Goal: Task Accomplishment & Management: Complete application form

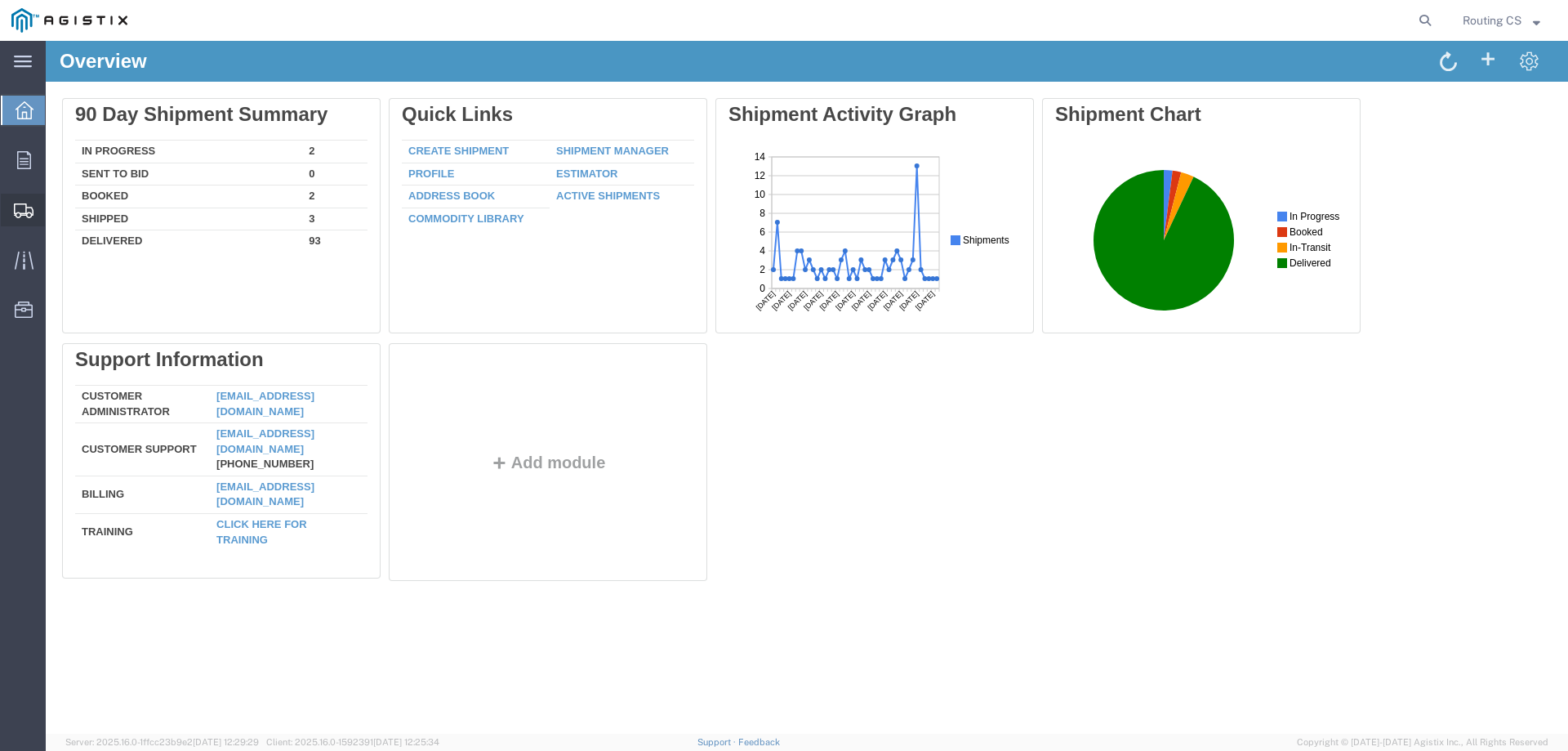
click at [0, 0] on span "Create Shipment" at bounding box center [0, 0] width 0 height 0
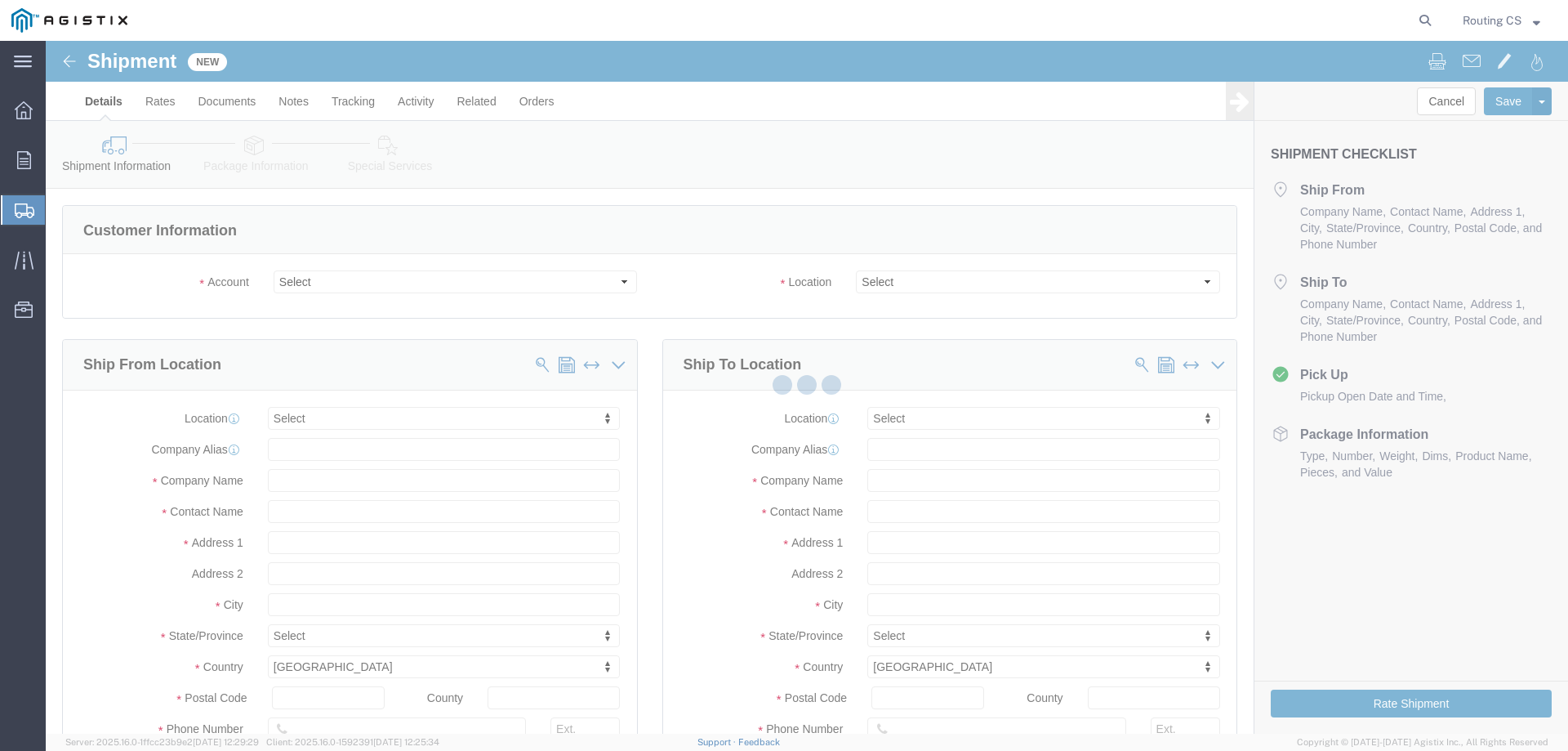
select select
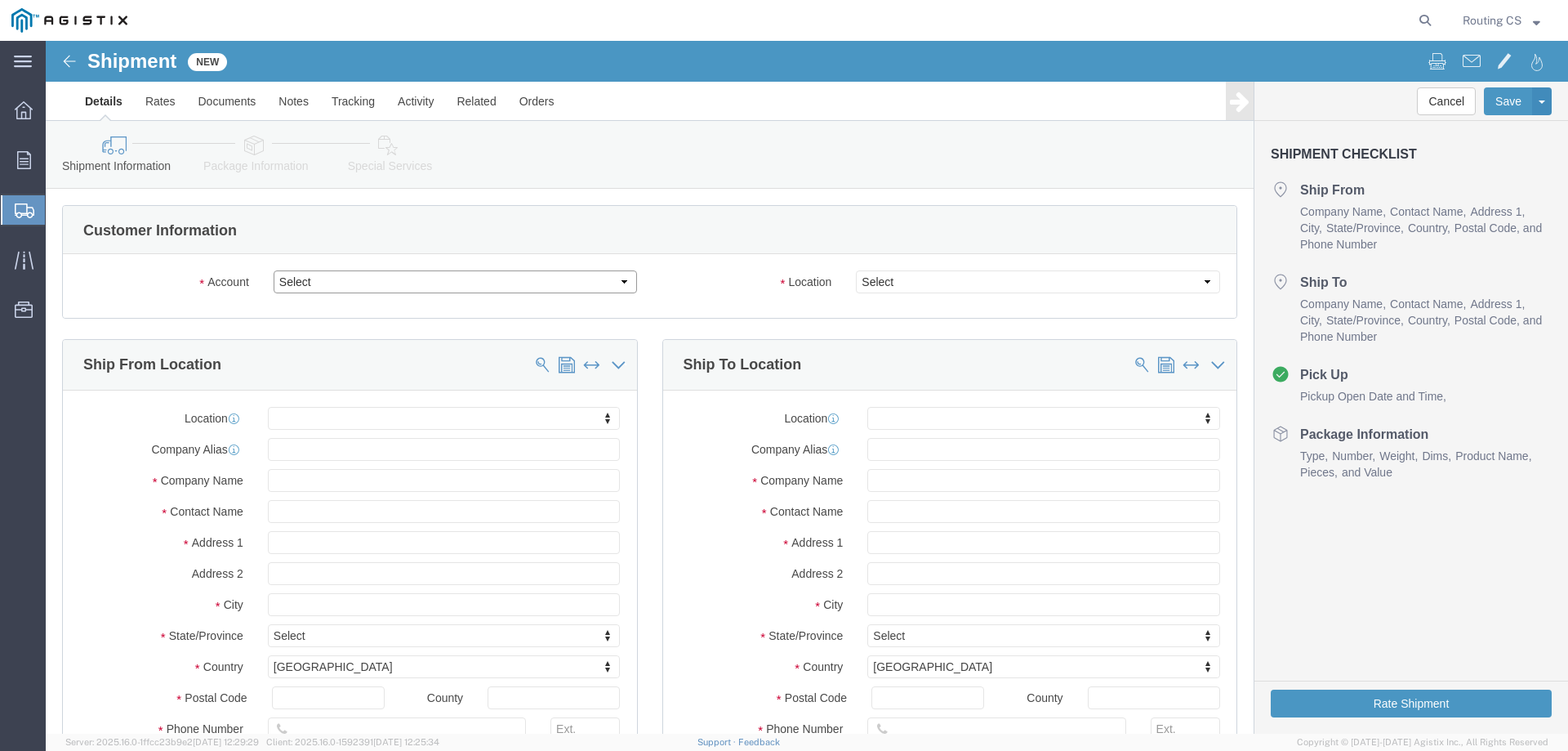
click select "Select Little Giant Ladders PG&E"
select select "9596"
click select "Select Little Giant Ladders PG&E"
select select "PURCHORD"
select select
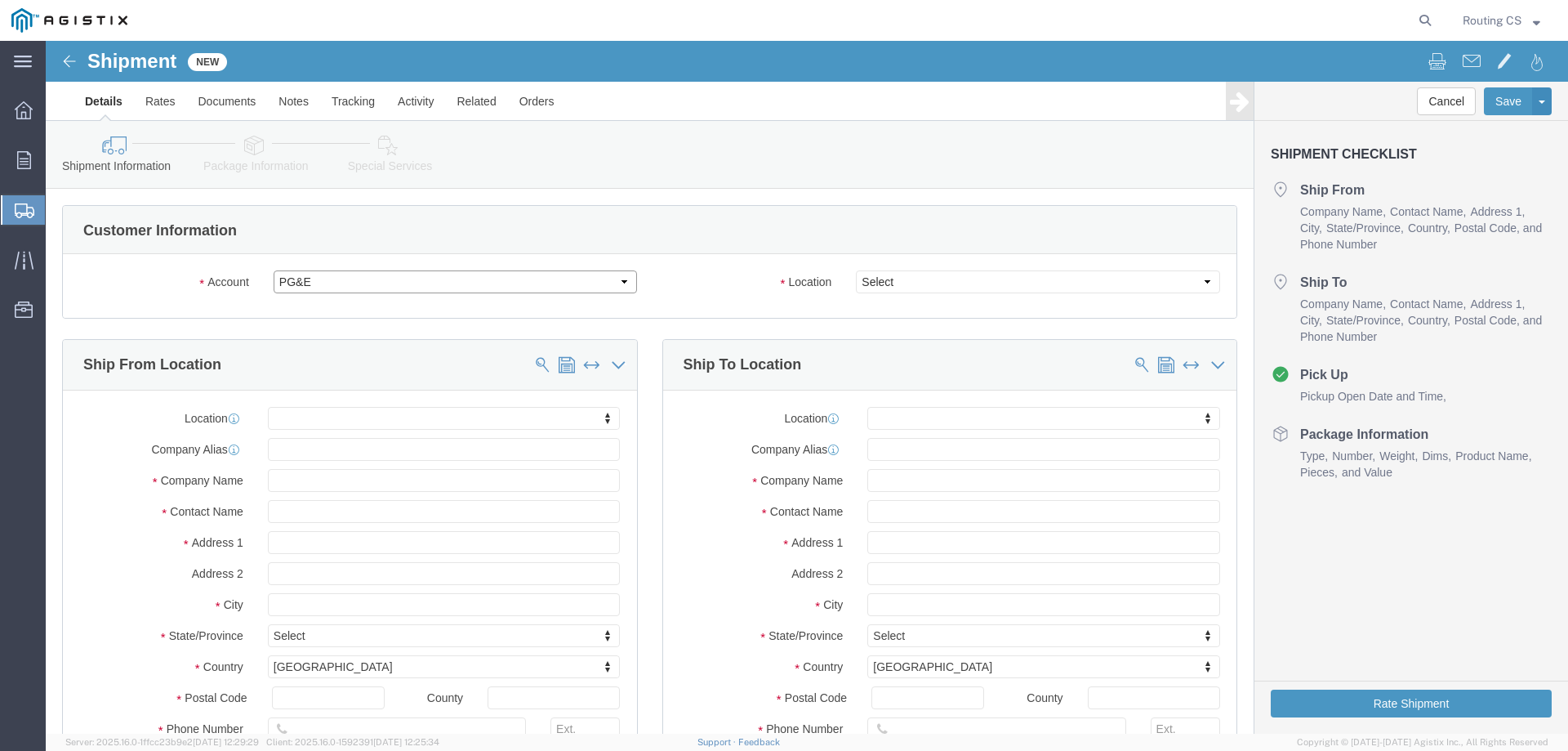
select select
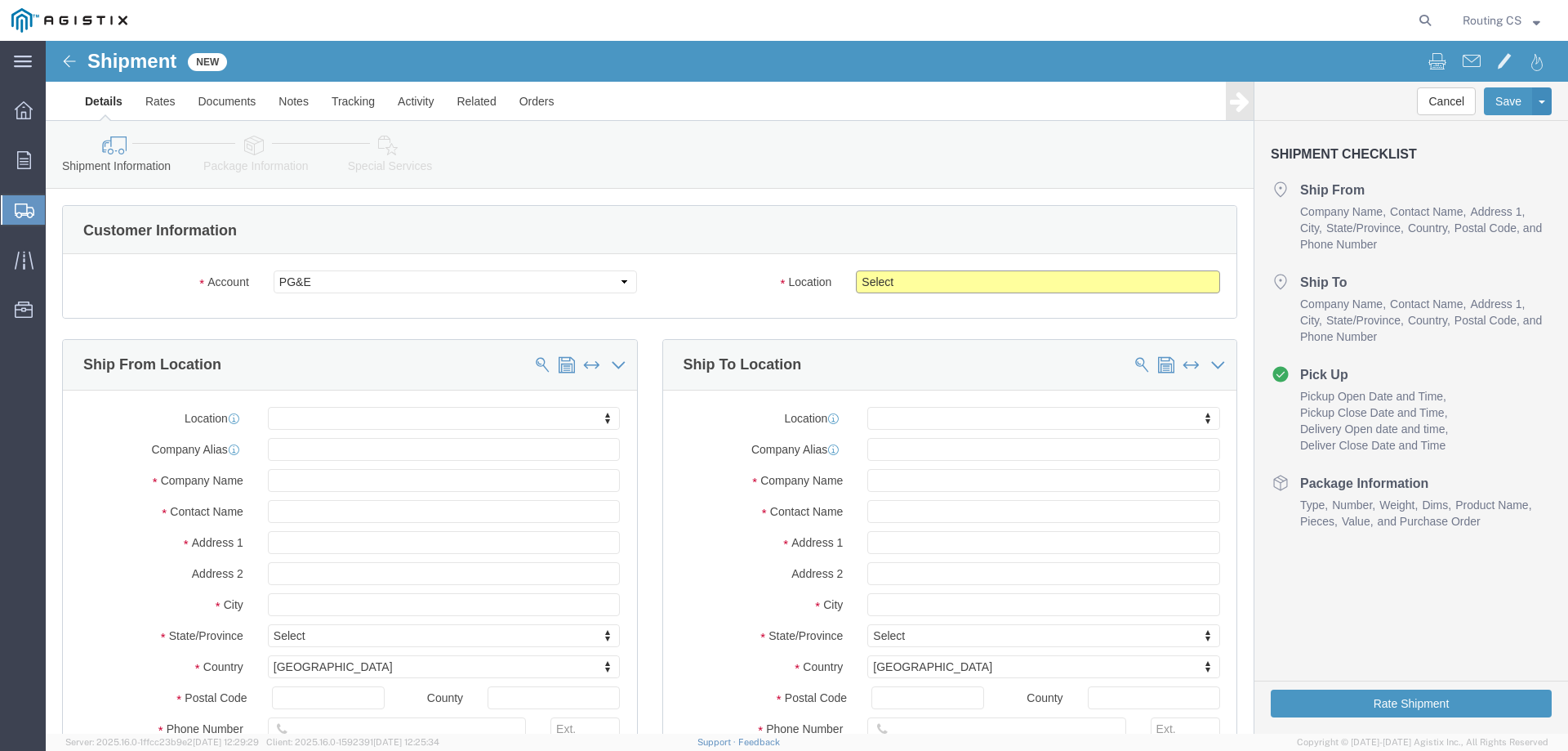
click select "Select All Others [GEOGRAPHIC_DATA] [GEOGRAPHIC_DATA] [GEOGRAPHIC_DATA] [GEOGRA…"
select select "23082"
click select "Select All Others [GEOGRAPHIC_DATA] [GEOGRAPHIC_DATA] [GEOGRAPHIC_DATA] [GEOGRA…"
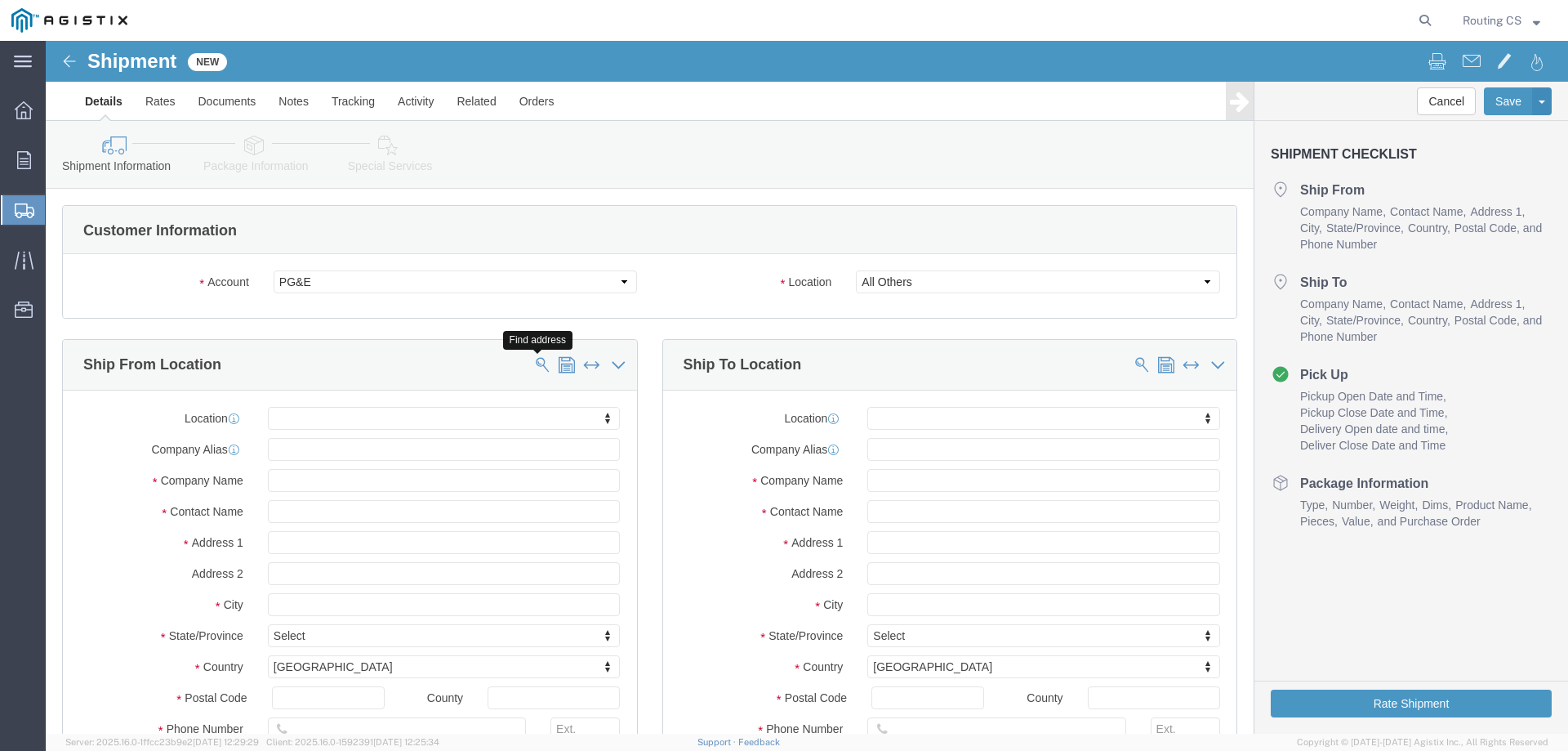
click span
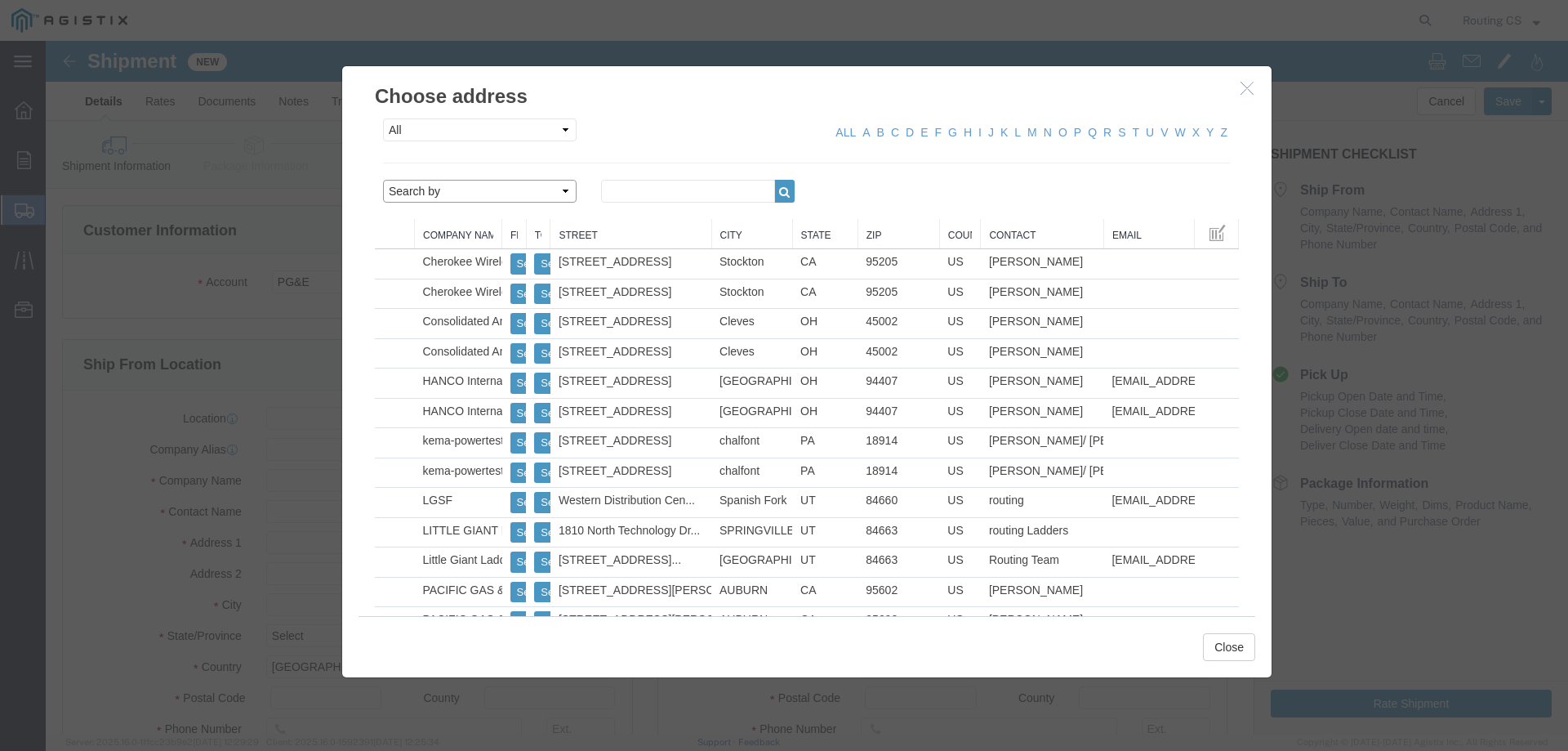
click select "Search by Address Book Name City Company Name Contact Name Country CustomerAlia…"
select select "zip"
click select "Search by Address Book Name City Company Name Contact Name Country CustomerAlia…"
click input "text"
type input "84663"
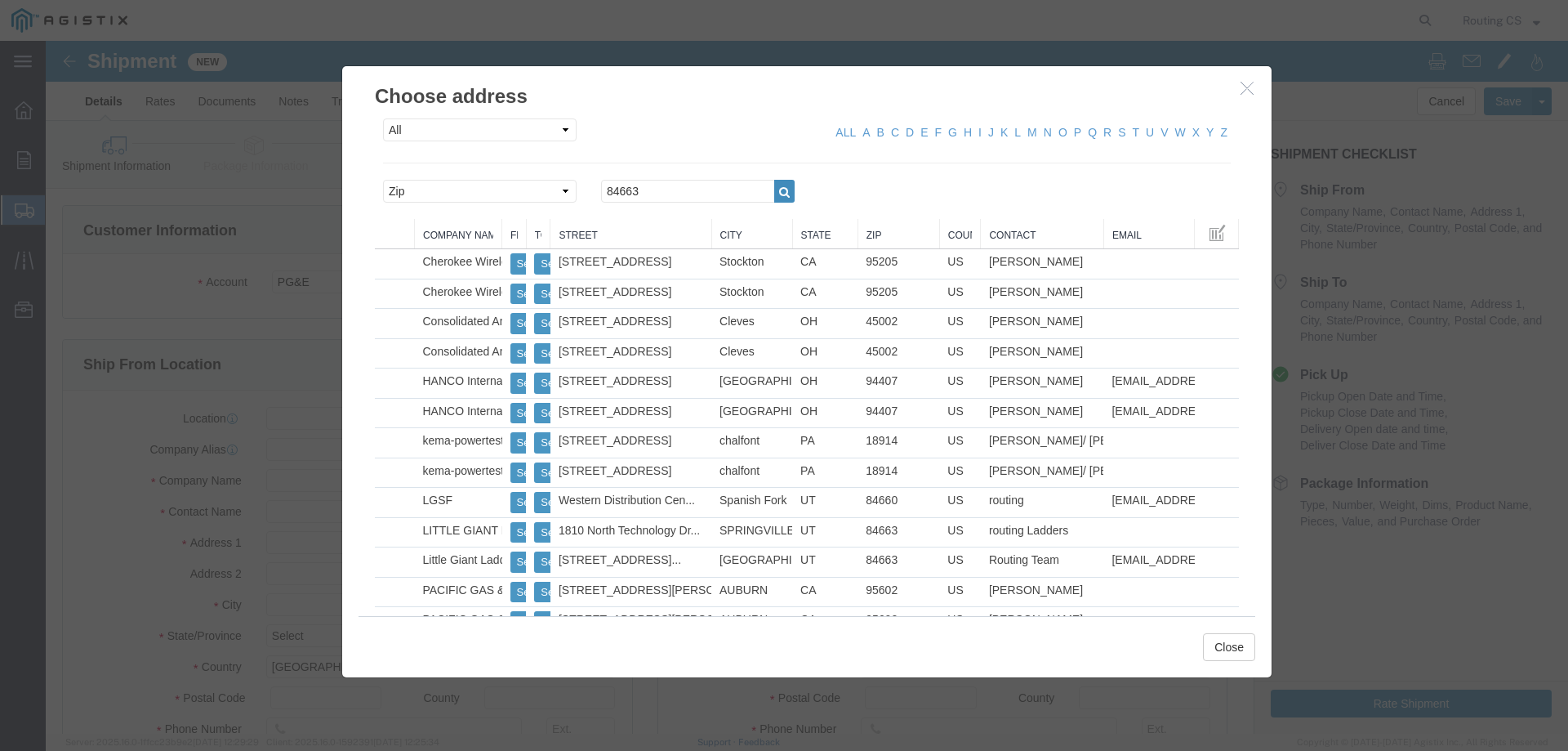
click icon "button"
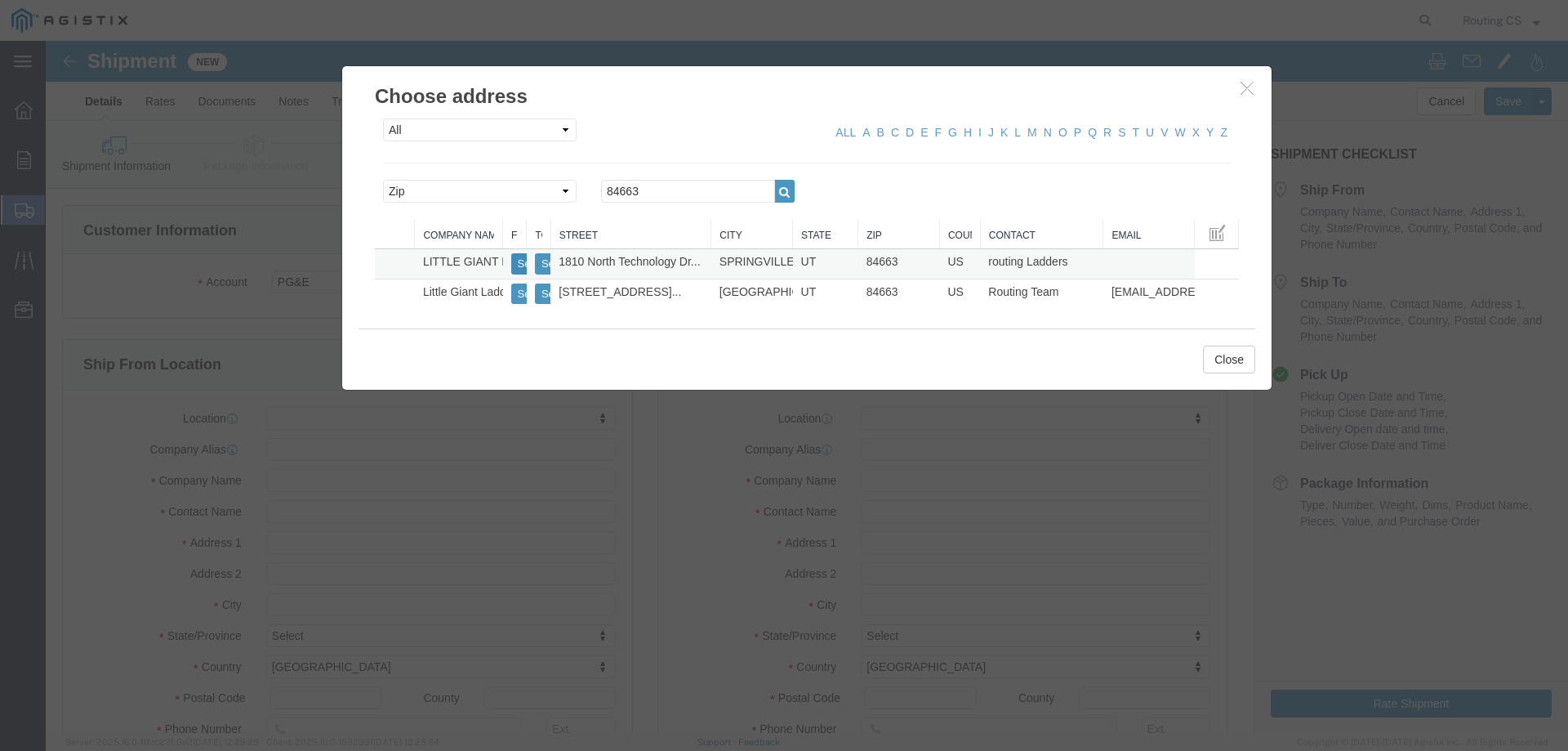
click button "Select"
select select
type input "[STREET_ADDRESS]"
type input "84663"
type input "[PHONE_NUMBER]"
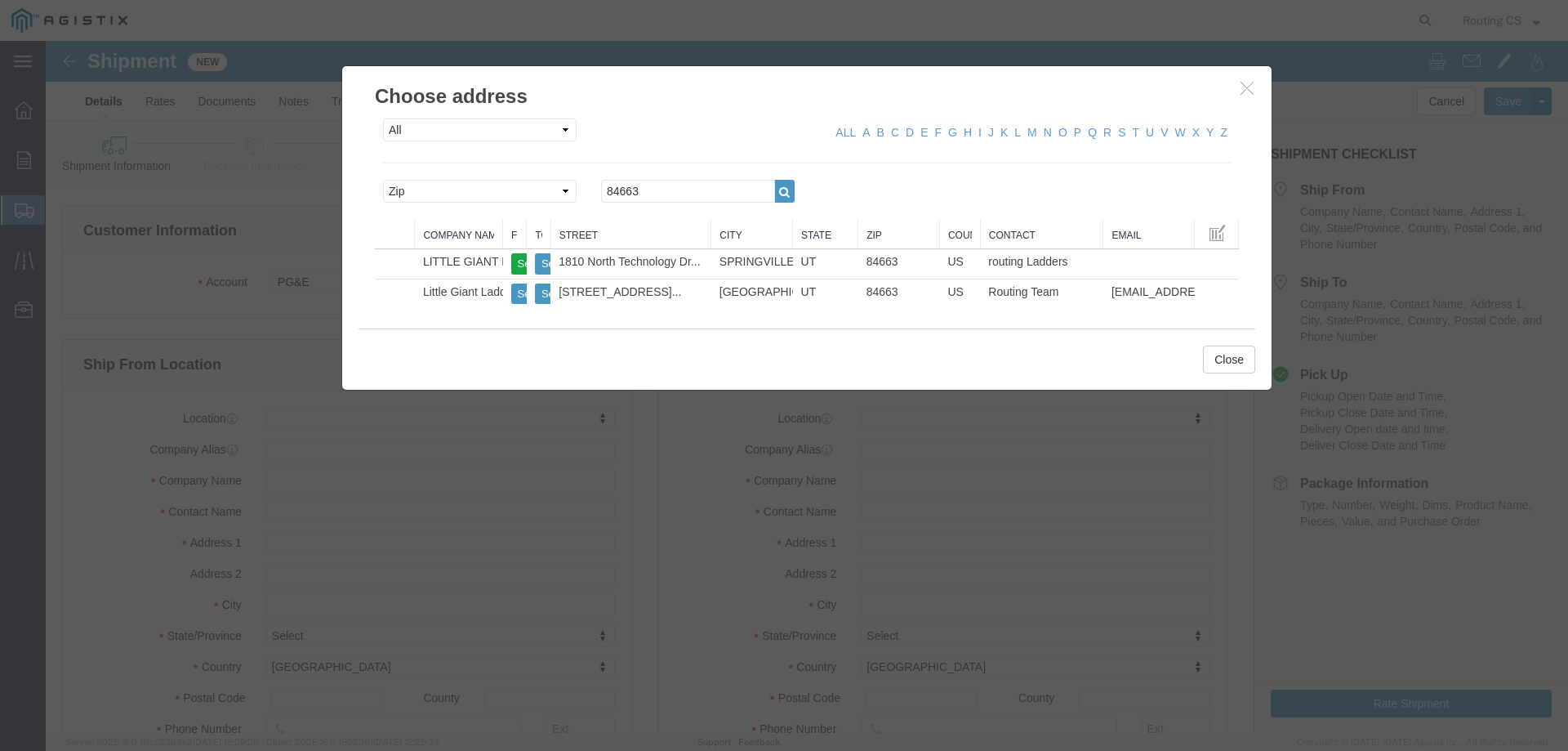
type input "LITTLE GIANT LADDER SYSTEMS LLC"
type input "routing Ladders"
type input "SPRINGVILLE"
select select "UT"
drag, startPoint x: 580, startPoint y: 148, endPoint x: 522, endPoint y: 149, distance: 58.0
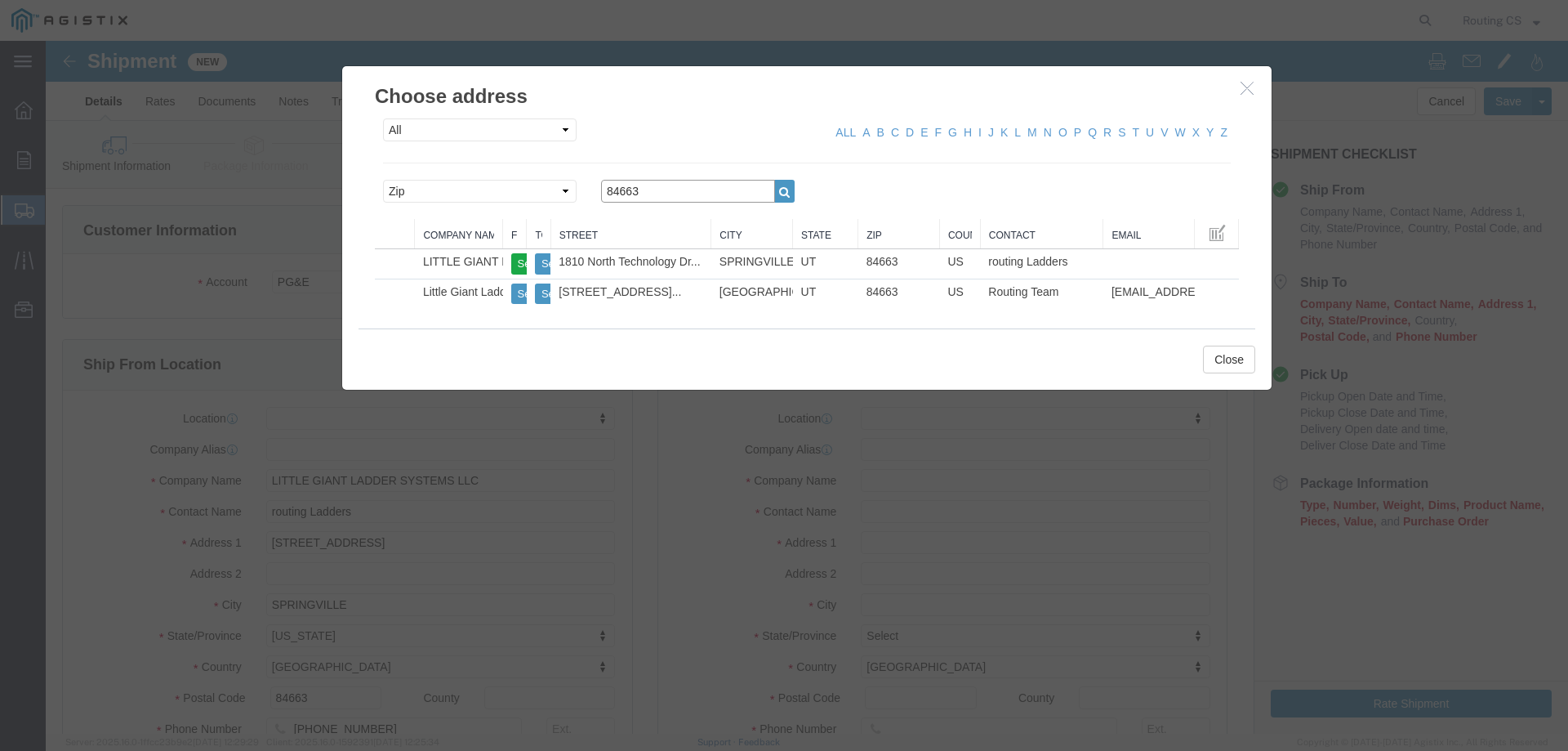
click div "Search by Address Book Name City Company Name Contact Name Country CustomerAlia…"
paste input "94070"
type input "94070"
drag, startPoint x: 733, startPoint y: 152, endPoint x: 737, endPoint y: 277, distance: 125.1
click icon "button"
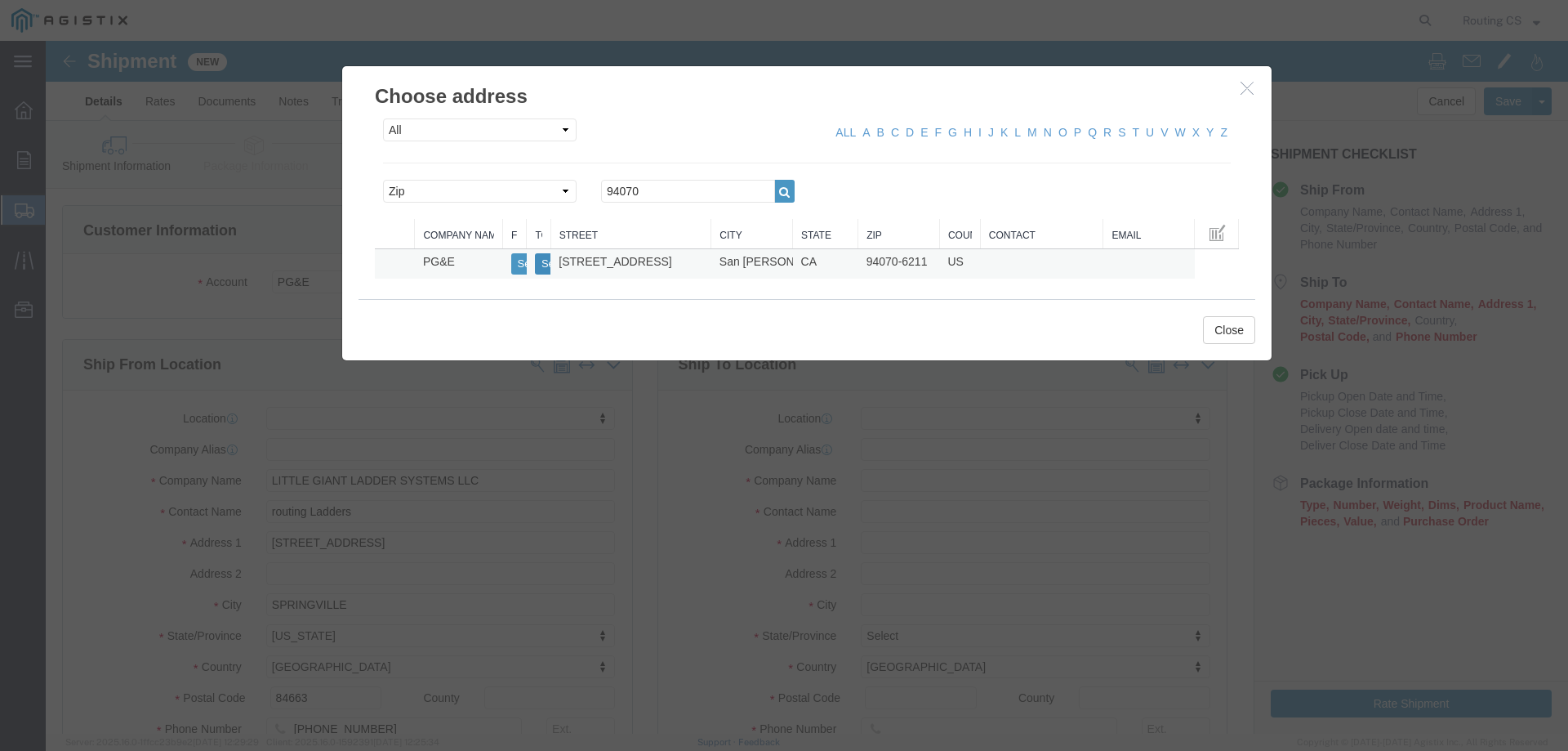
click button "Select"
select select
type input "[STREET_ADDRESS]"
type input "94070-6211"
type input "PG&E"
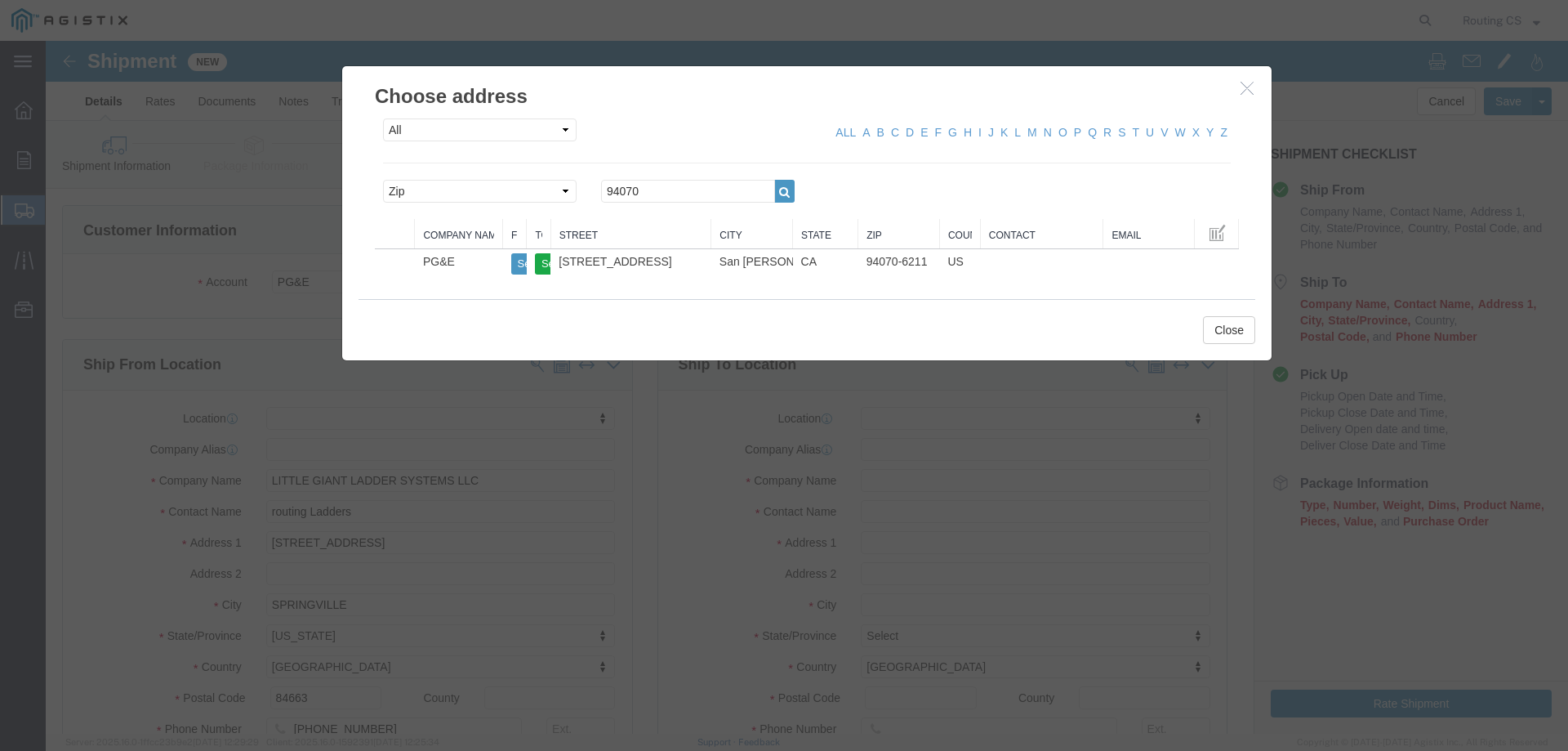
type input "San [PERSON_NAME]"
select select "CA"
click button "Close"
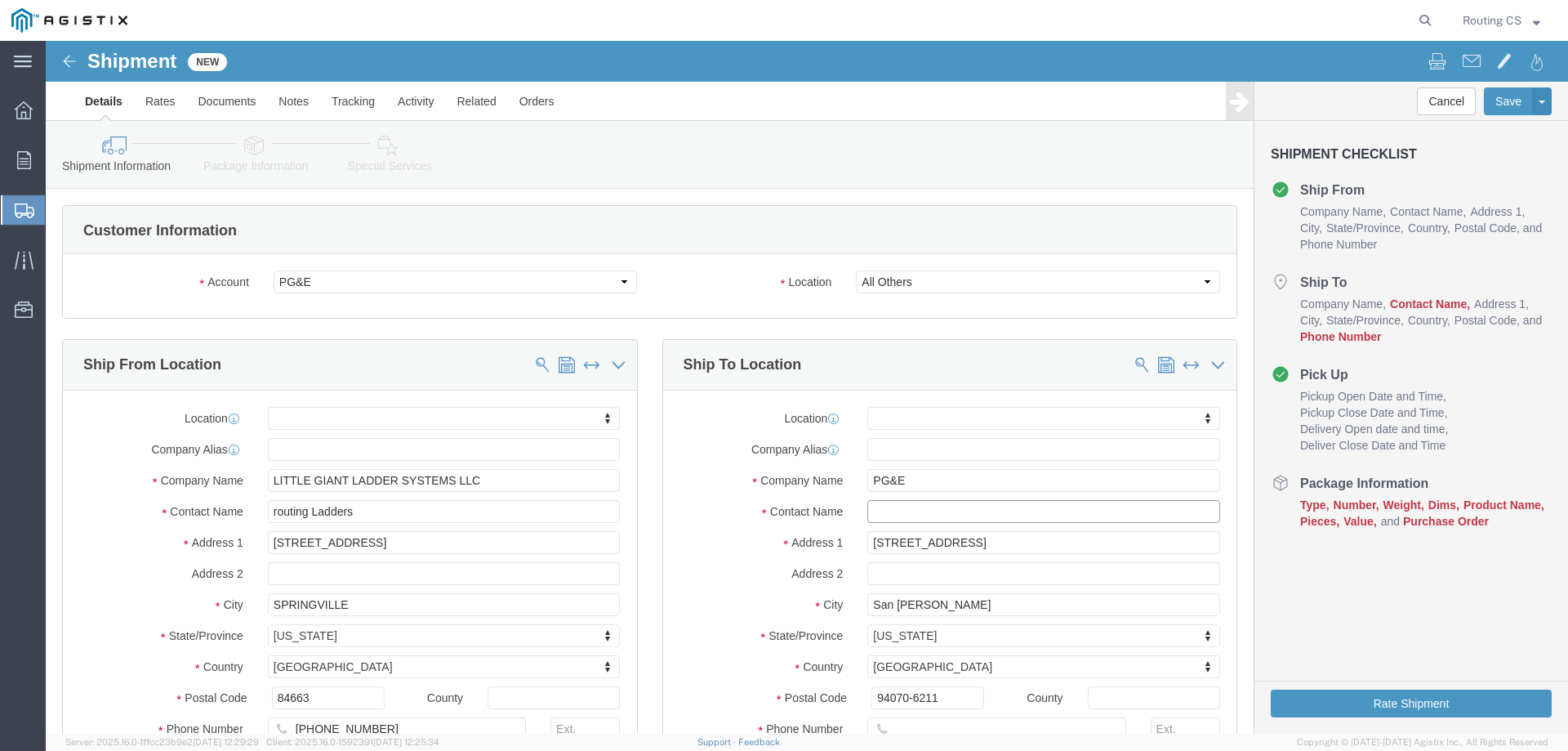
click input "text"
paste input "[PERSON_NAME]"
type input "[PERSON_NAME]"
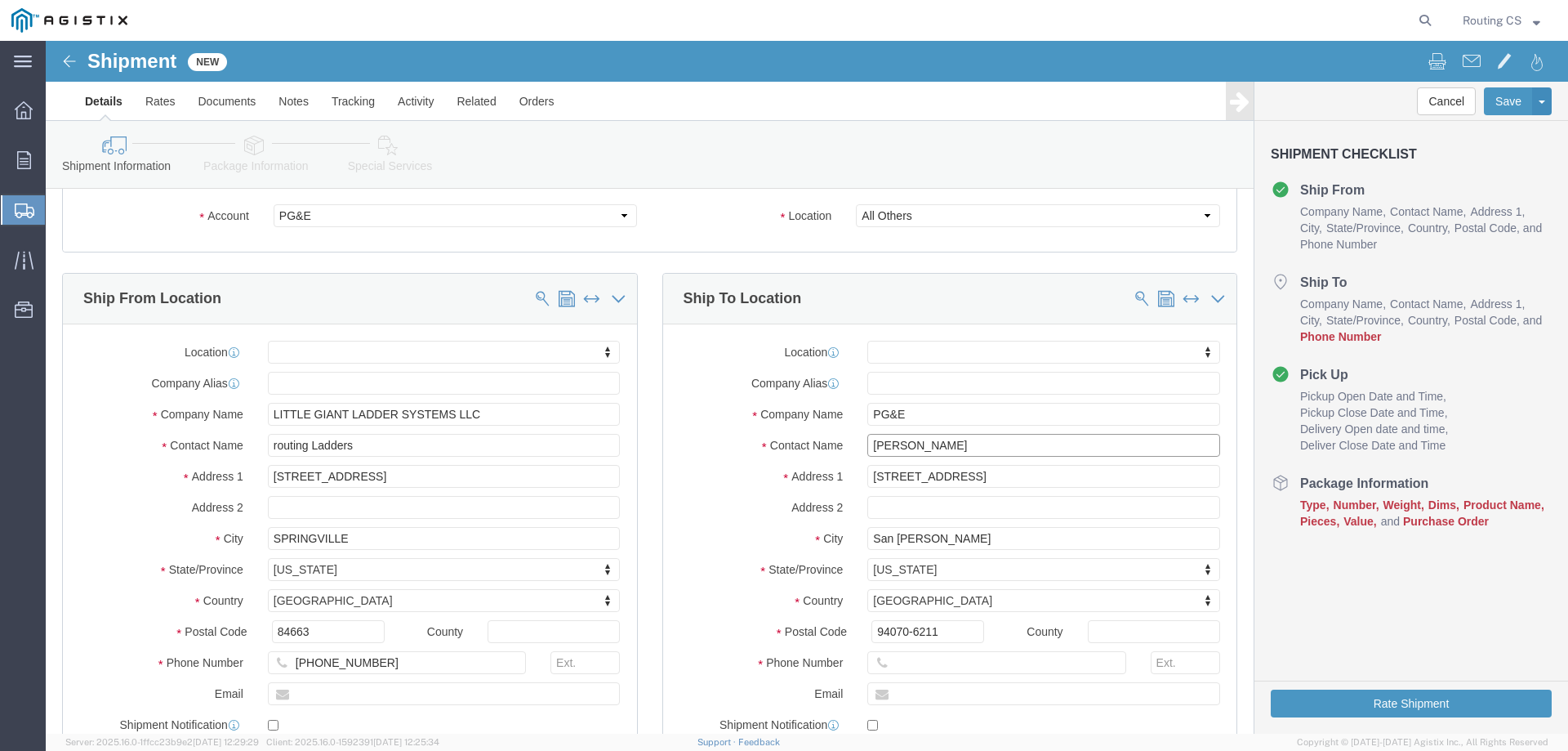
scroll to position [163, 0]
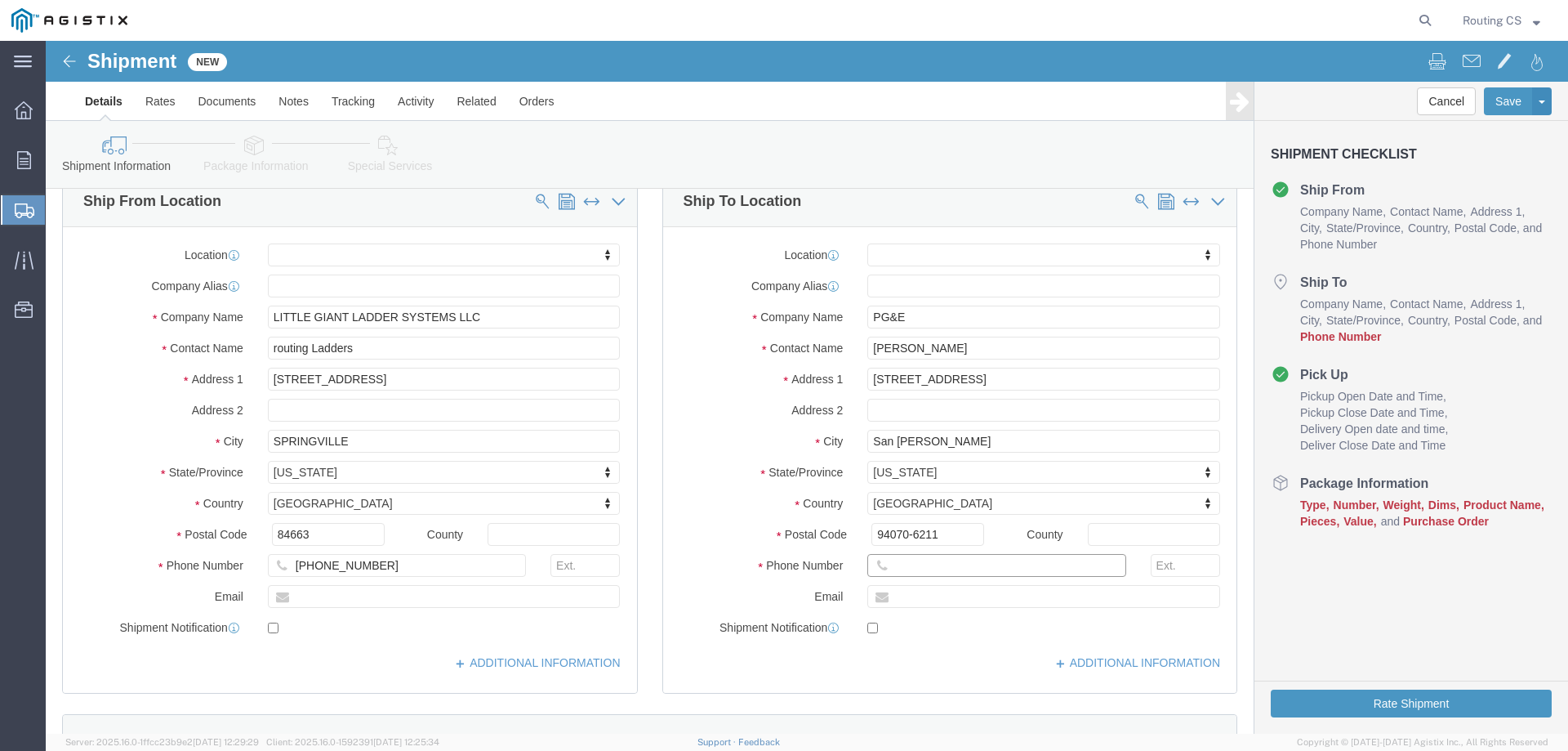
click input "text"
paste input "530.513.7922"
click input "530.513.7922"
click input "530-513.7922"
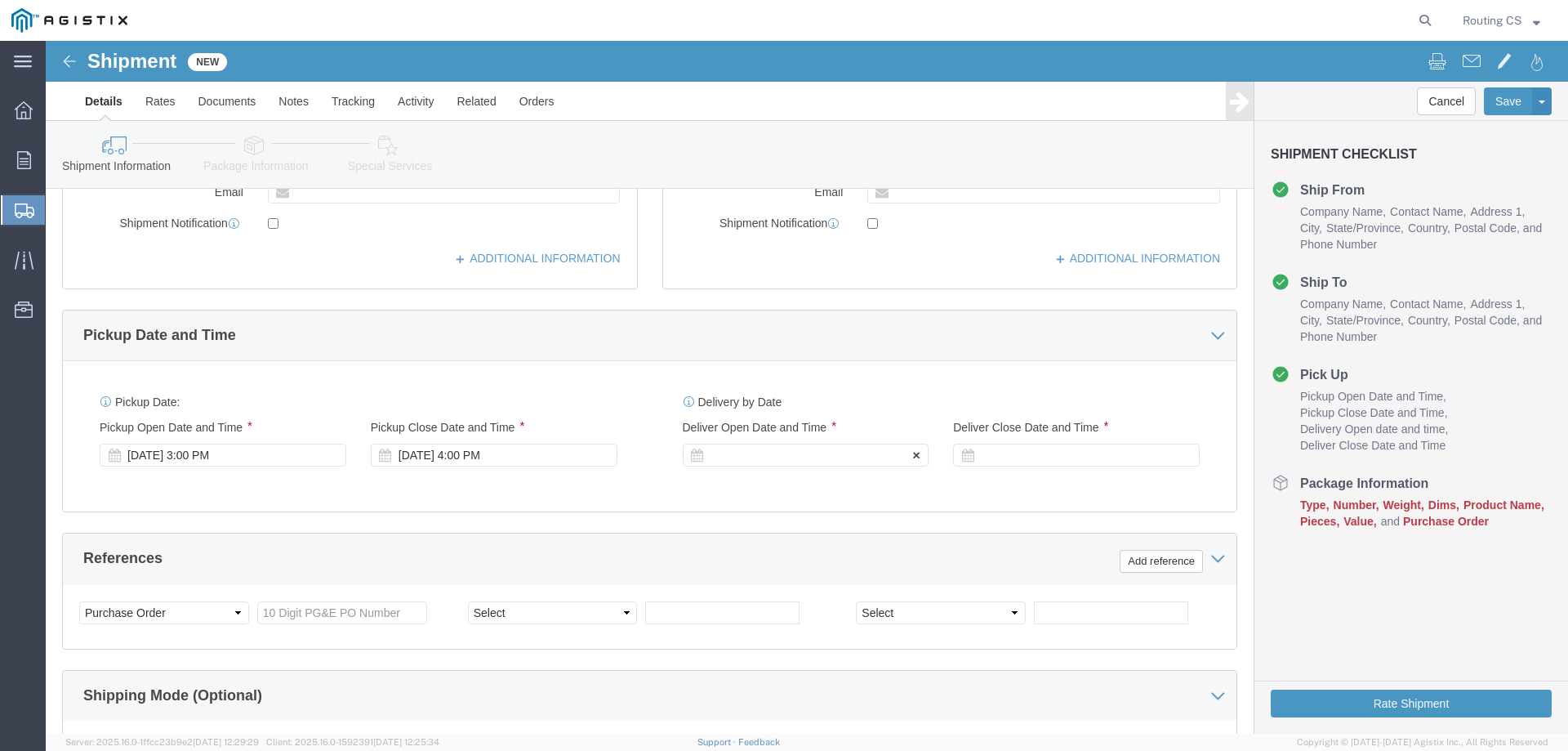
scroll to position [572, 0]
type input "[PHONE_NUMBER]"
click div "[DATE] 3:00 PM"
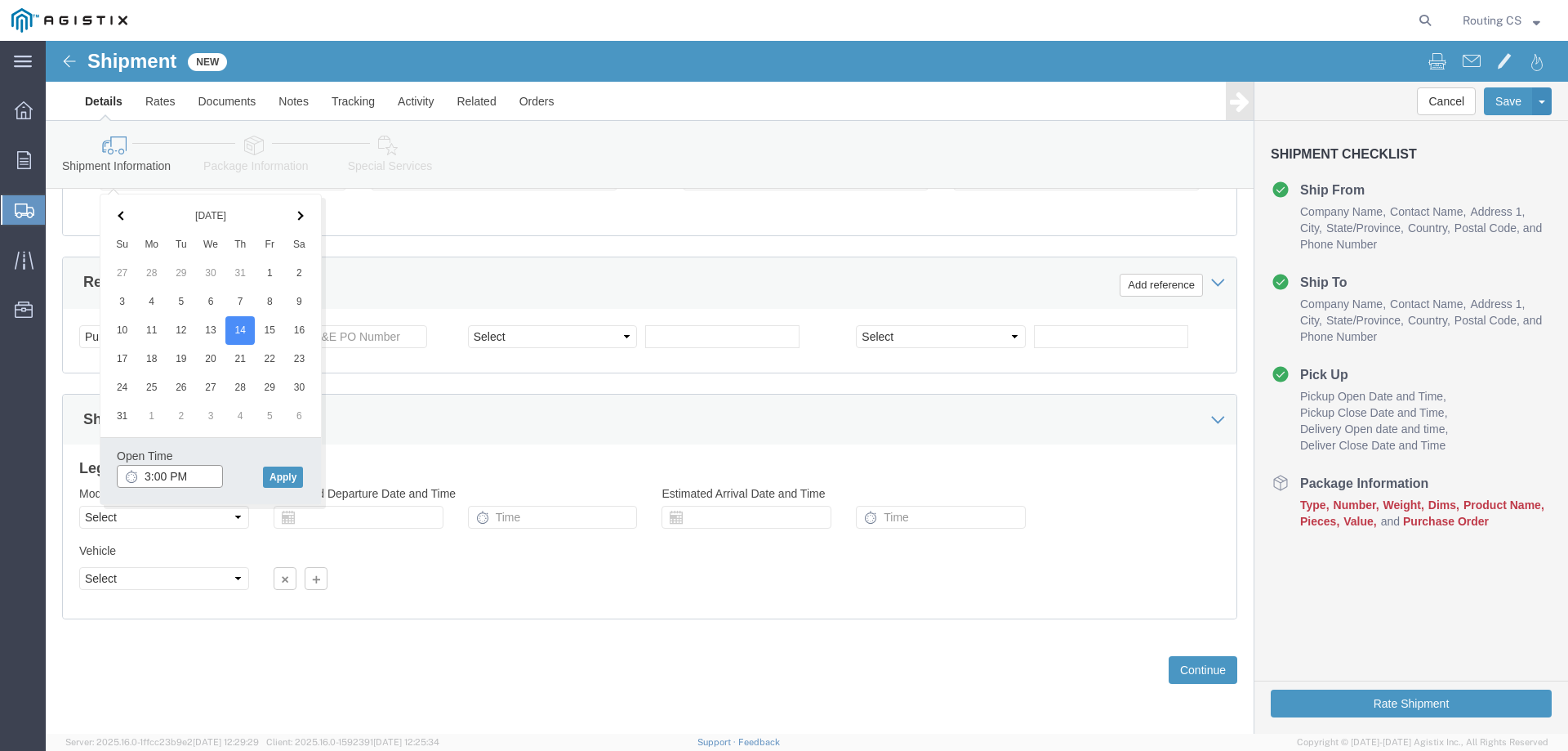
click input "3:00 PM"
click input "8:00 PM"
type input "8:00 AM"
click button "Apply"
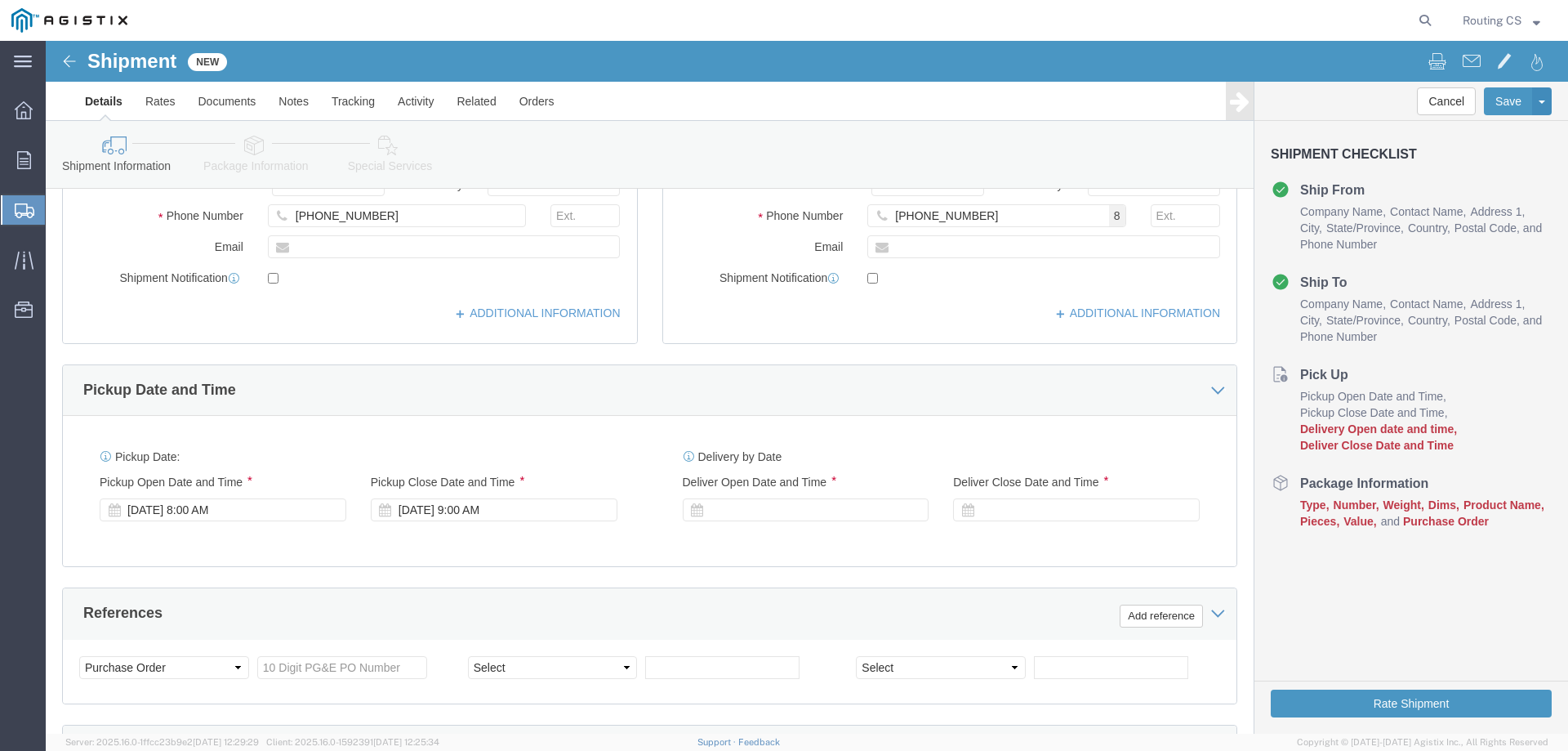
scroll to position [436, 0]
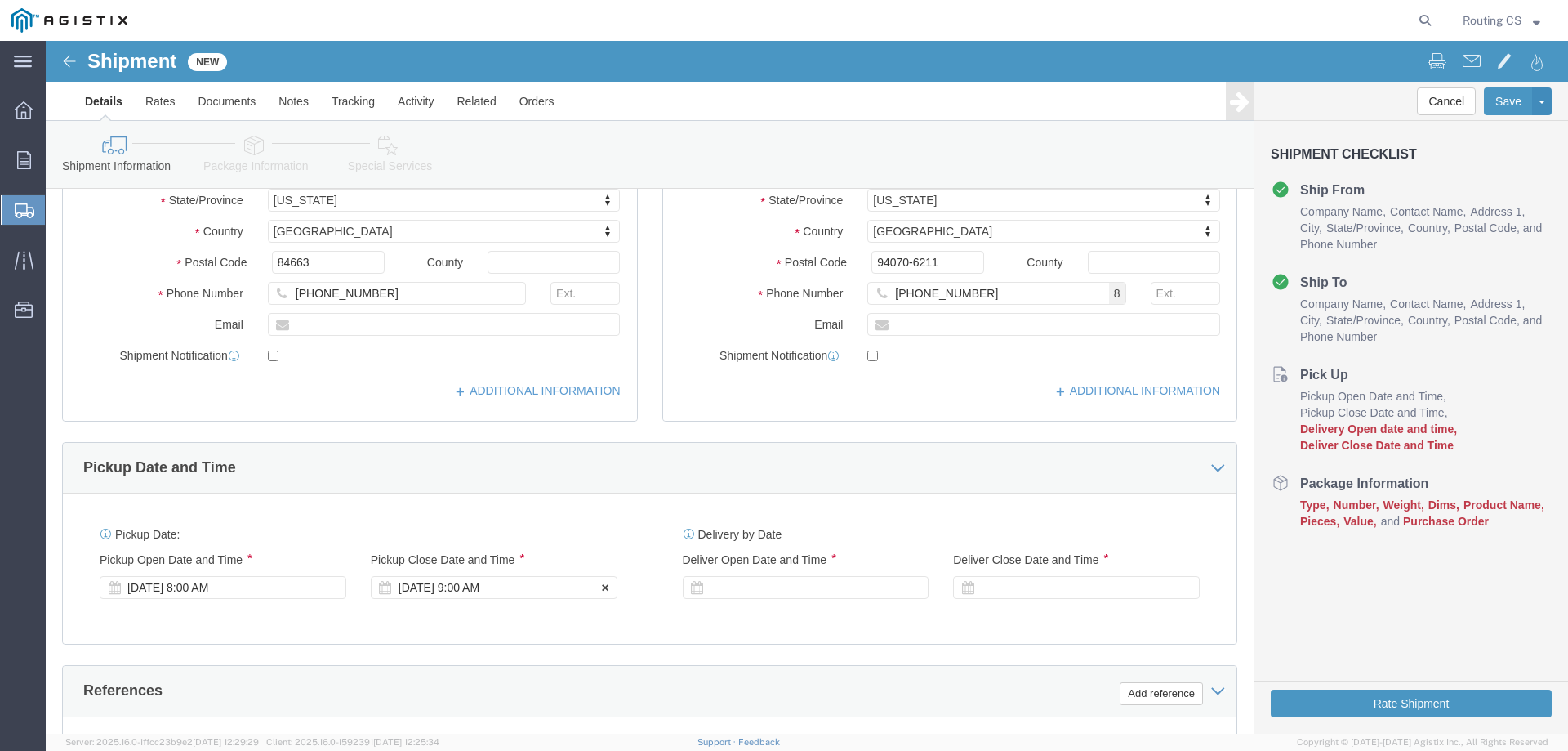
click div "[DATE] 9:00 AM"
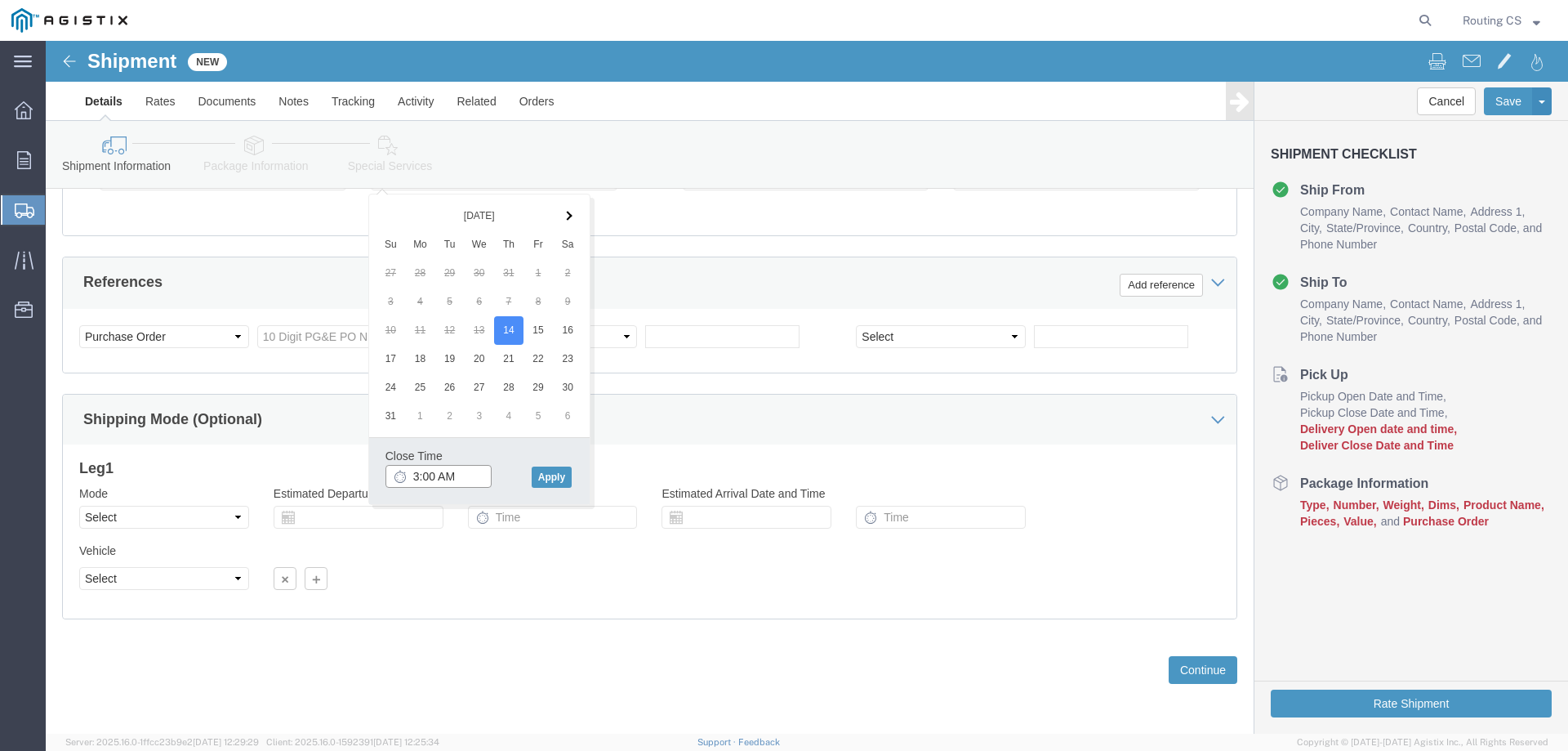
click input "3:00 AM"
type input "3:00 PM"
click button "Apply"
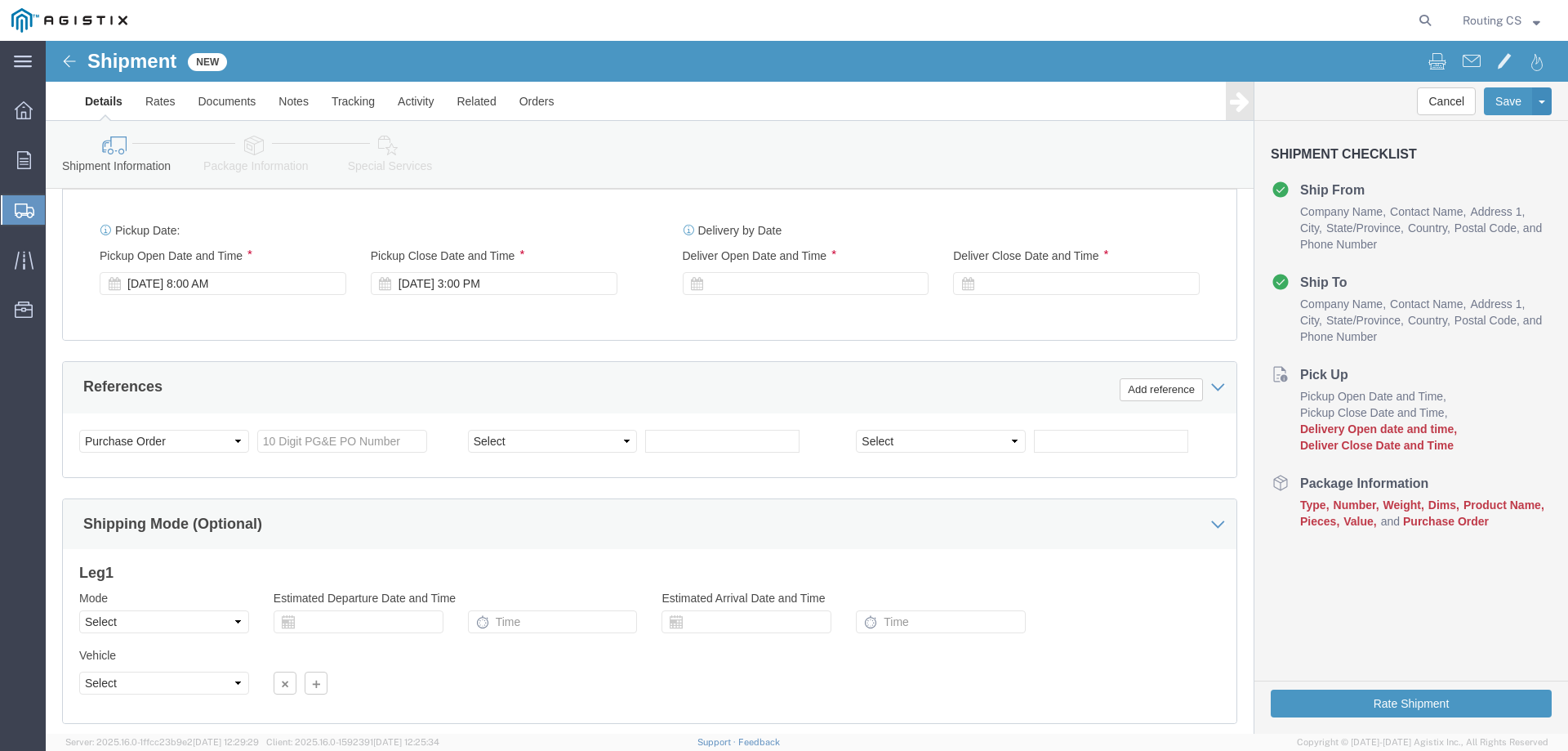
scroll to position [680, 0]
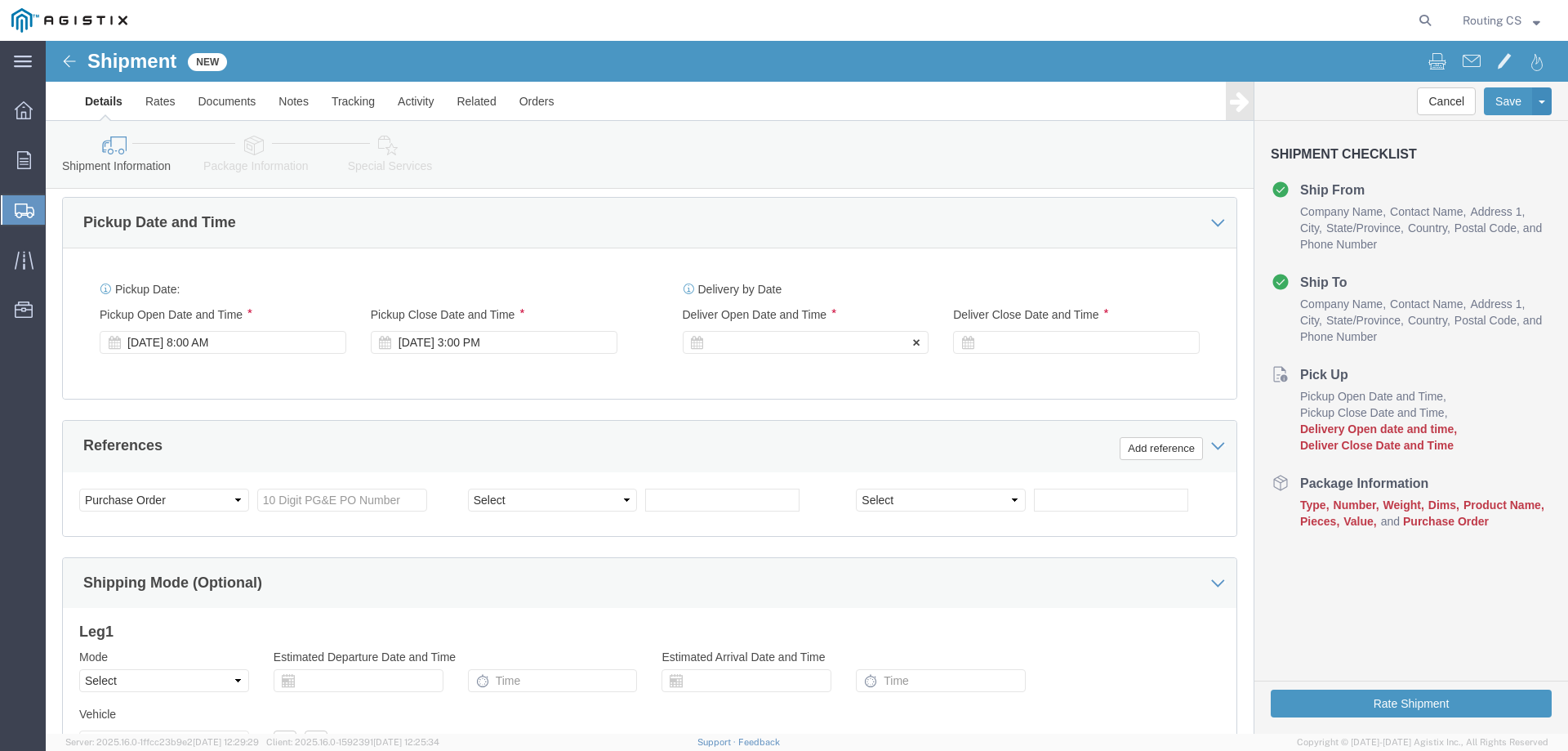
click div
click input "4:00 PM"
click input "8:00 PM"
type input "8:00 AM"
click button "Apply"
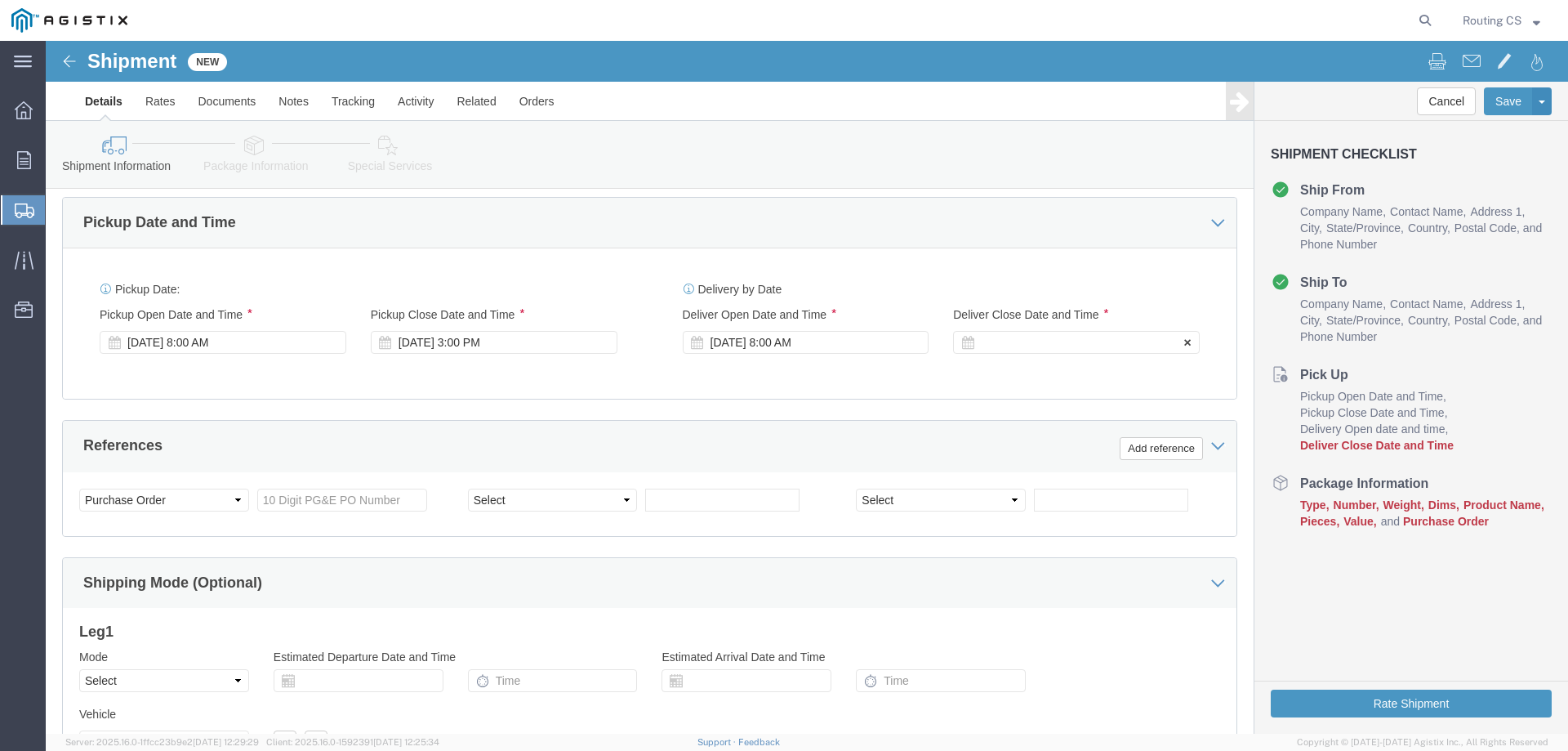
click div
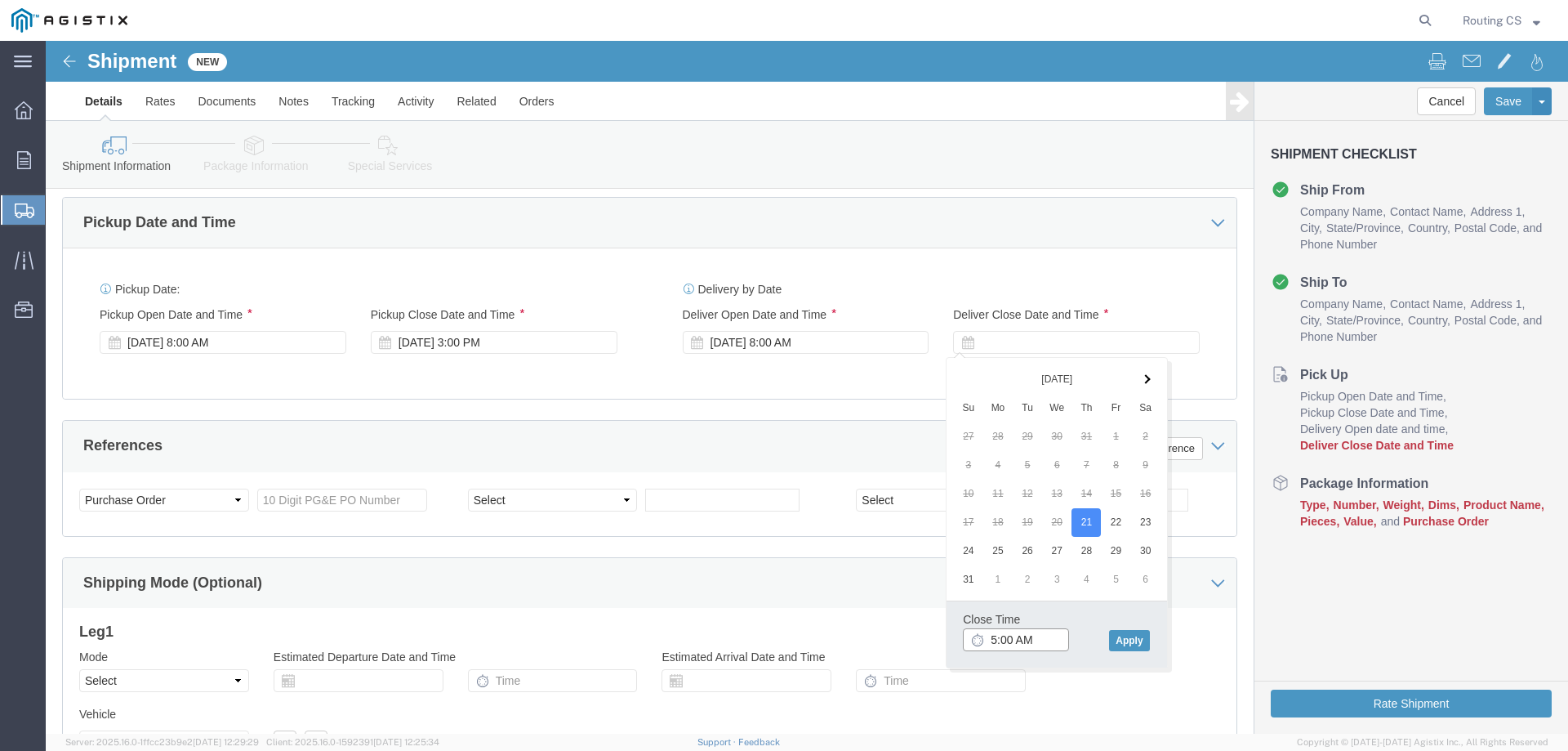
click input "5:00 AM"
type input "5:00 PM"
click button "Apply"
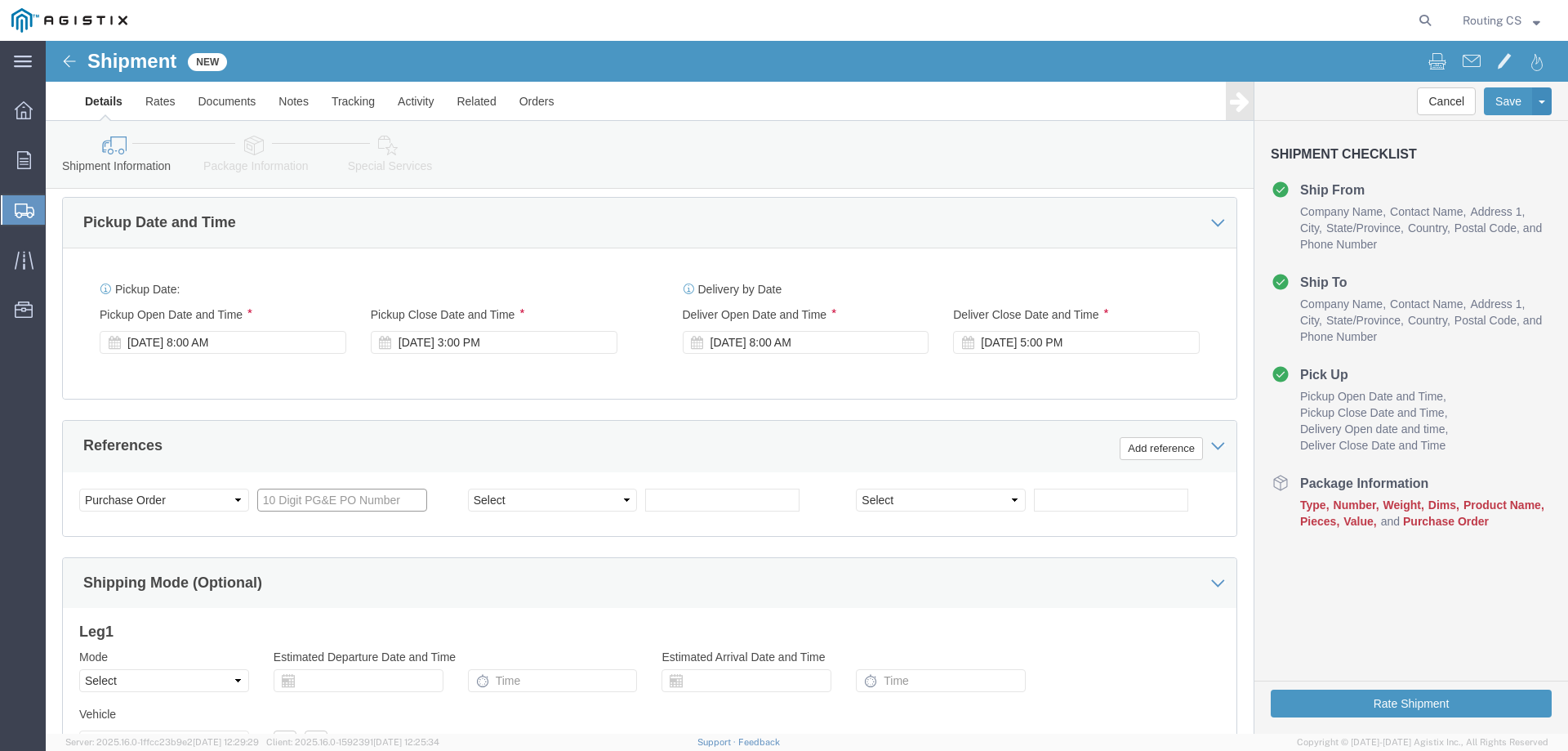
click input "text"
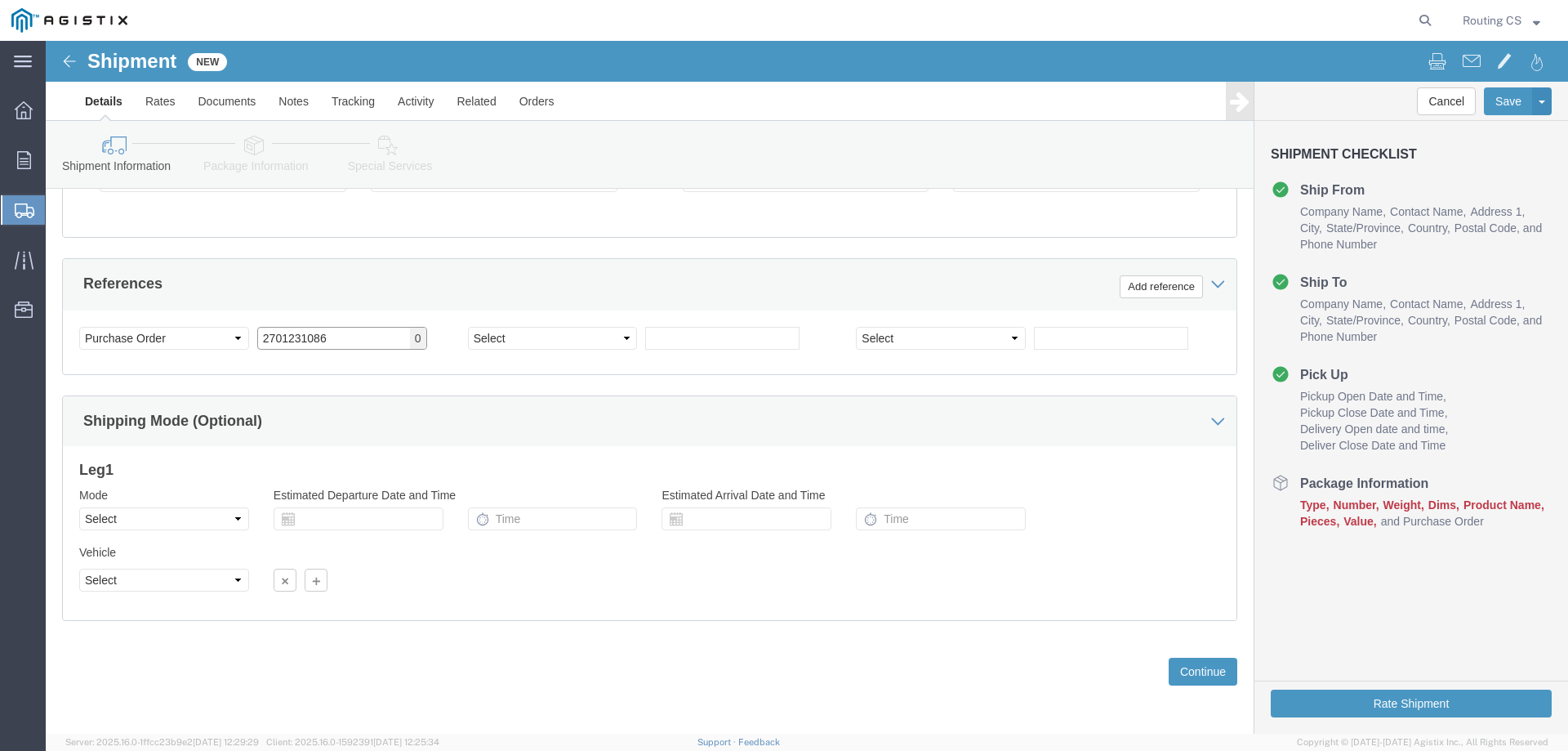
scroll to position [844, 0]
type input "2701231086"
click select "Select Air Less than Truckload Multi-Leg Ocean Freight Rail Small Parcel Truckl…"
select select "LTL"
click select "Select Air Less than Truckload Multi-Leg Ocean Freight Rail Small Parcel Truckl…"
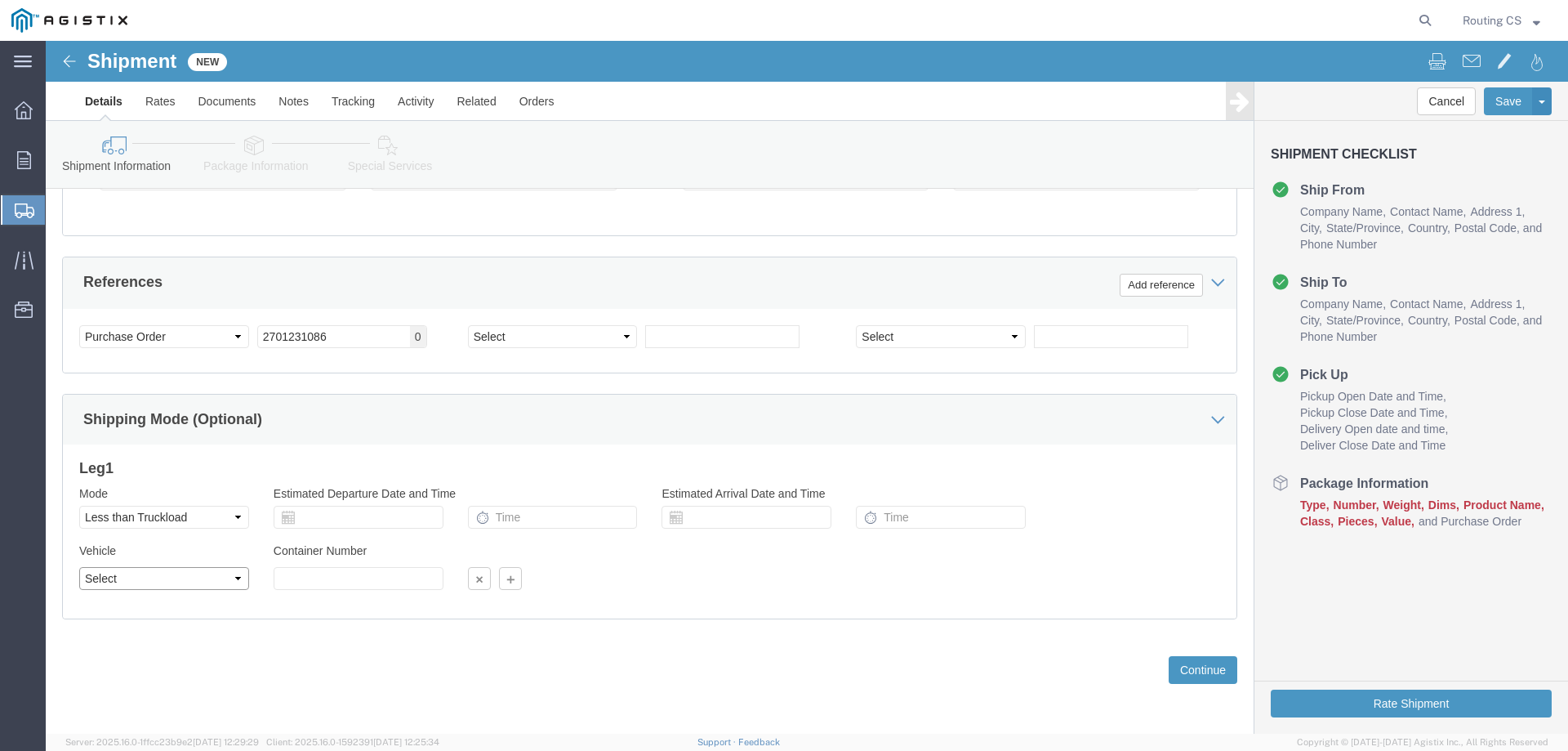
click select "Select Straight Truck"
select select "STTR"
click select "Select Straight Truck"
click button "Continue"
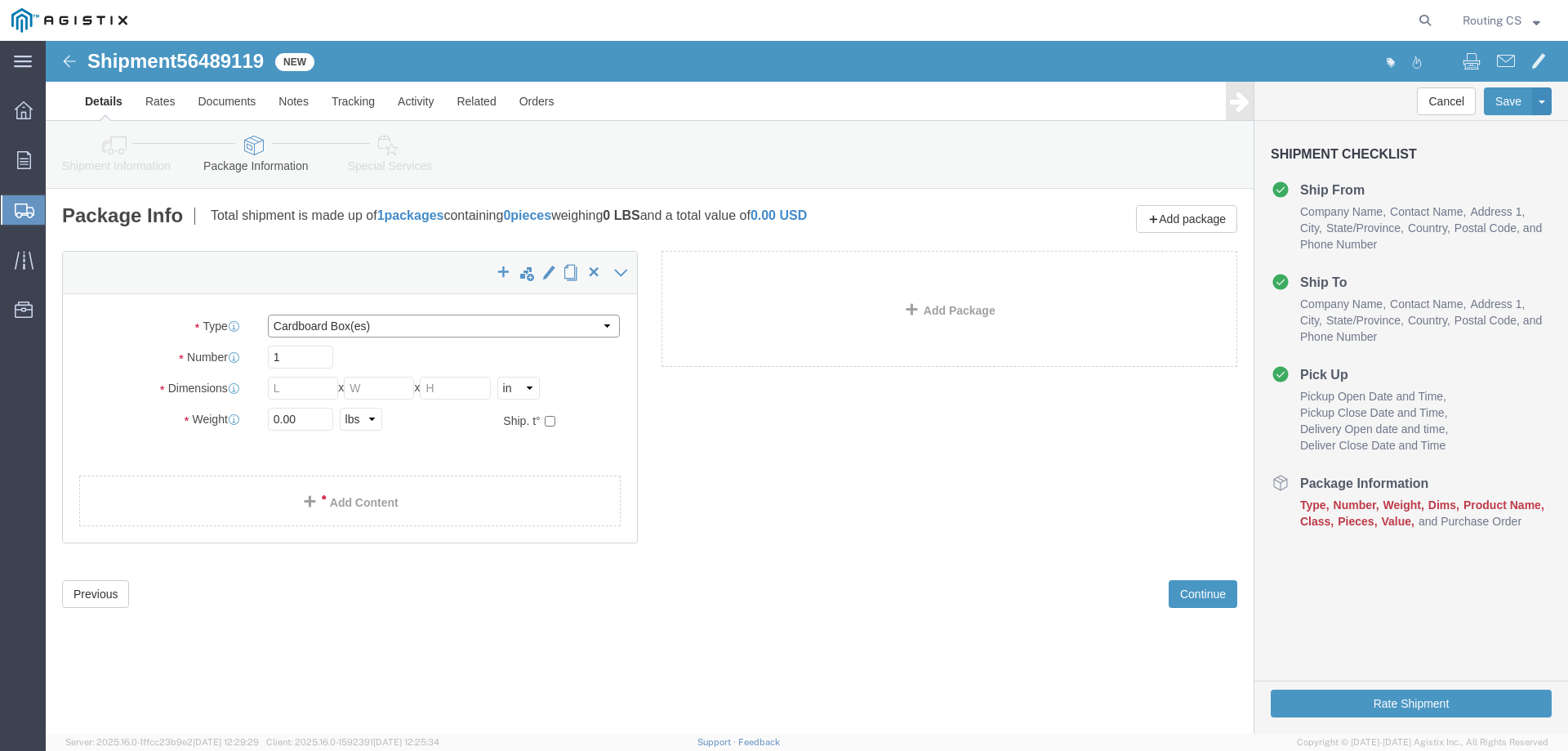
click select "Select Bulk Bundle(s) Cardboard Box(es) Carton(s) Crate(s) Drum(s) (Fiberboard)…"
select select "PONS"
click select "Select Bulk Bundle(s) Cardboard Box(es) Carton(s) Crate(s) Drum(s) (Fiberboard)…"
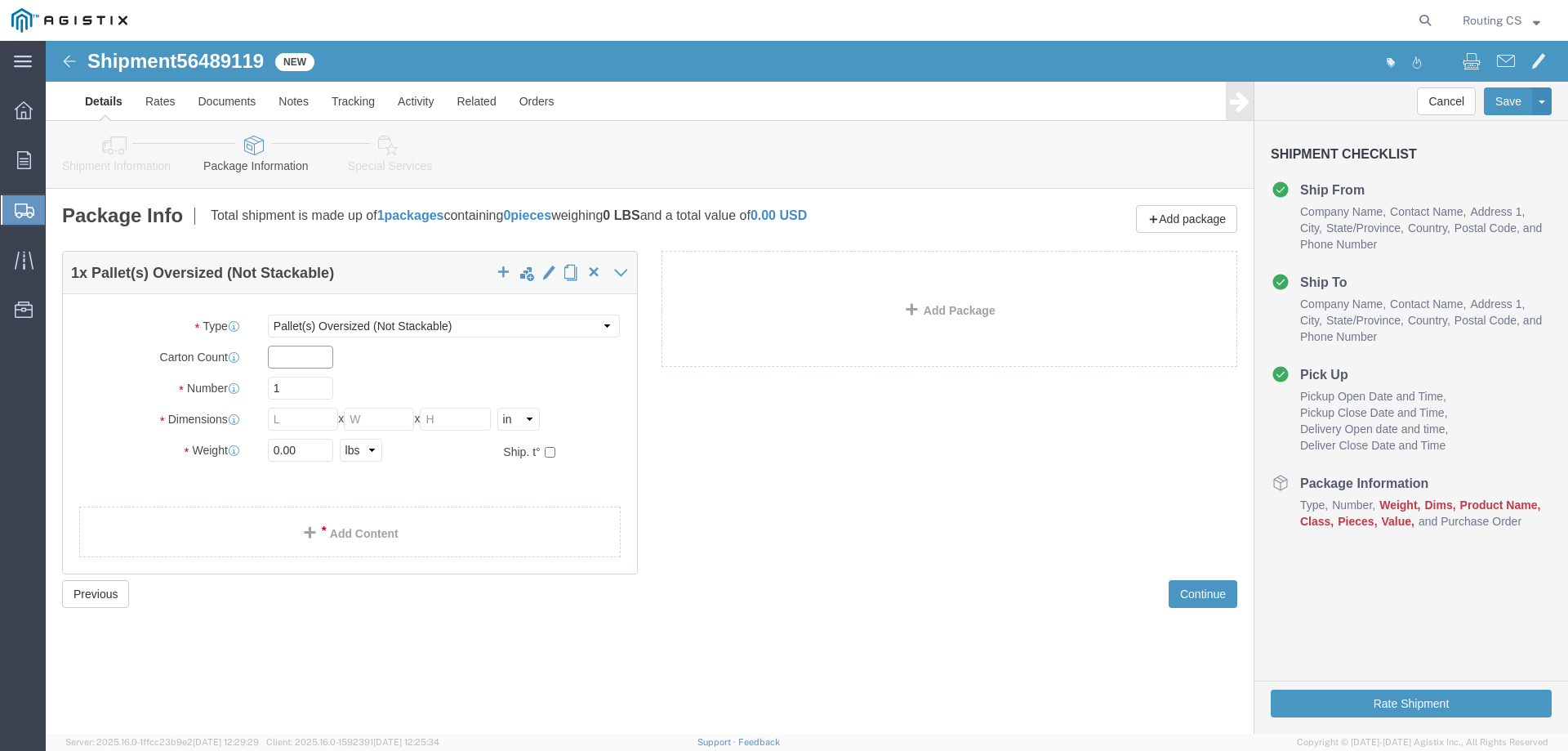
click input "text"
type input "4"
drag, startPoint x: 244, startPoint y: 350, endPoint x: 210, endPoint y: 345, distance: 34.4
click div "1"
click input "text"
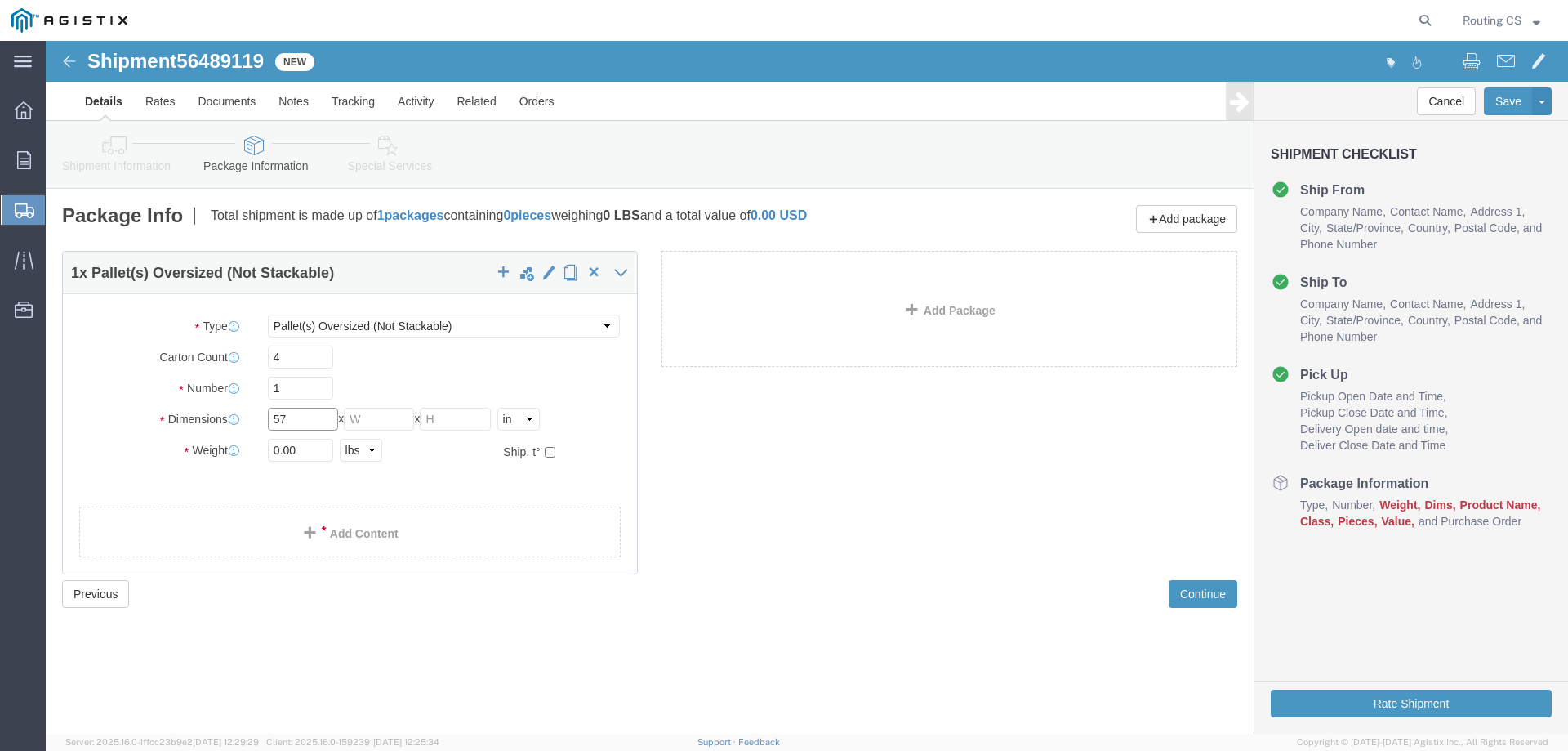
type input "57"
type input "48"
type input "24"
drag, startPoint x: 235, startPoint y: 408, endPoint x: 217, endPoint y: 413, distance: 18.7
click div "0.00 Select kgs lbs"
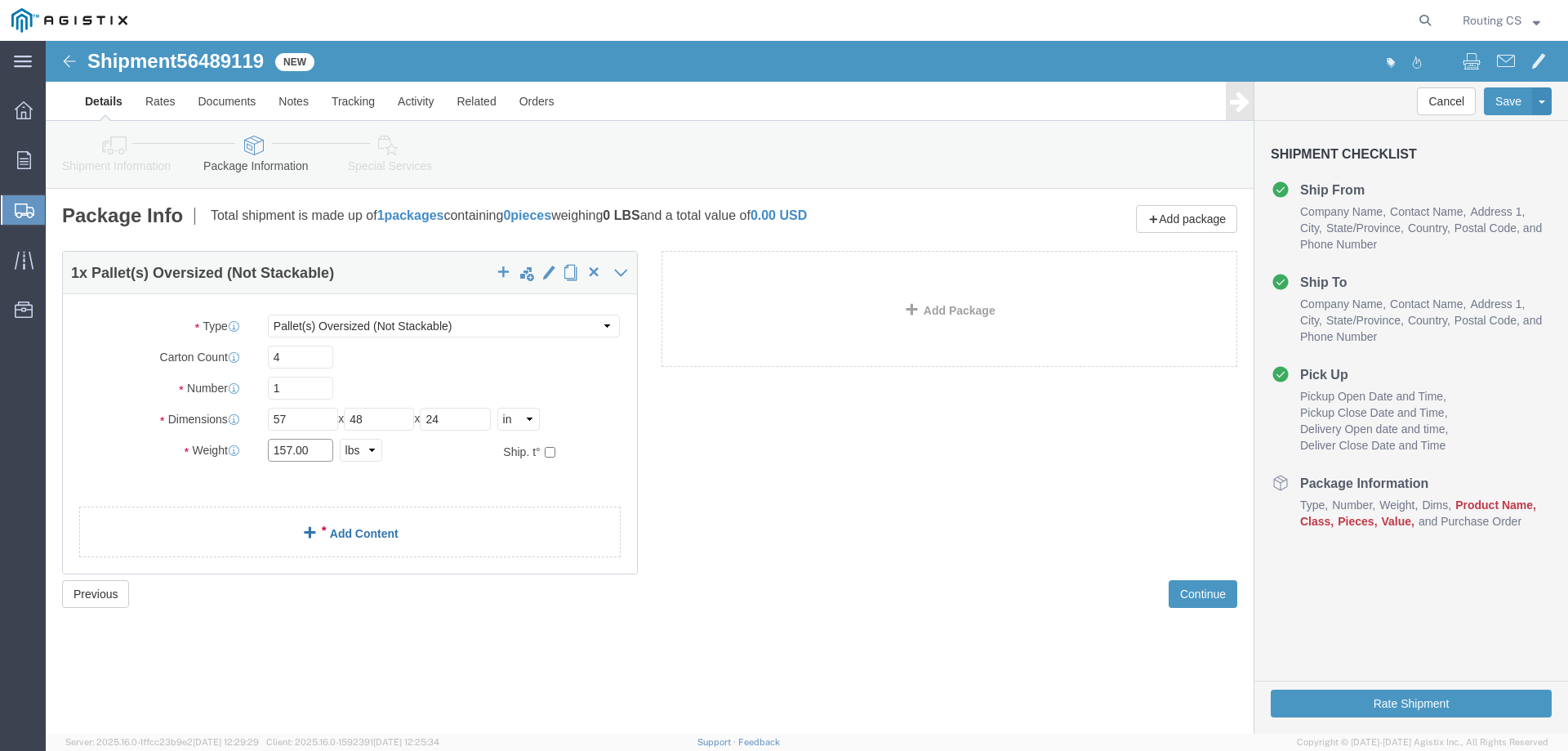
type input "157.00"
click span
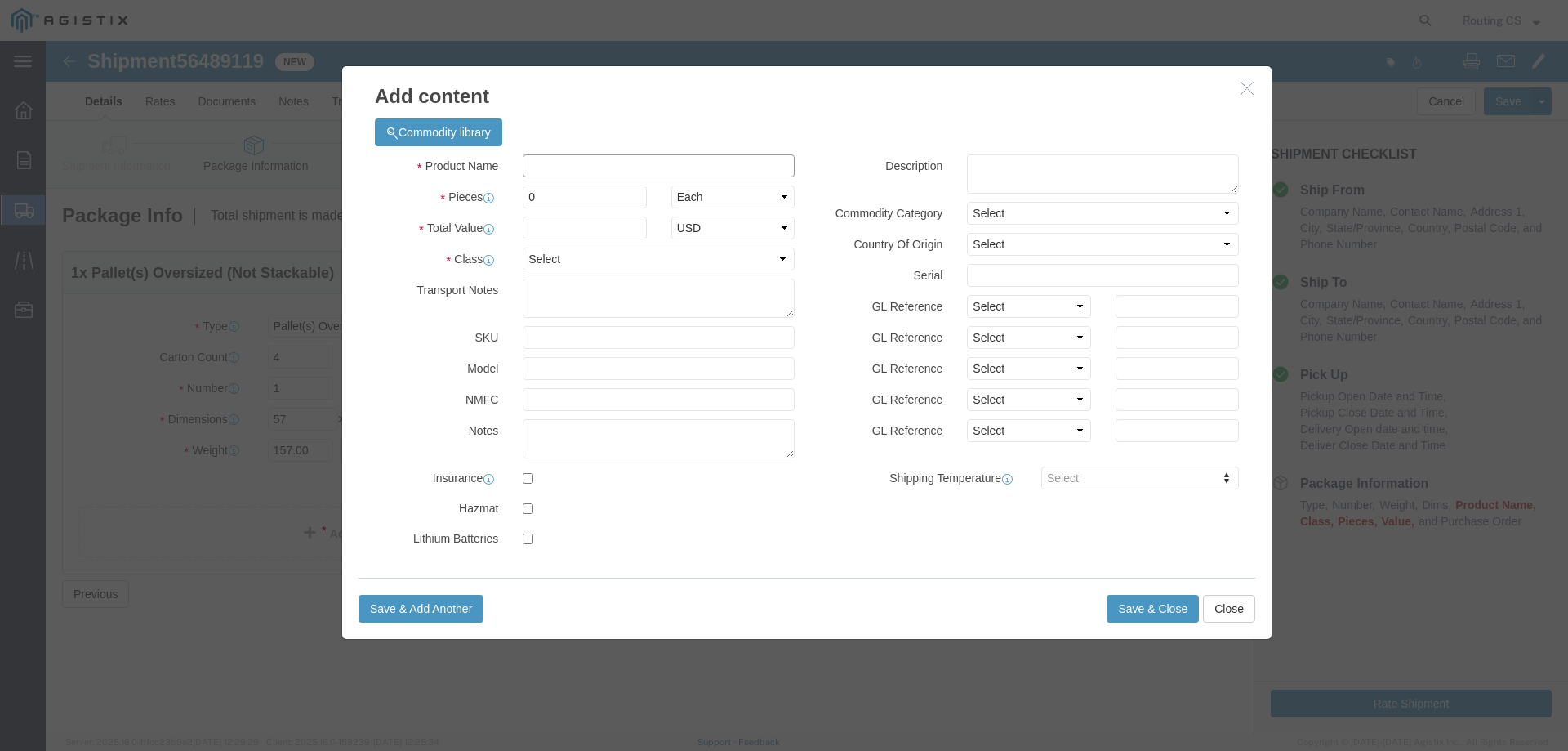
click input "text"
type input "Ladders"
drag, startPoint x: 509, startPoint y: 154, endPoint x: 442, endPoint y: 156, distance: 67.0
click div "Pieces 0 Select Bag Barrels 100Board Feet Bottle Box Blister Pack Carats Can Ca…"
type input "4"
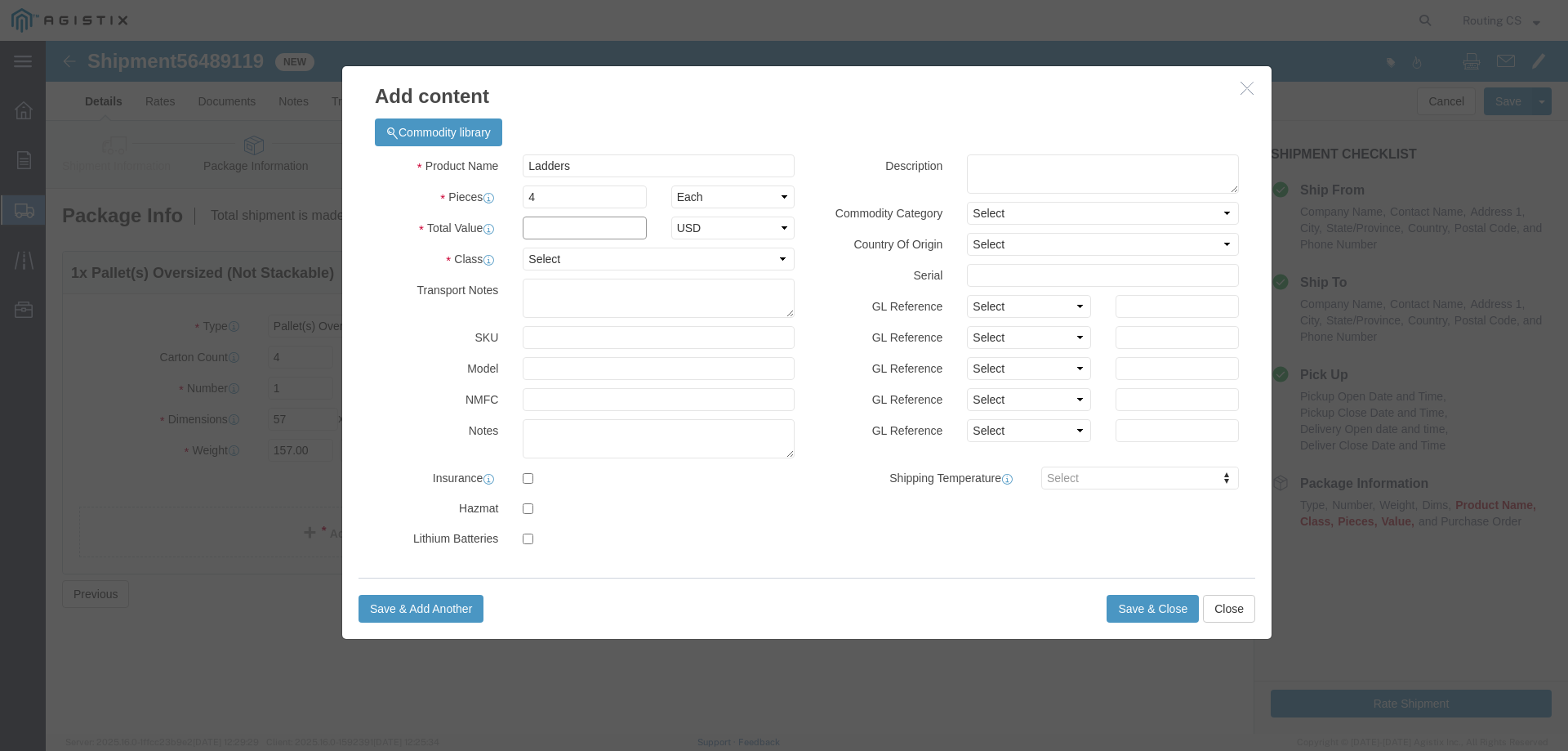
click input "text"
type input "1314"
click select "Select 50 55 60 65 70 85 92.5 100 125 175 250 300 400"
select select "250"
click select "Select 50 55 60 65 70 85 92.5 100 125 175 250 300 400"
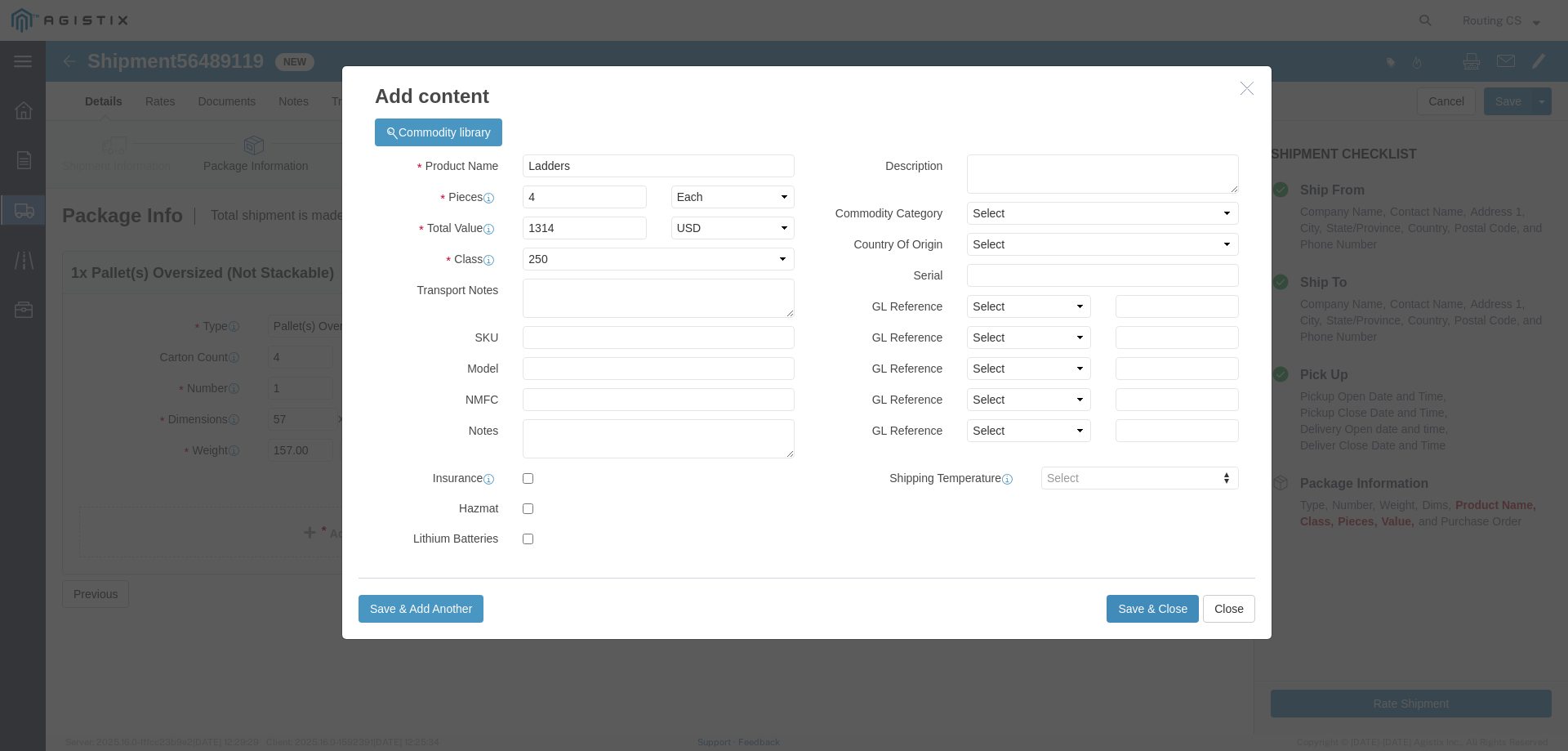
click button "Save & Close"
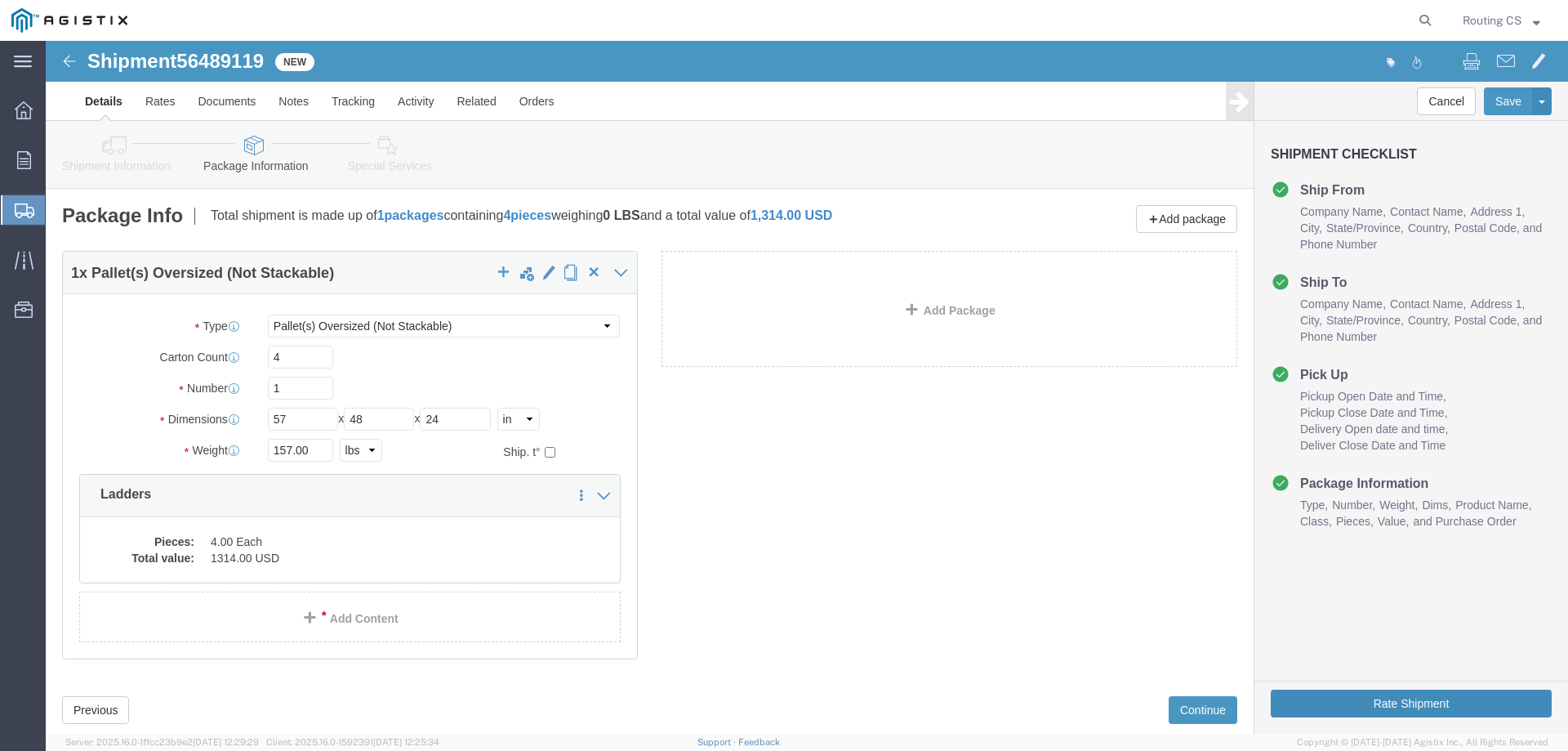
click button "Rate Shipment"
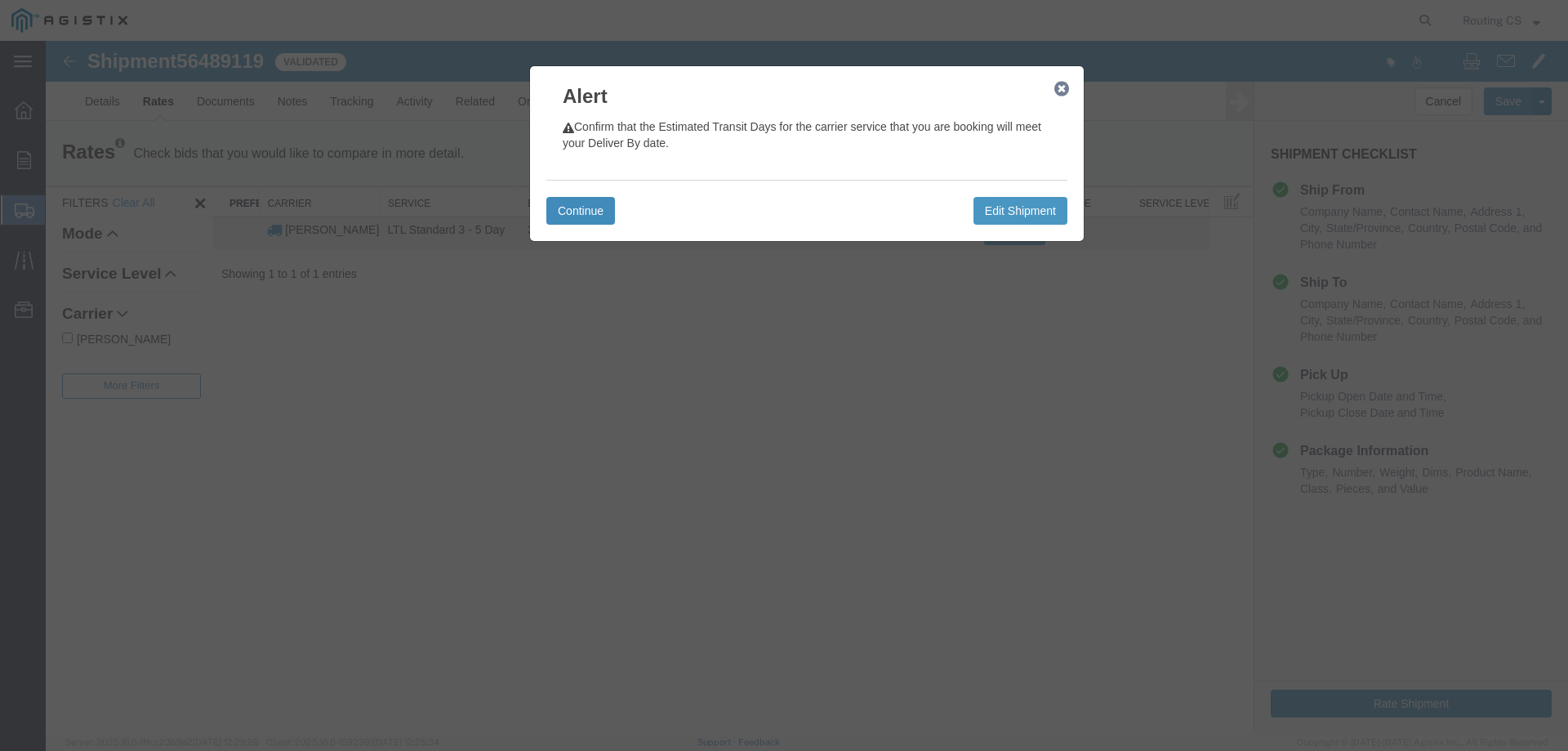
click at [559, 208] on button "Continue" at bounding box center [580, 210] width 69 height 28
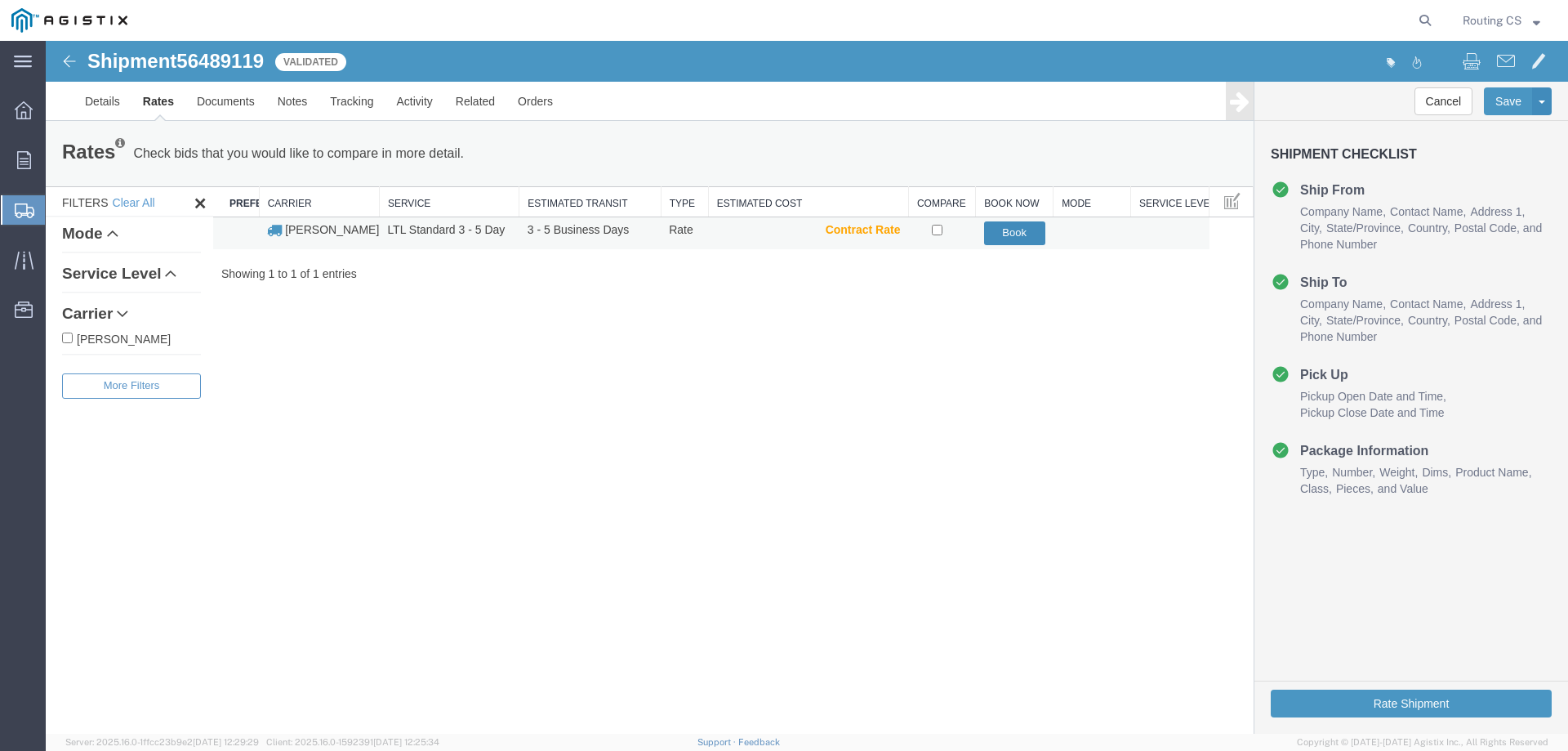
click at [1017, 236] on button "Book" at bounding box center [1014, 233] width 62 height 24
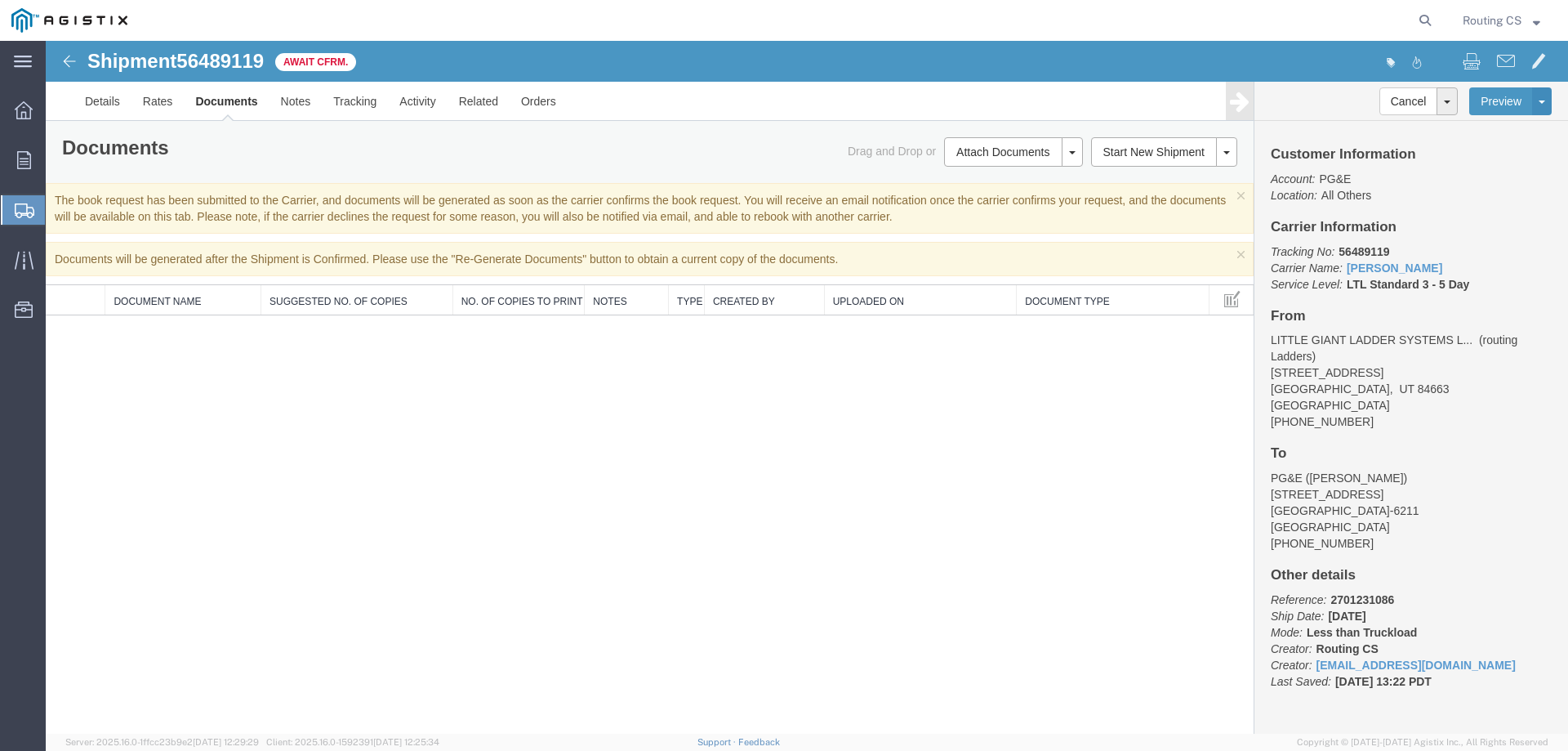
click at [0, 0] on span "Create Shipment" at bounding box center [0, 0] width 0 height 0
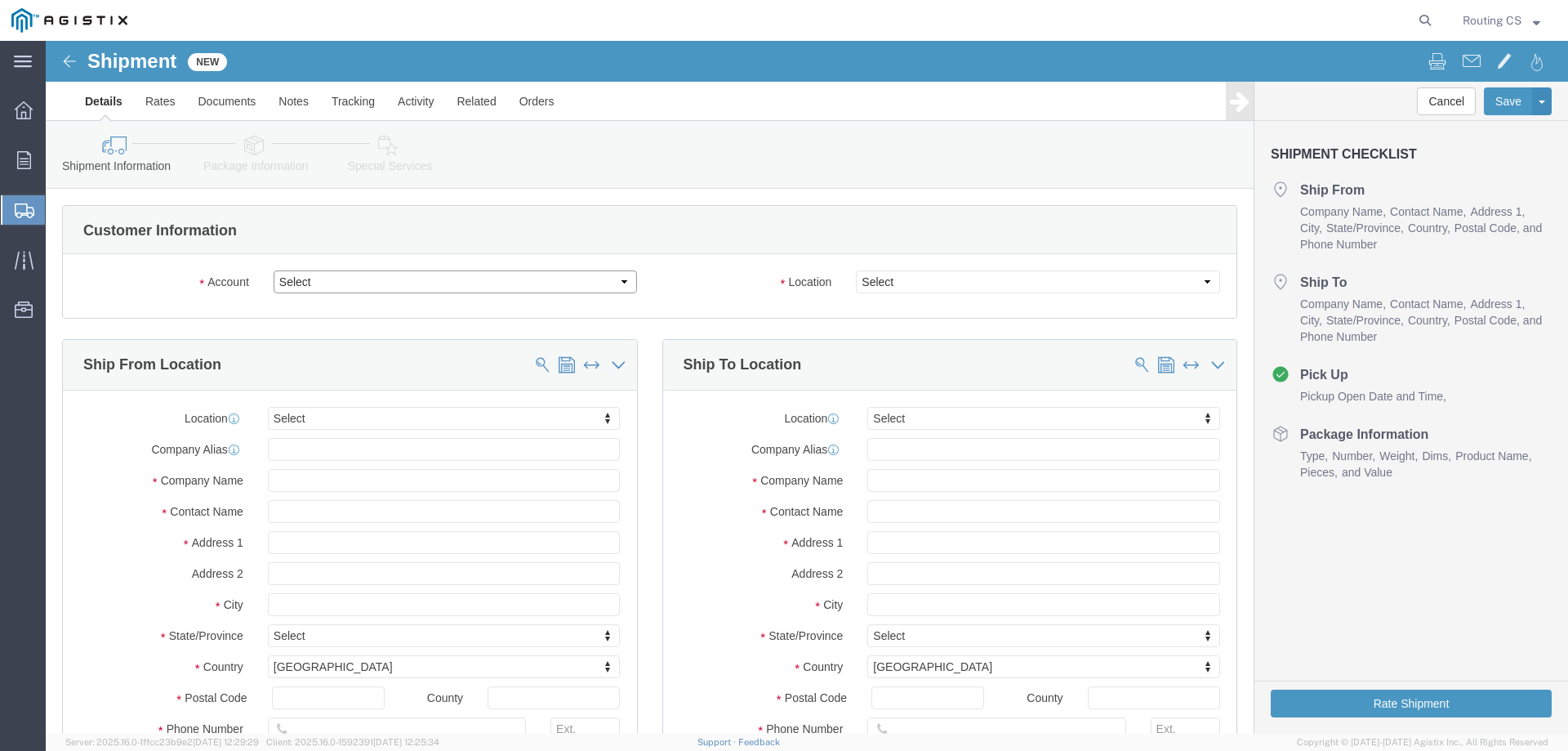
click select "Select Little Giant Ladders PG&E"
select select "9596"
click select "Select Little Giant Ladders PG&E"
select select "PURCHORD"
select select
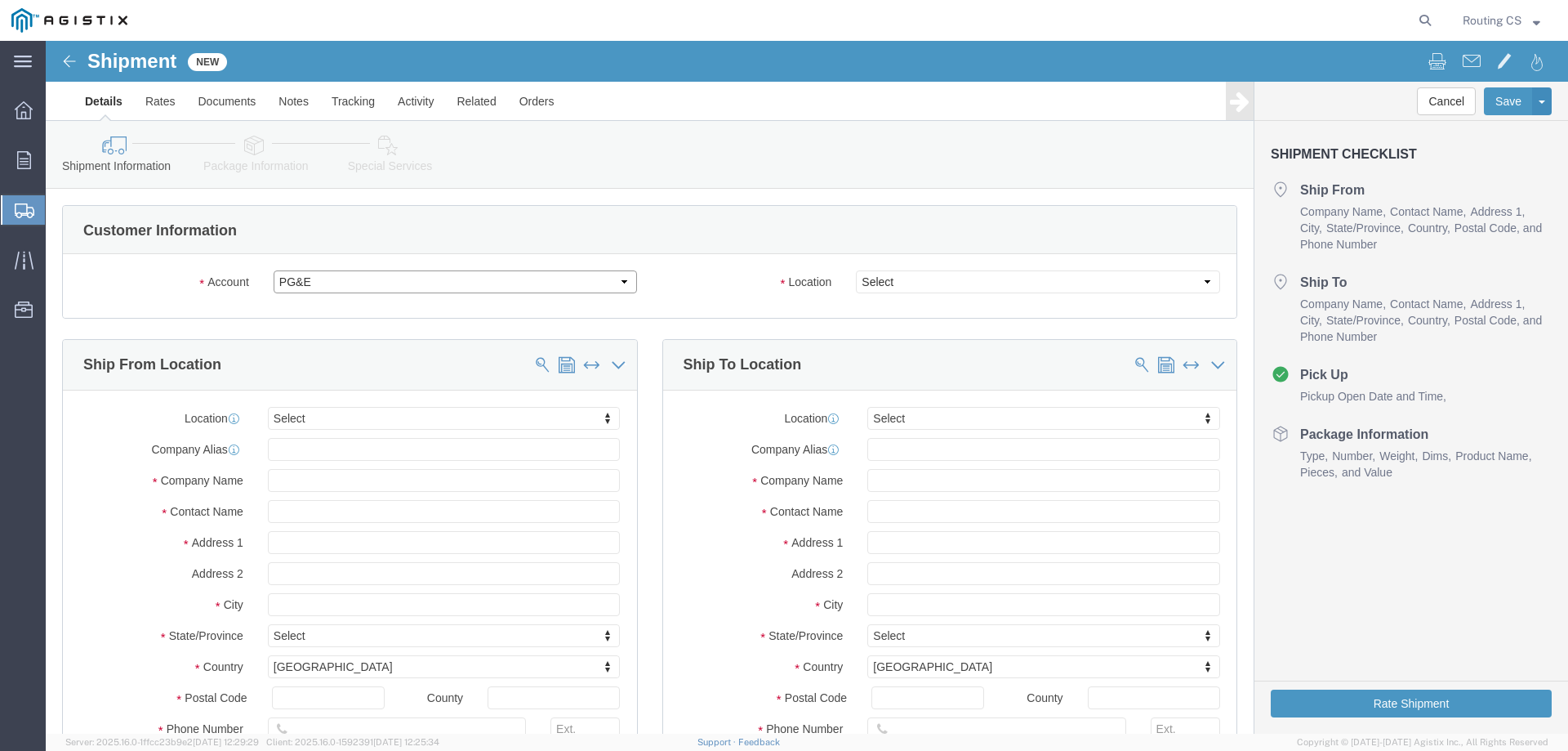
select select
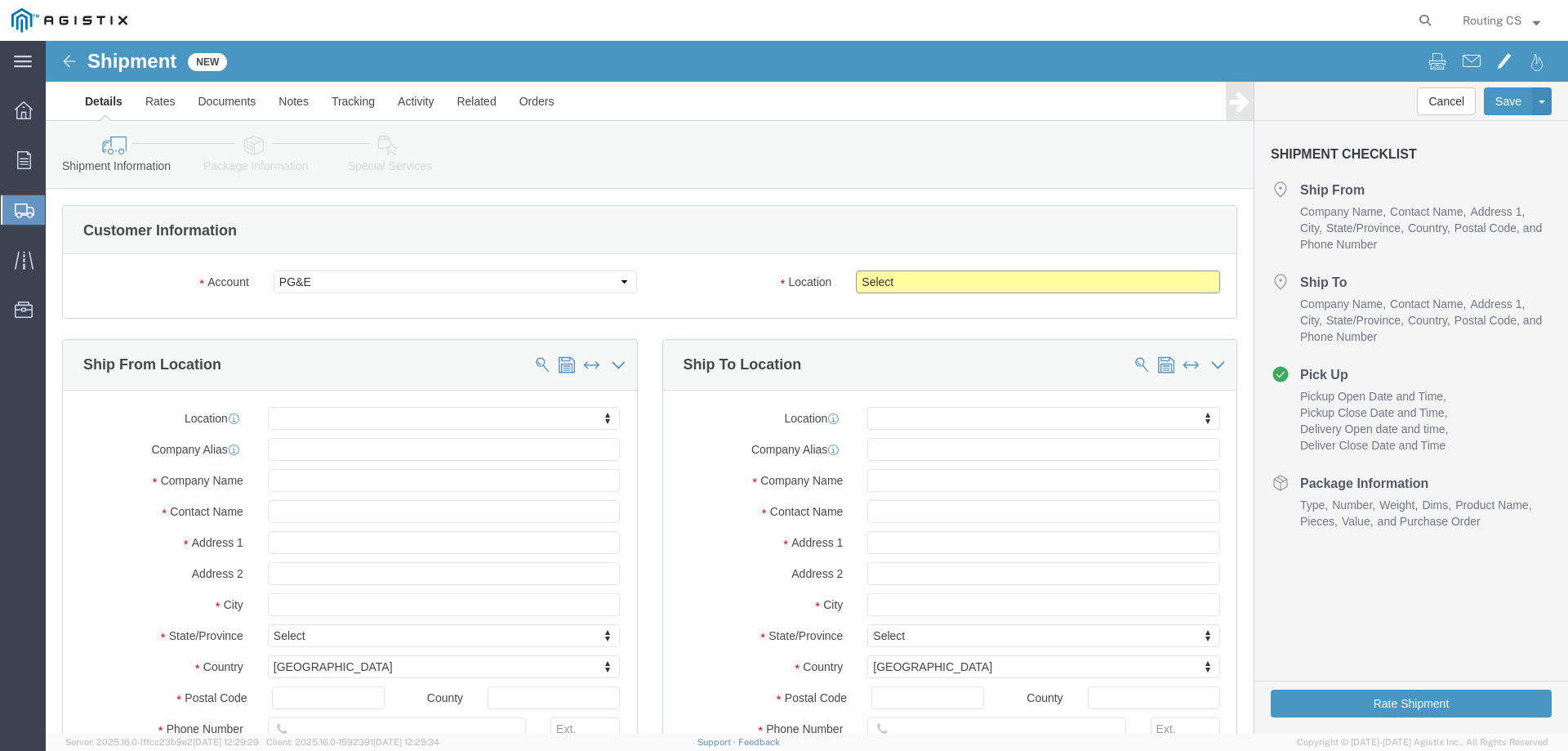
click select "Select All Others [GEOGRAPHIC_DATA] [GEOGRAPHIC_DATA] [GEOGRAPHIC_DATA] [GEOGRA…"
select select "23082"
click select "Select All Others [GEOGRAPHIC_DATA] [GEOGRAPHIC_DATA] [GEOGRAPHIC_DATA] [GEOGRA…"
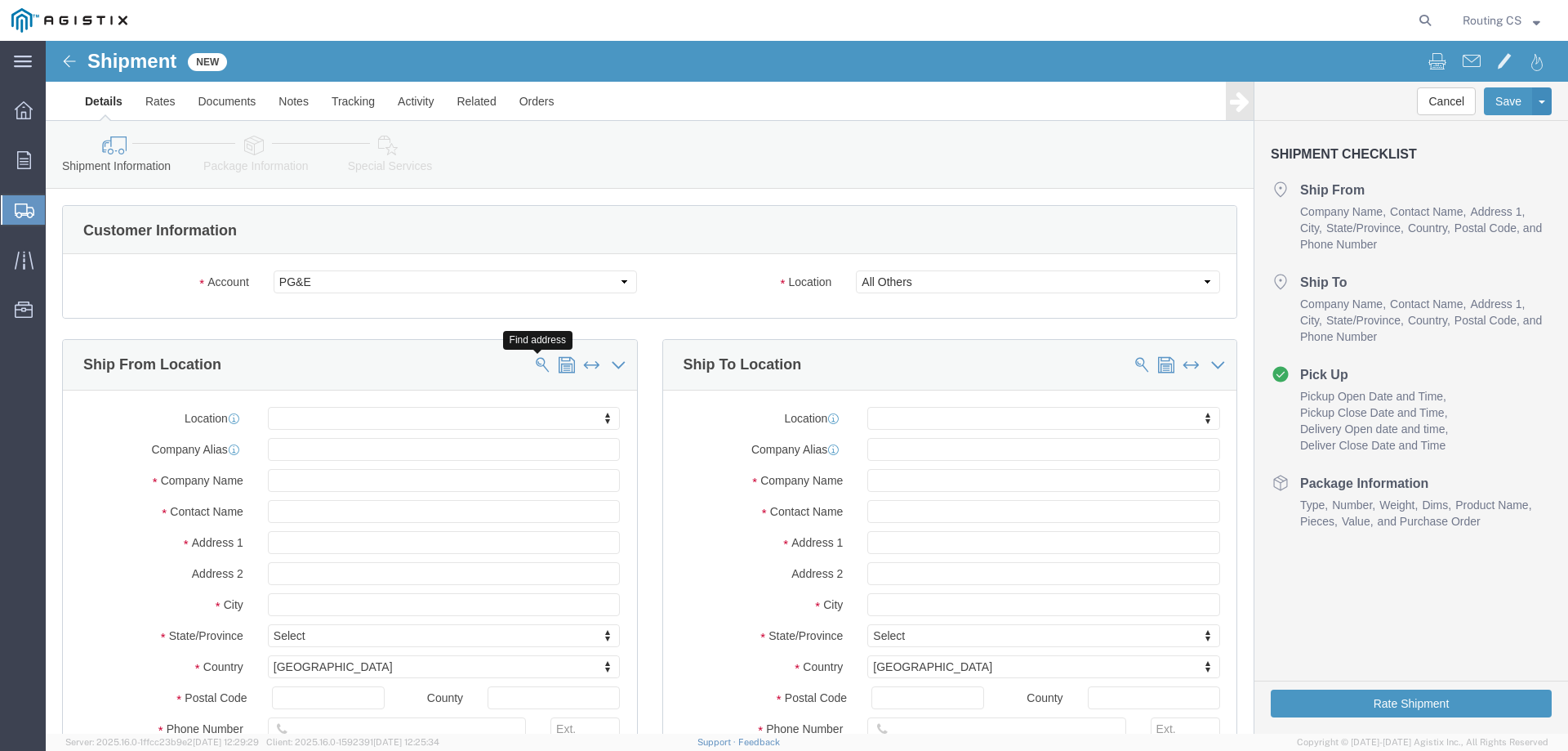
click span
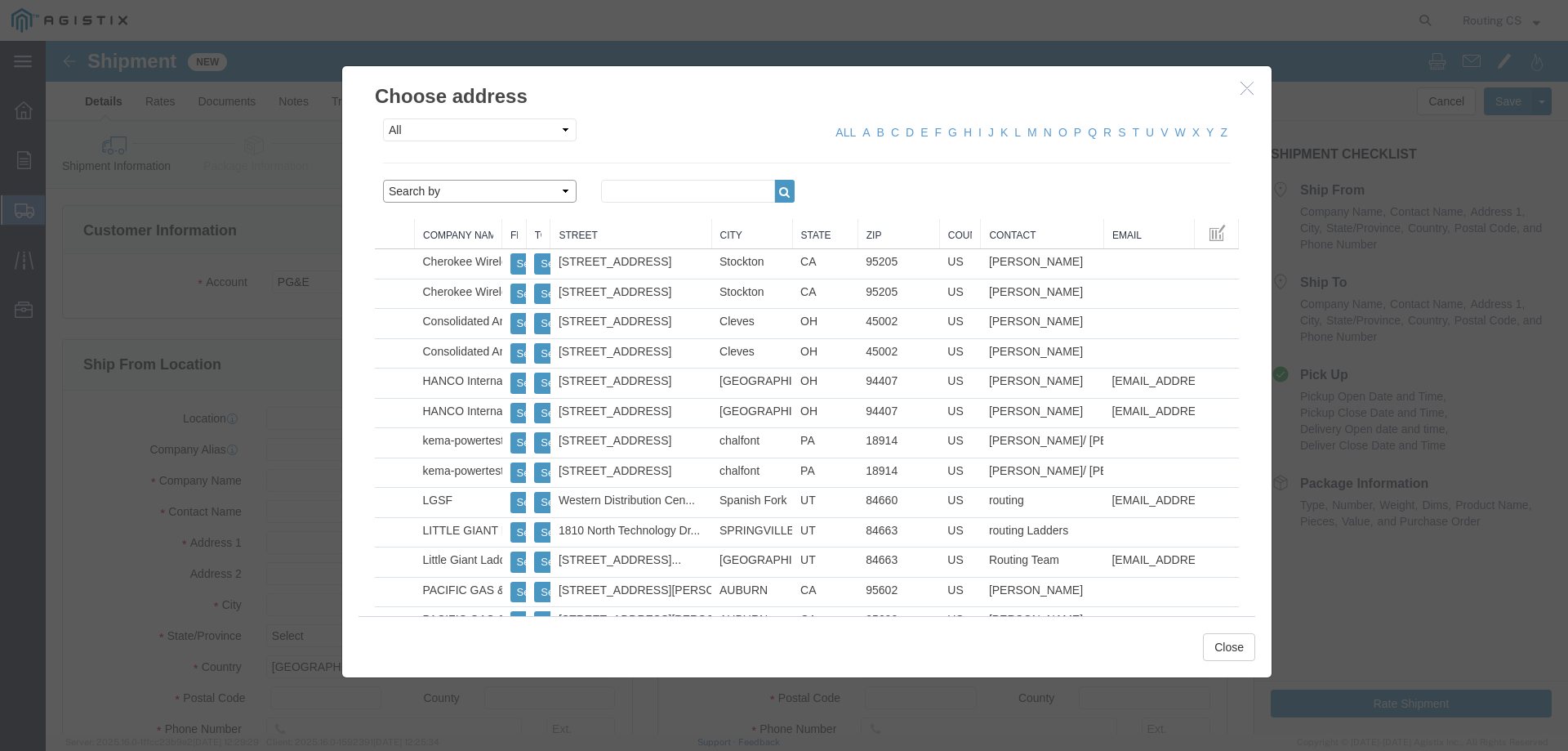
click select "Search by Address Book Name City Company Name Contact Name Country CustomerAlia…"
select select "zip"
click select "Search by Address Book Name City Company Name Contact Name Country CustomerAlia…"
click input "text"
type input "84663"
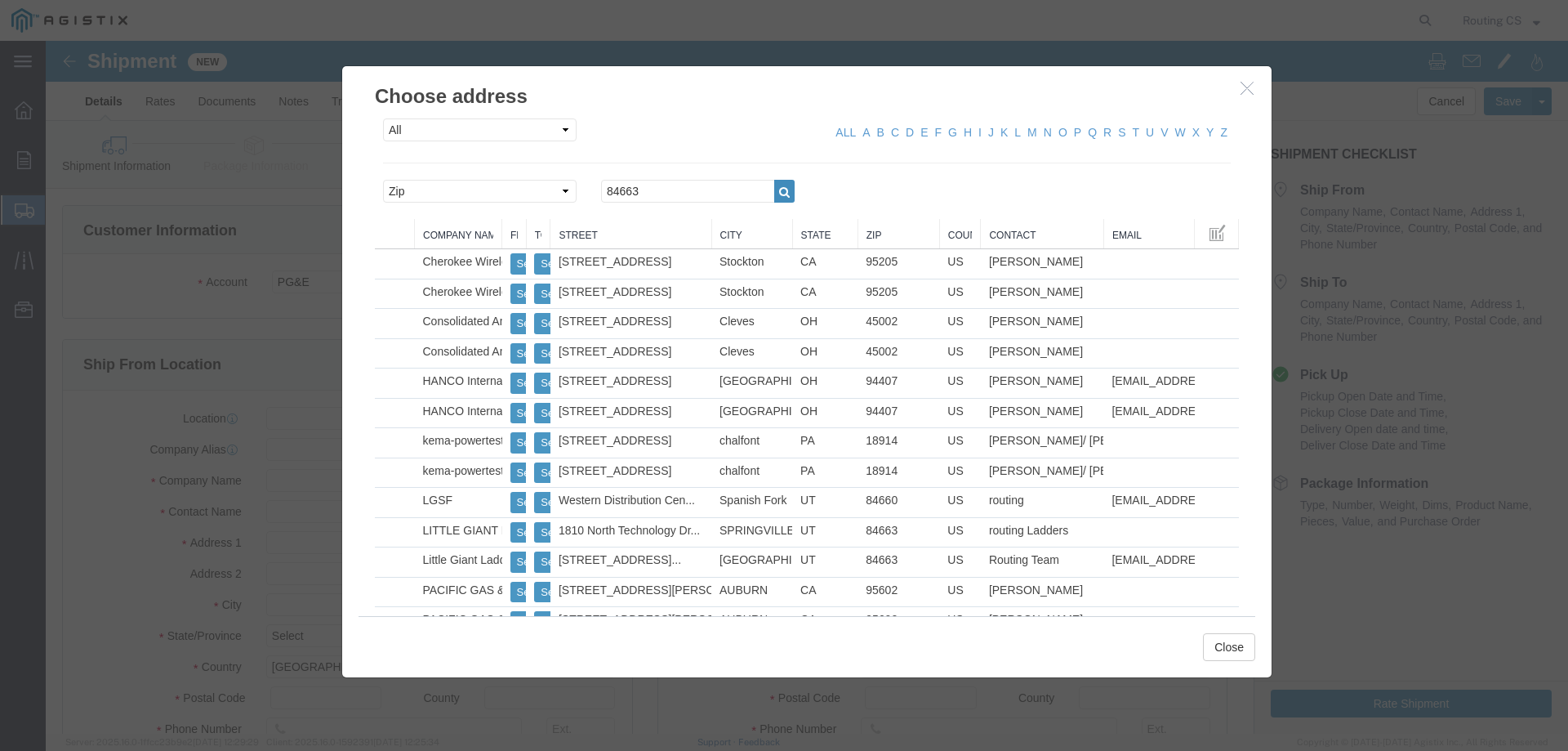
click icon "button"
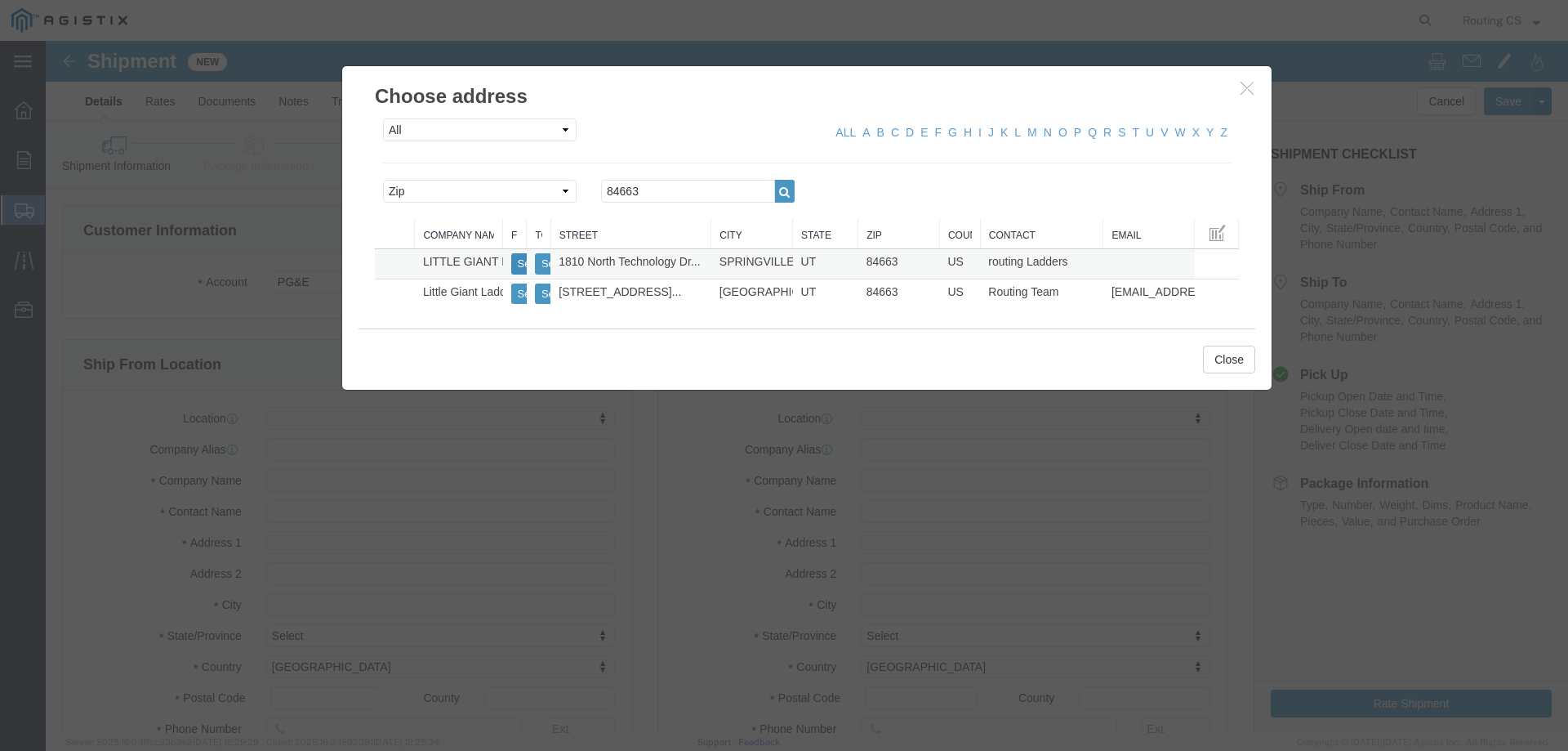
click button "Select"
select select
type input "[STREET_ADDRESS]"
type input "84663"
type input "[PHONE_NUMBER]"
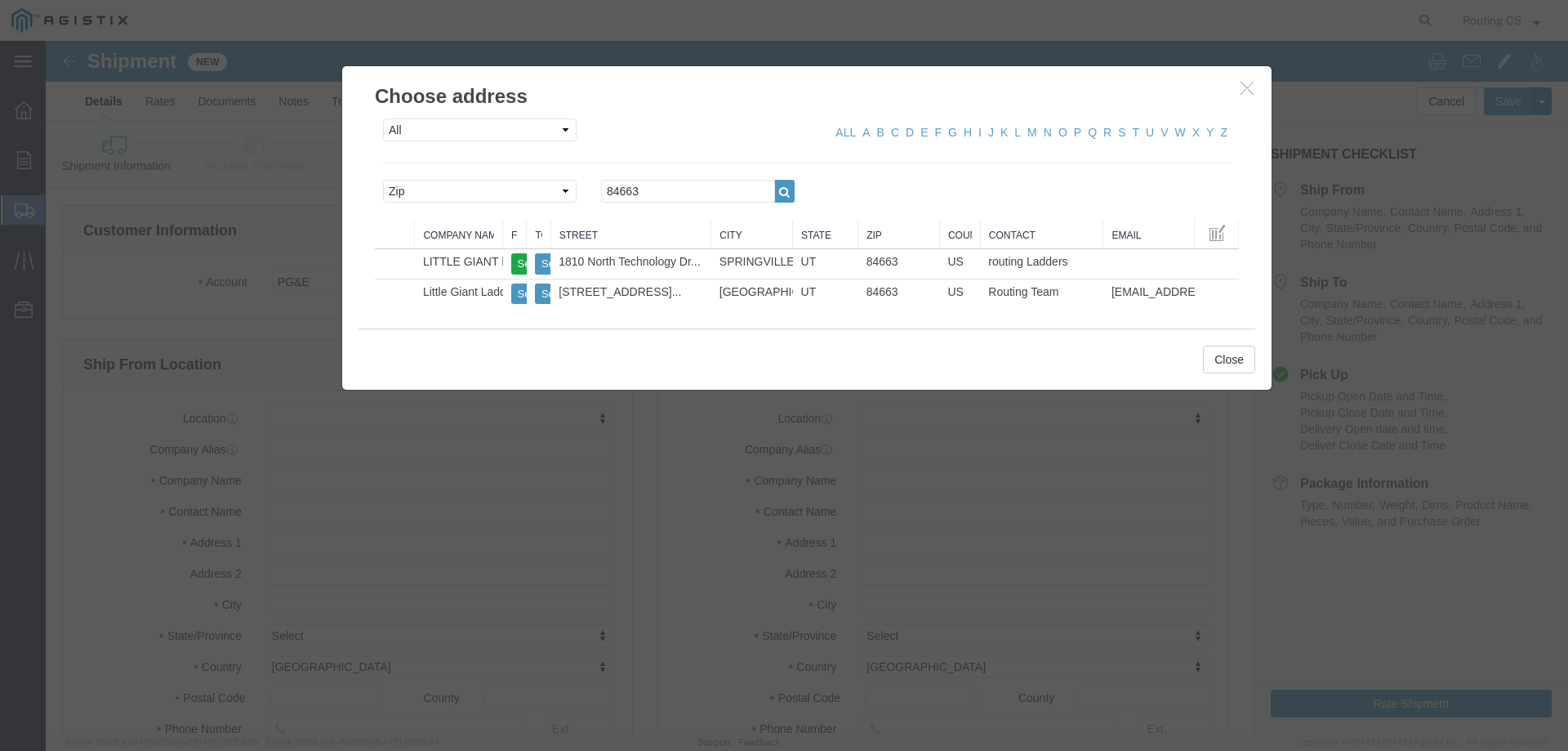
type input "LITTLE GIANT LADDER SYSTEMS LLC"
type input "routing Ladders"
type input "SPRINGVILLE"
select select "UT"
drag, startPoint x: 616, startPoint y: 147, endPoint x: 540, endPoint y: 152, distance: 76.2
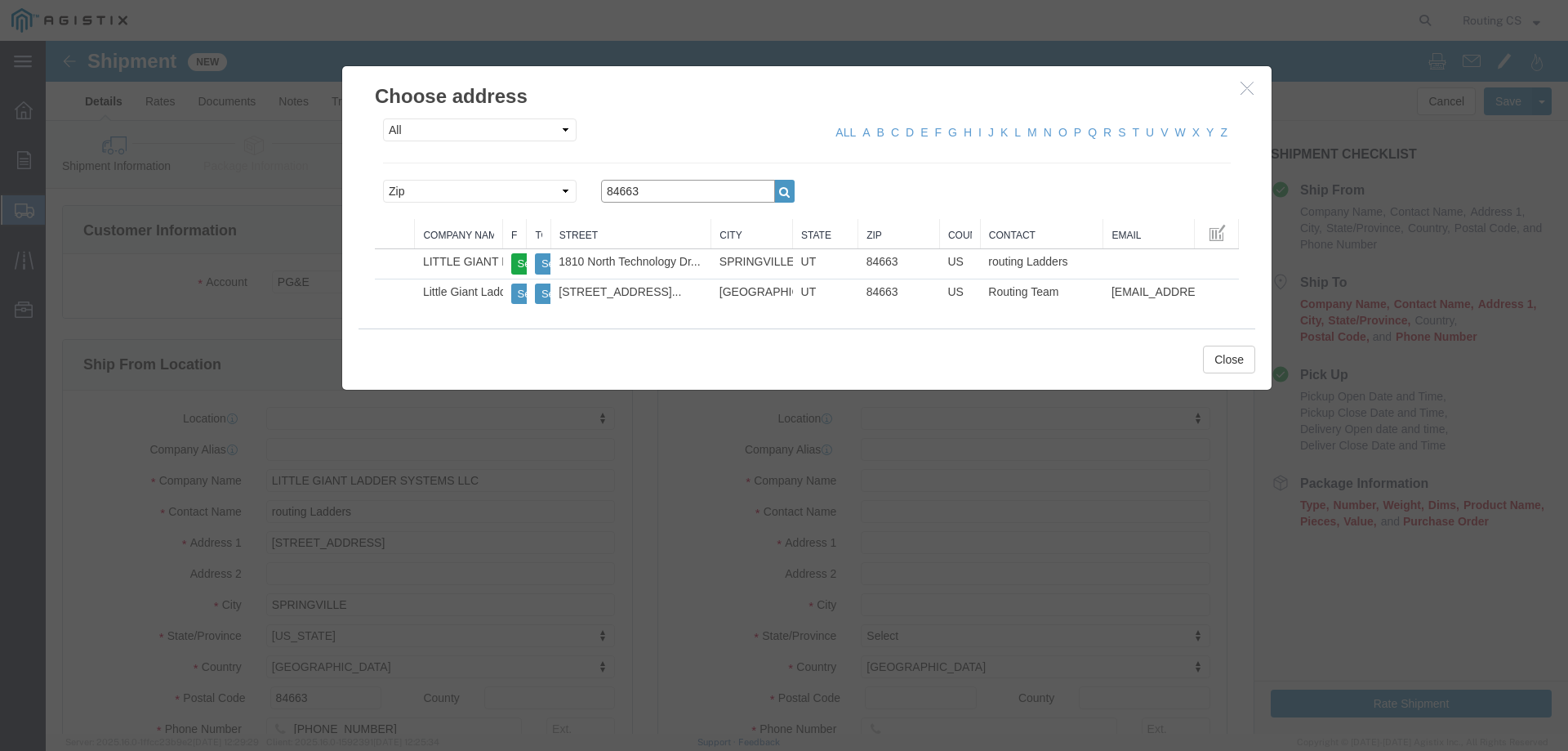
click div "84663"
paste input "9520"
type input "95203"
click icon "button"
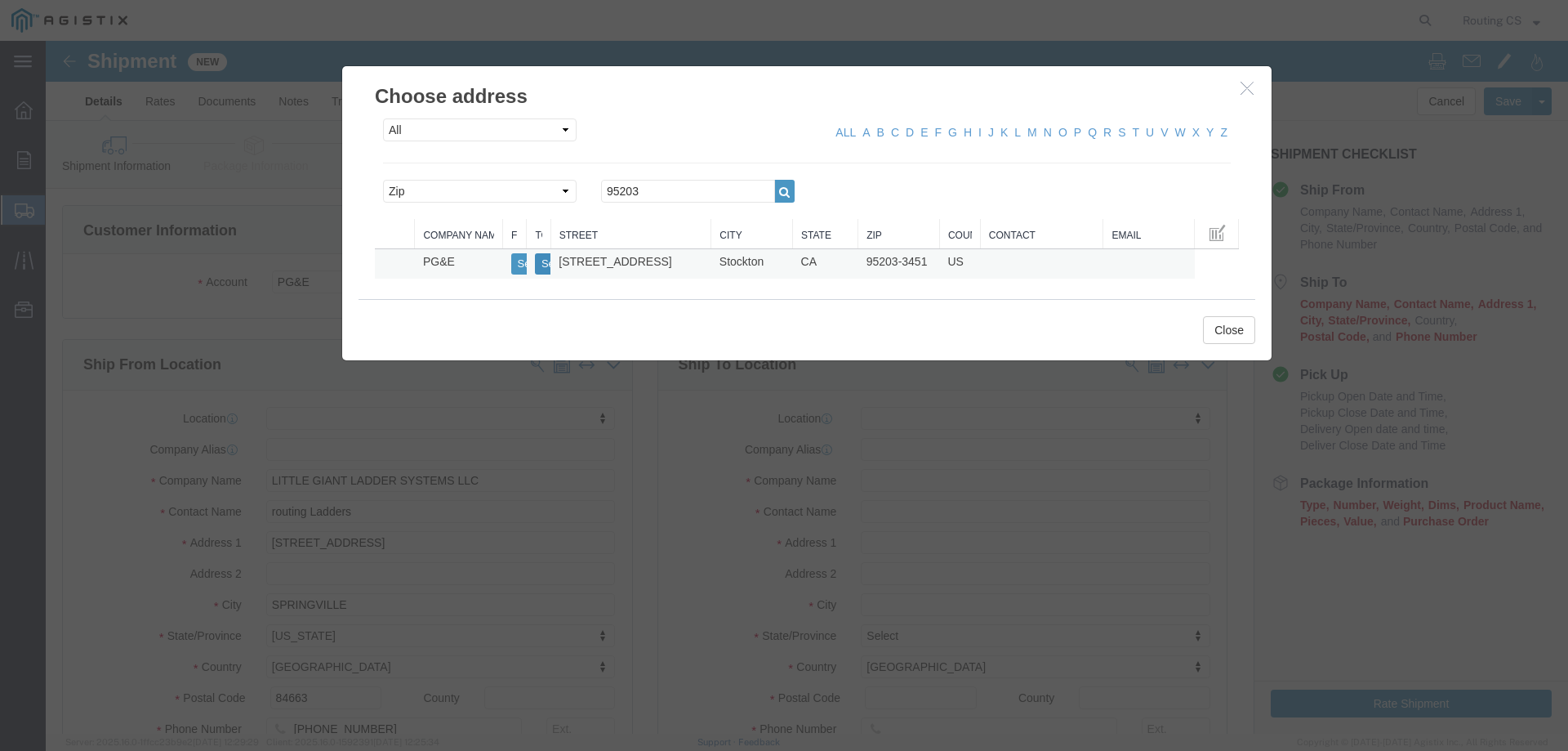
click button "Select"
select select
type input "[STREET_ADDRESS]"
type input "95203-3451"
type input "PG&E"
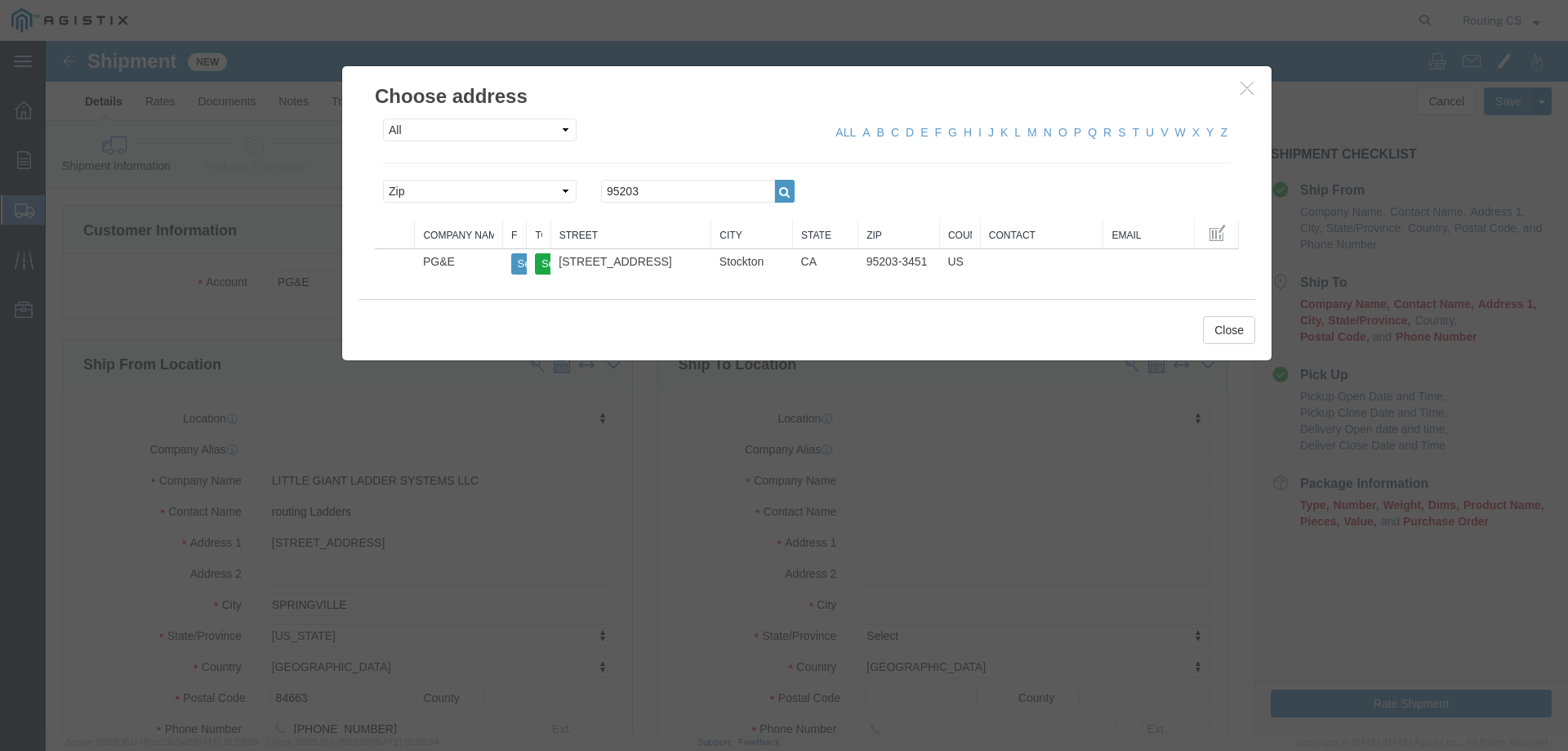
type input "Stockton"
select select "CA"
click button "Close"
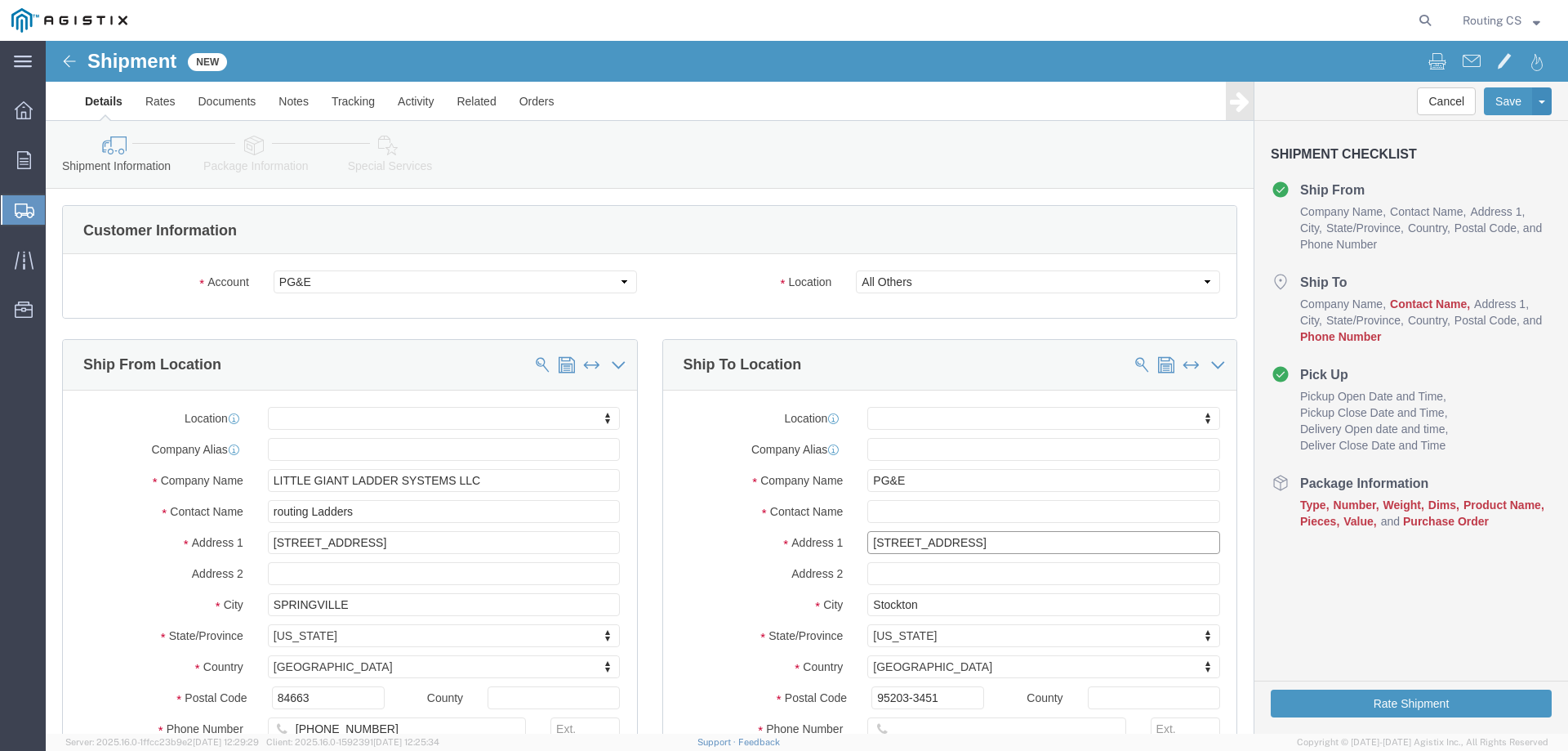
drag, startPoint x: 914, startPoint y: 501, endPoint x: 763, endPoint y: 496, distance: 151.1
click div "Address [STREET_ADDRESS]"
paste input "[STREET_ADDRESS]"
type input "[STREET_ADDRESS]"
select select
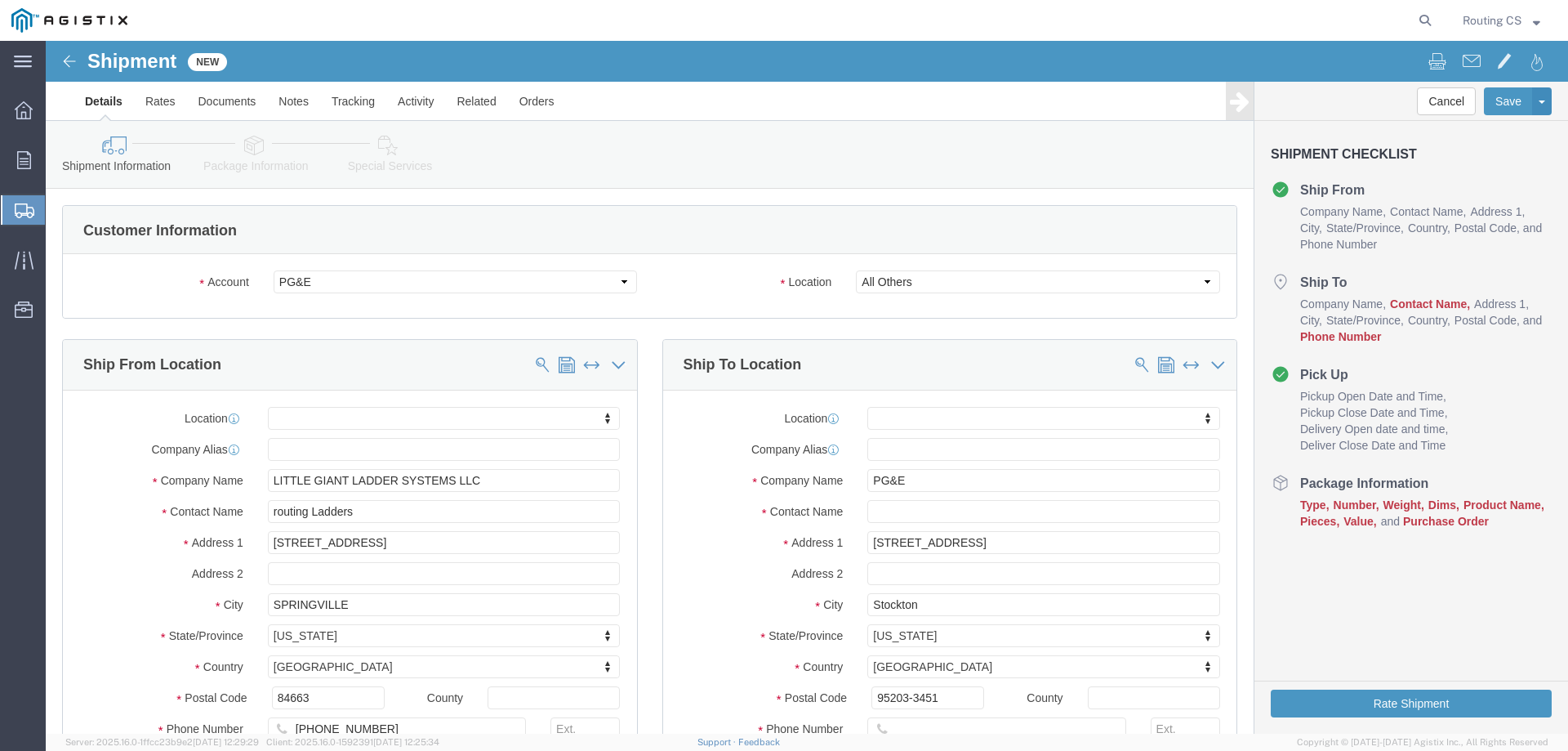
scroll to position [81, 0]
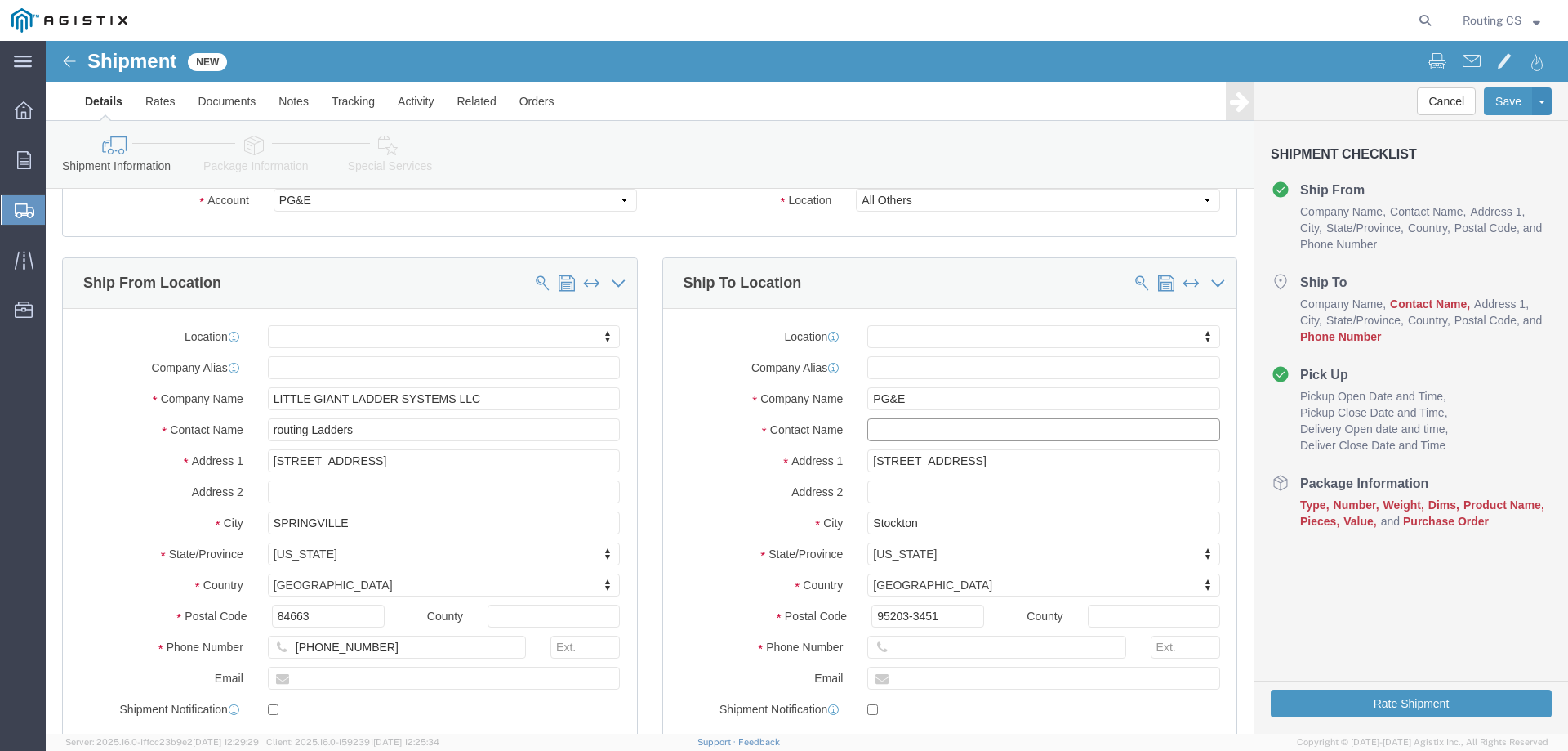
click input "text"
paste input "[PERSON_NAME]"
type input "[PERSON_NAME]"
click input "text"
paste input "209.817.4187"
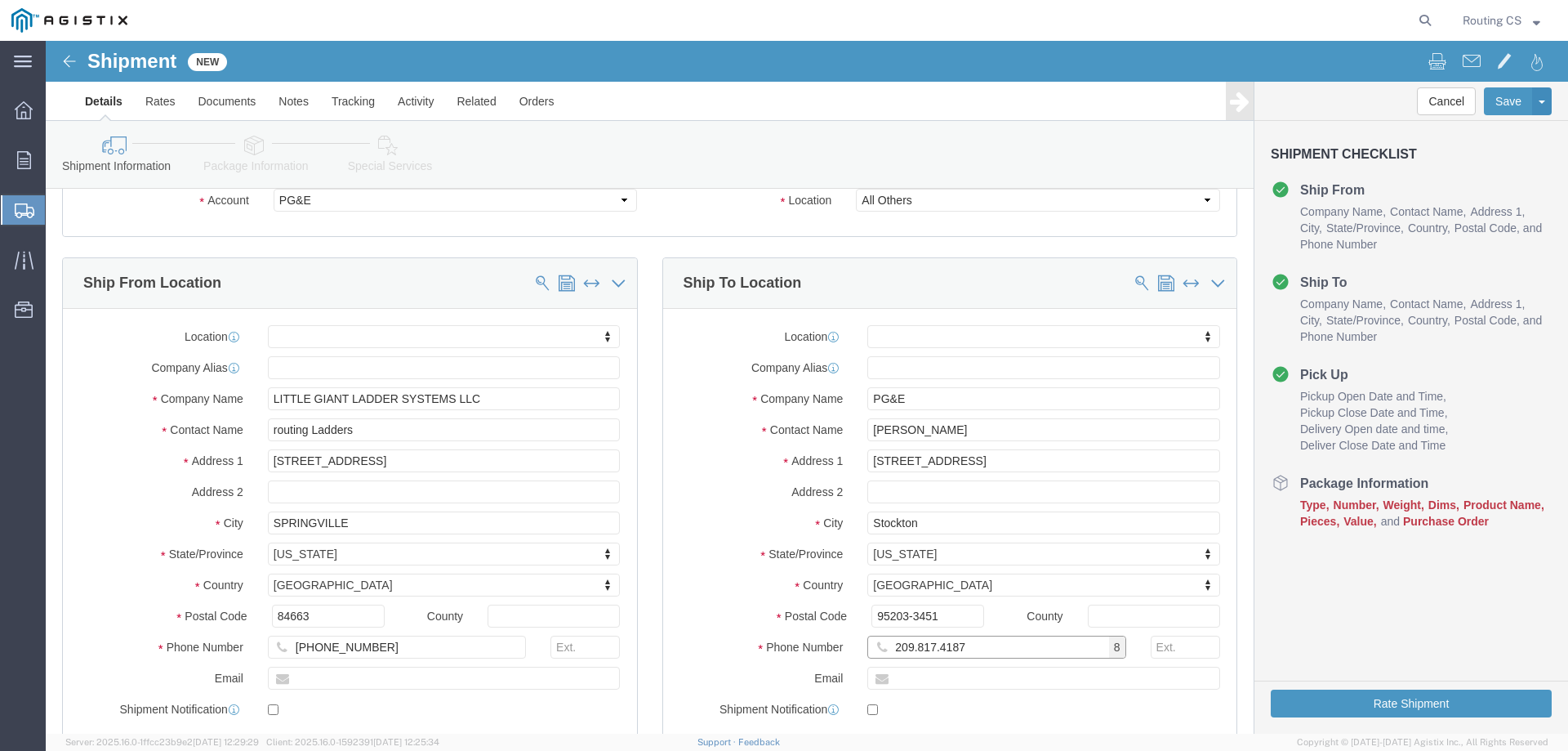
click input "209.817.4187"
click input "209-817.4187"
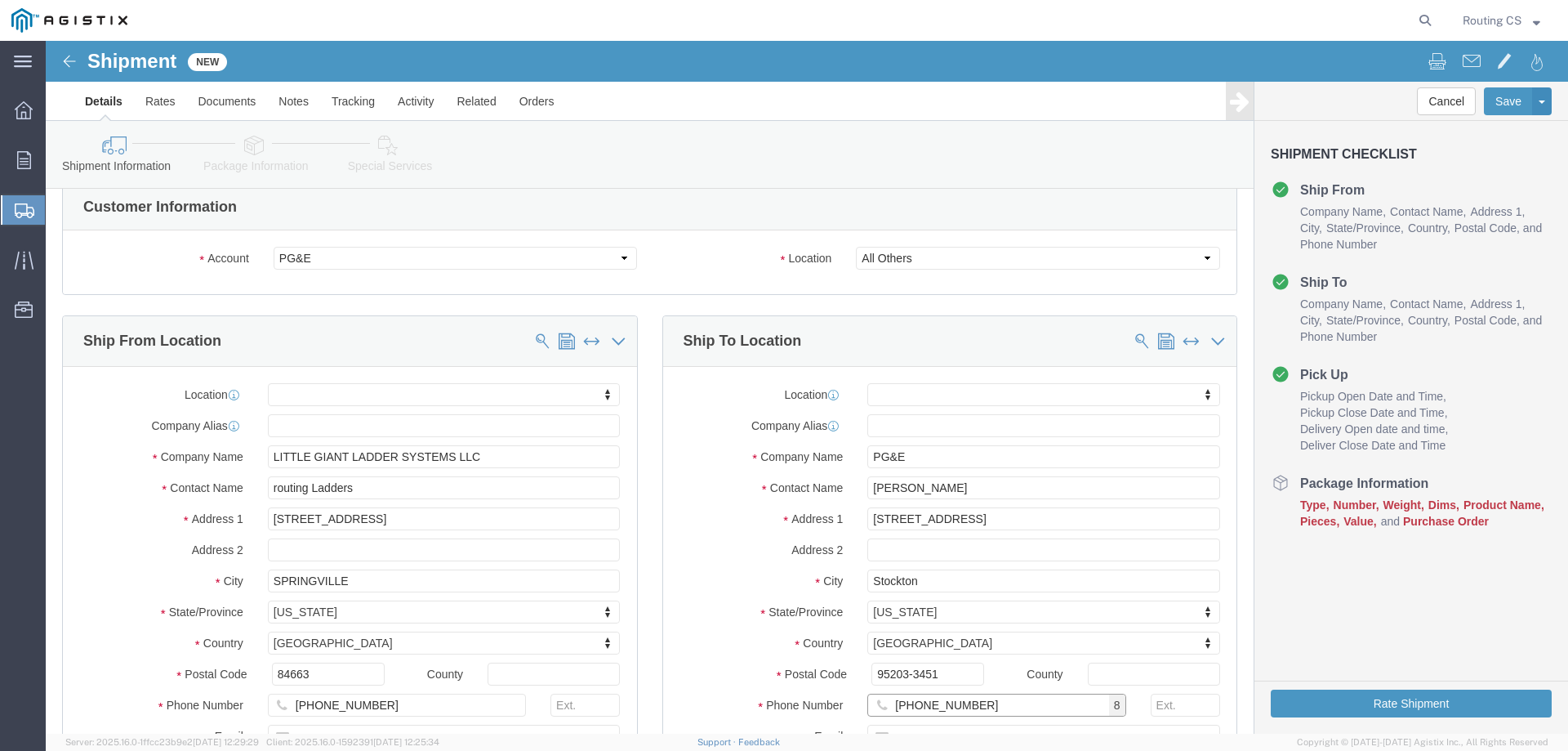
scroll to position [0, 0]
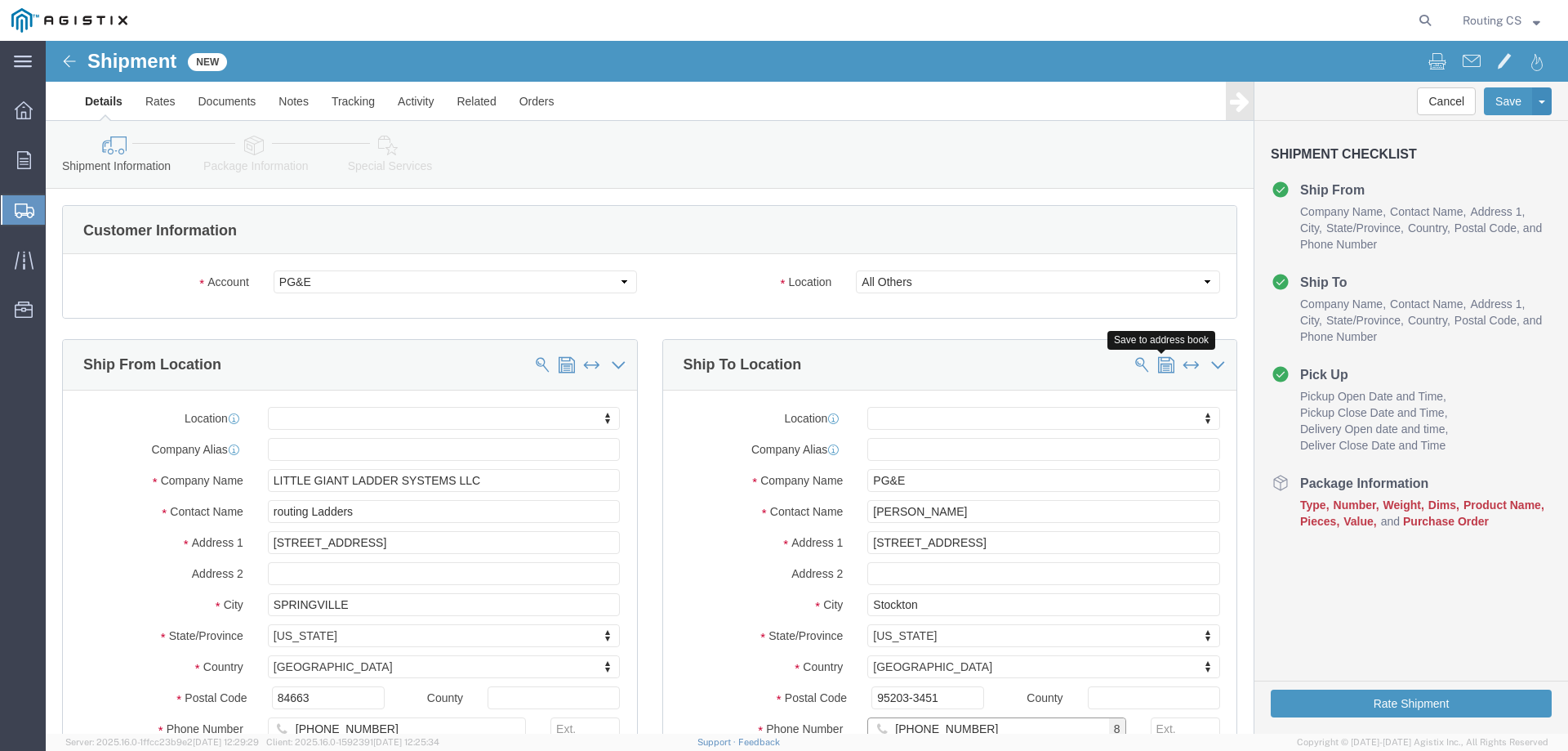
type input "[PHONE_NUMBER]"
click span
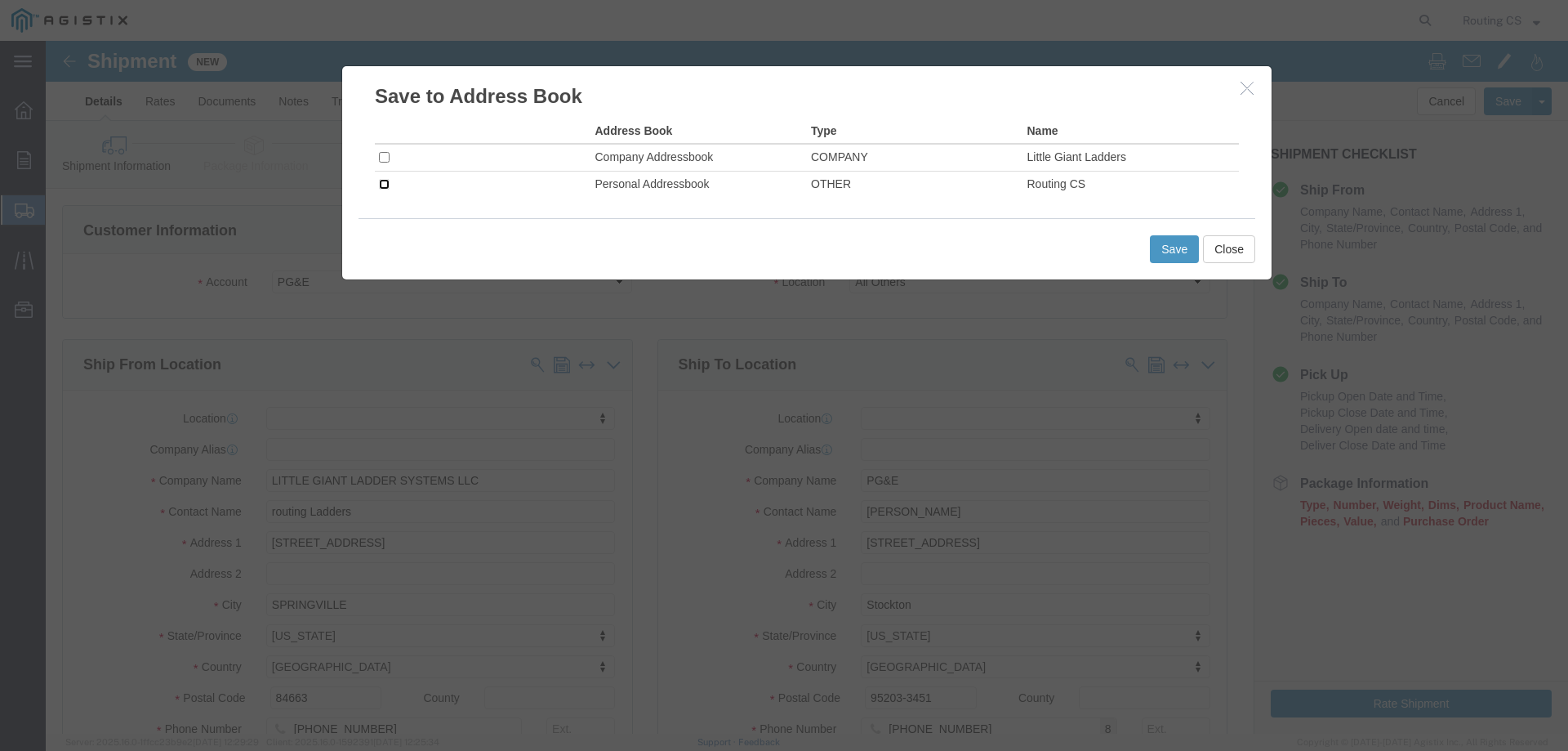
click input "checkbox"
checkbox input "true"
click button "Save"
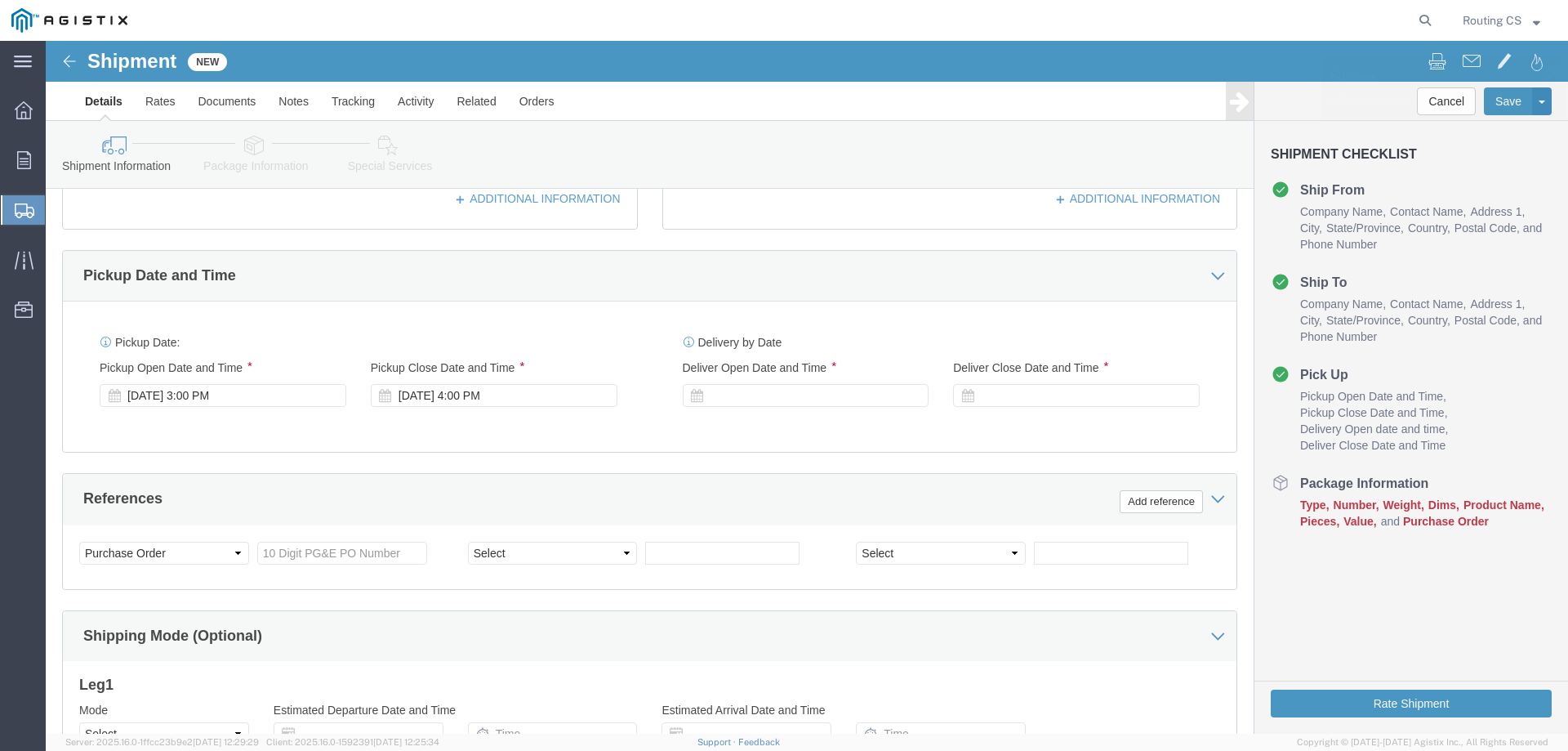
scroll to position [735, 0]
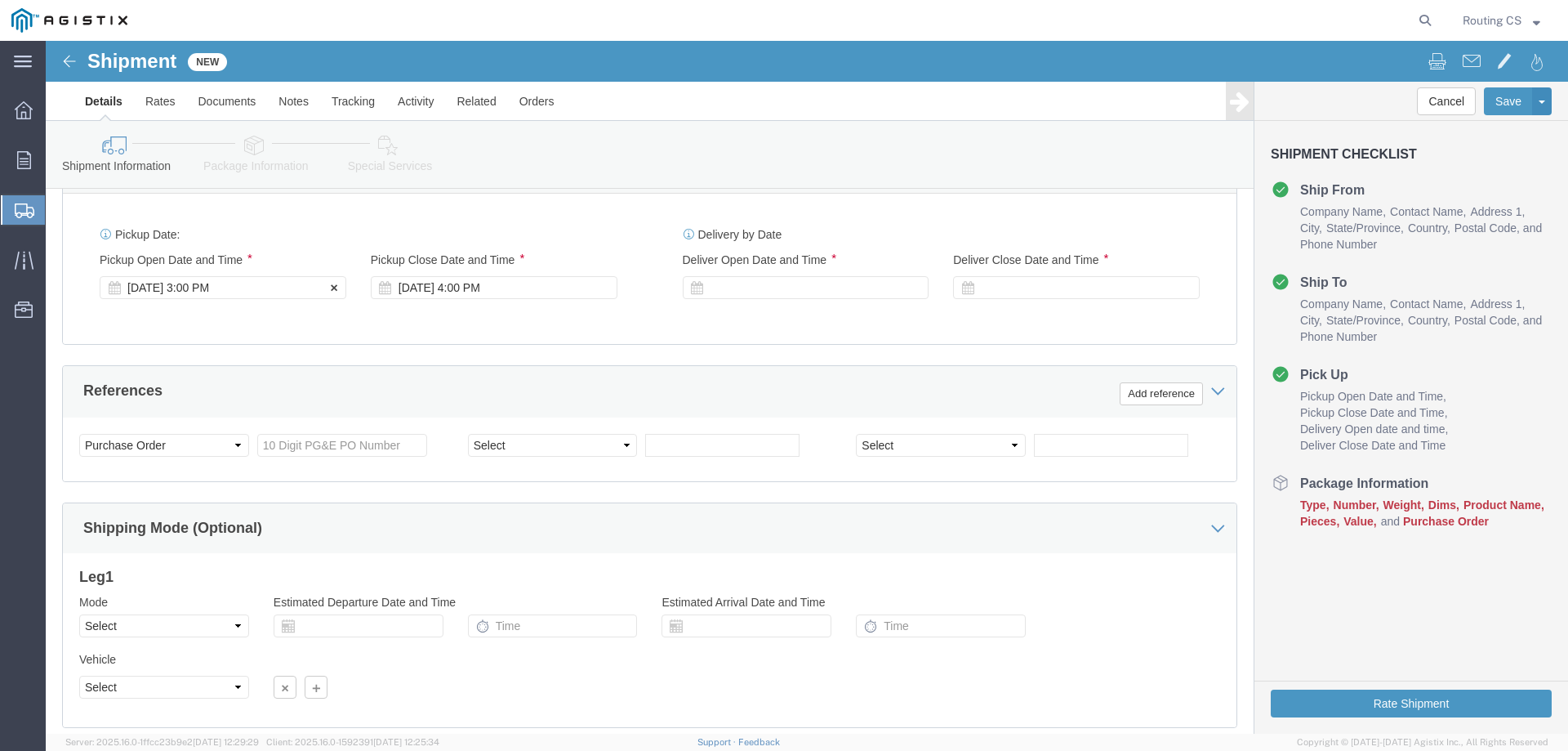
click div "[DATE] 3:00 PM"
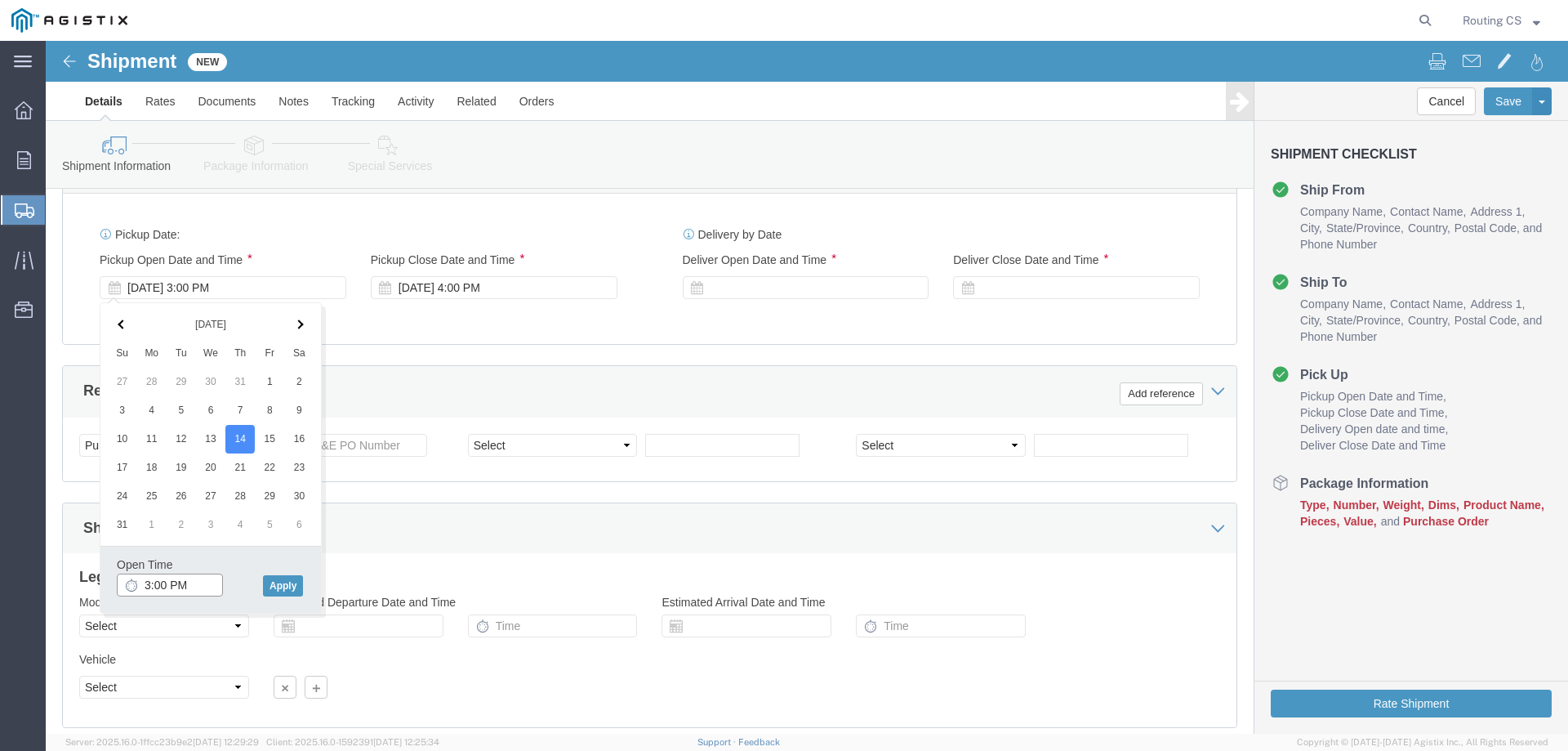
click input "3:00 PM"
click input "8:00 PM"
type input "8:00 AM"
click button "Apply"
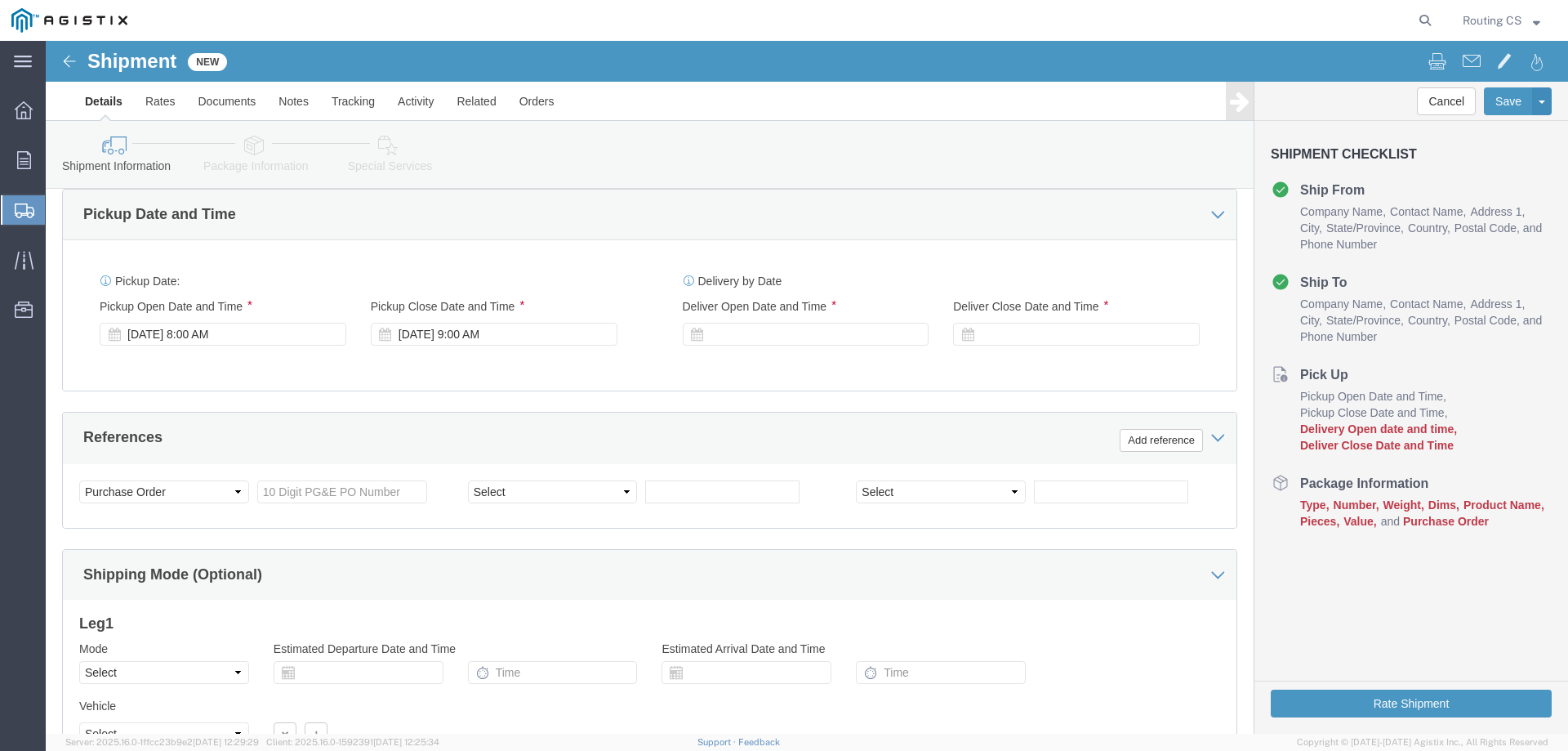
scroll to position [654, 0]
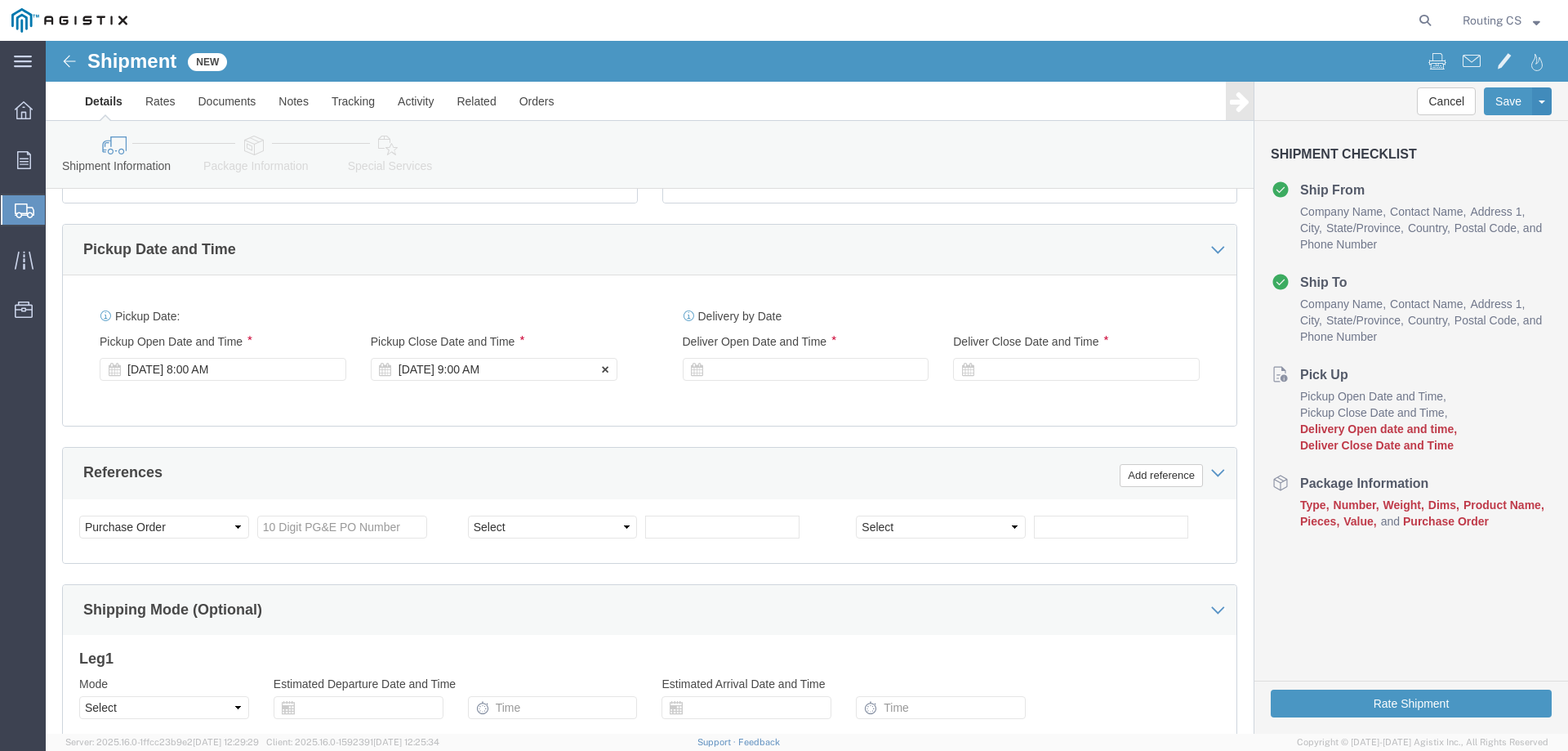
click div "[DATE] 9:00 AM"
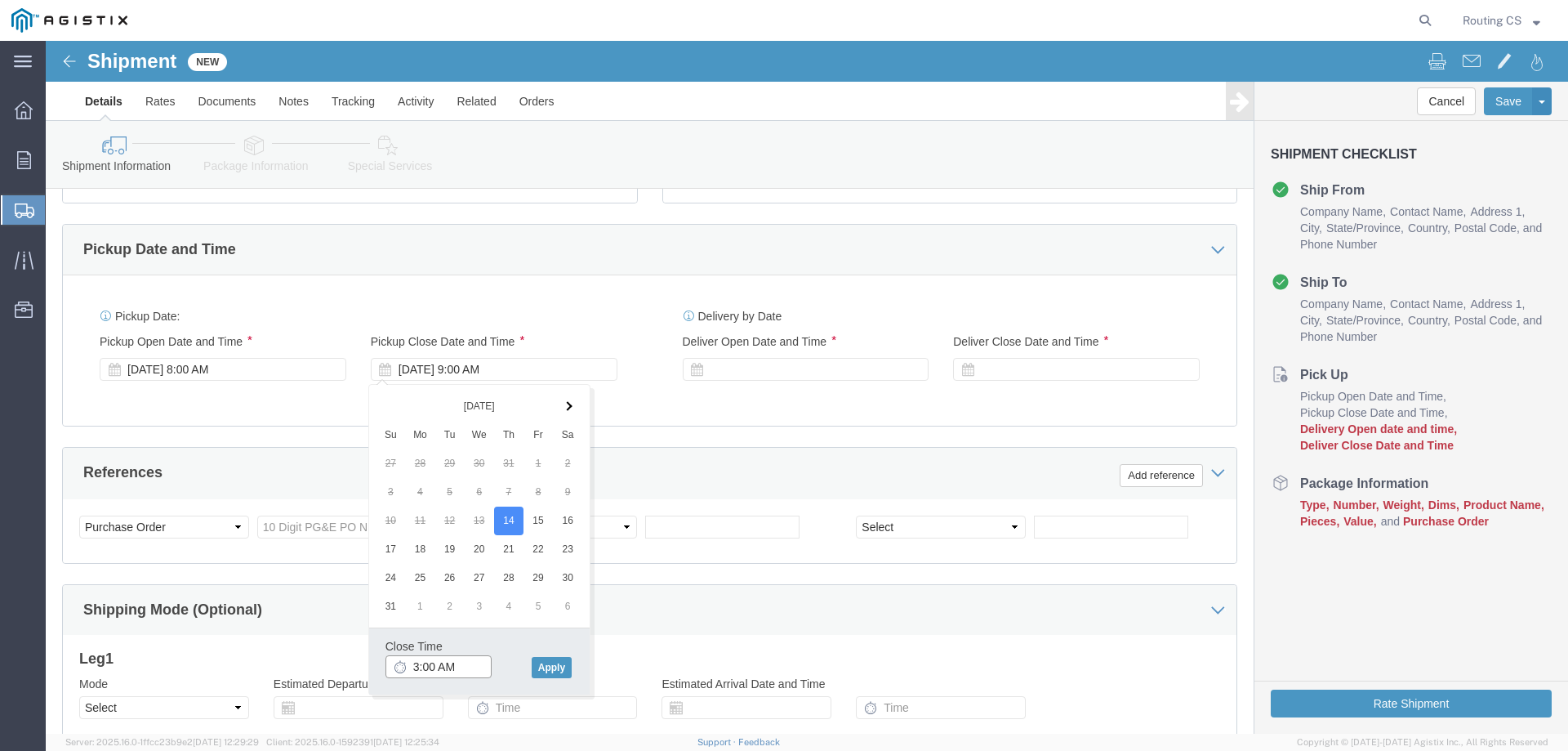
click input "3:00 AM"
type input "3:00 PM"
click button "Apply"
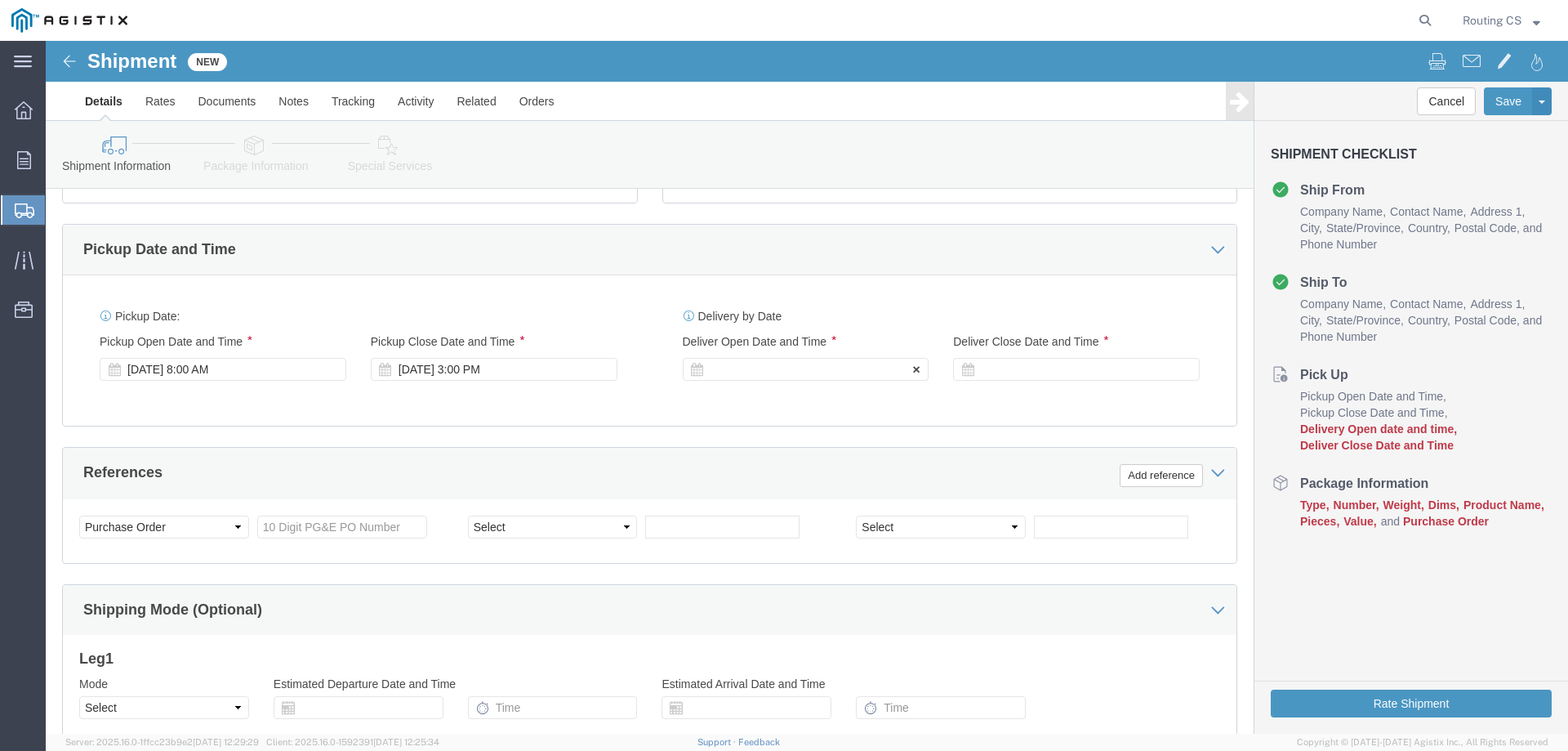
drag, startPoint x: 790, startPoint y: 328, endPoint x: 784, endPoint y: 334, distance: 8.5
click div
drag, startPoint x: 770, startPoint y: 510, endPoint x: 706, endPoint y: 571, distance: 88.4
click input "4:00 PM"
click input "8:00 PM"
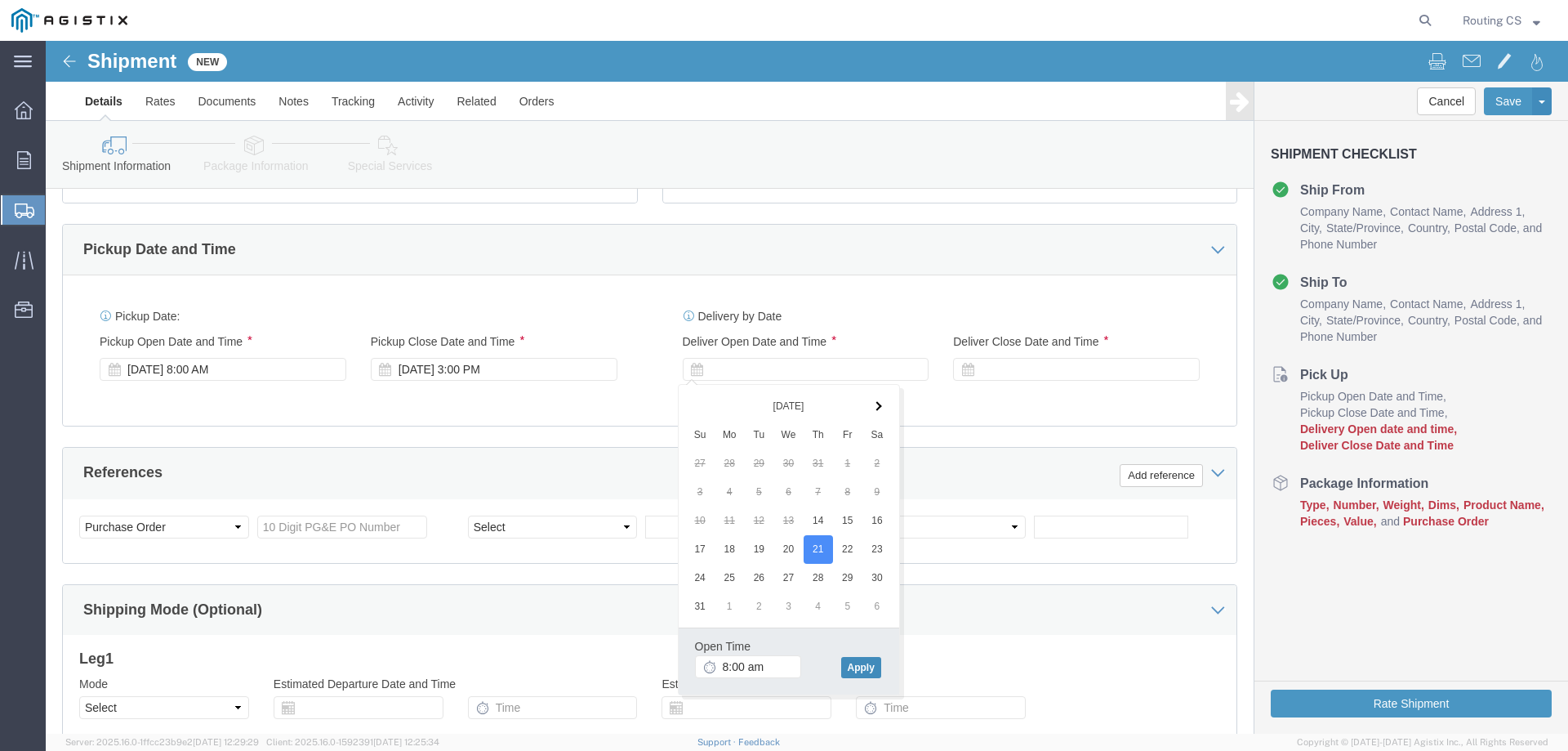
type input "8:00 AM"
click button "Apply"
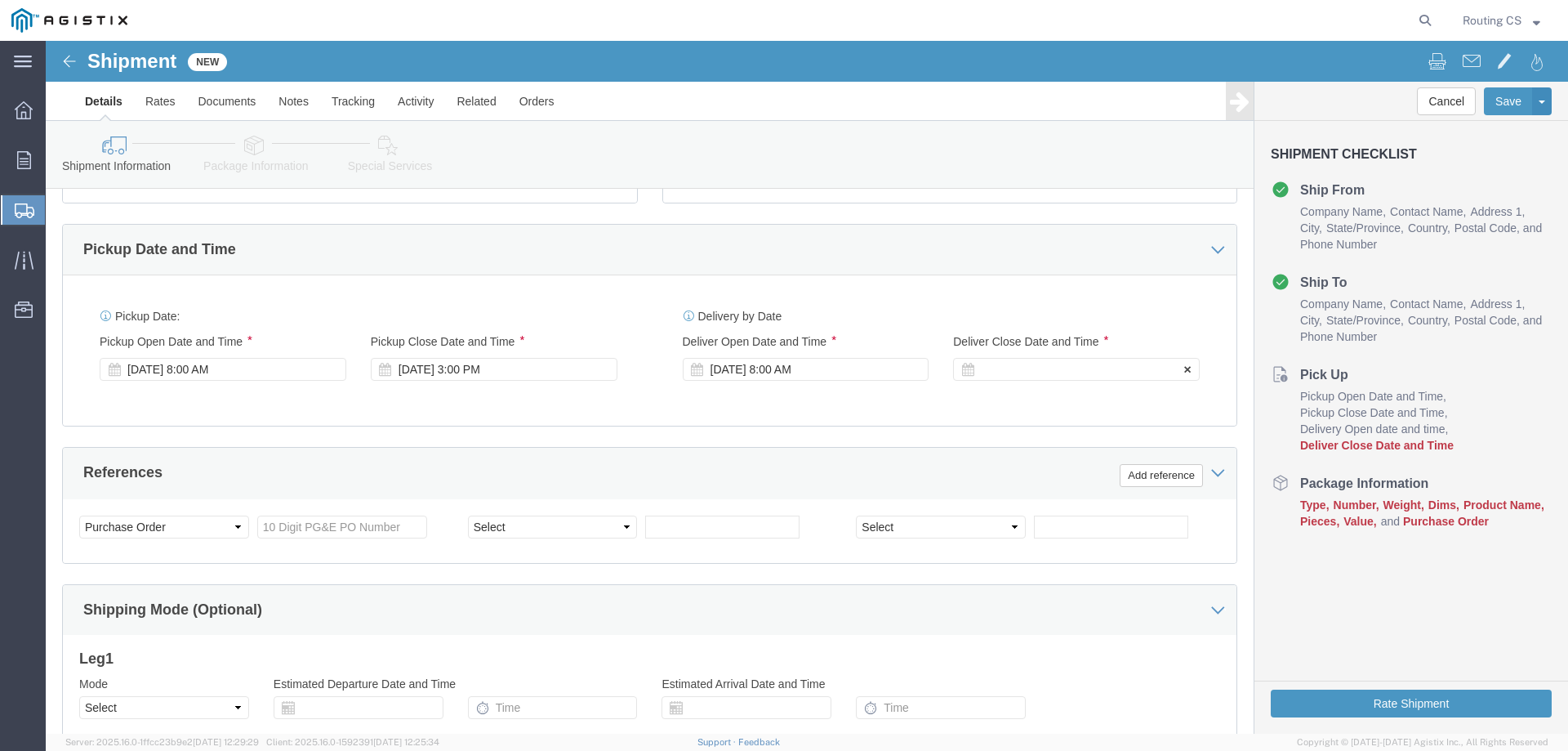
click div
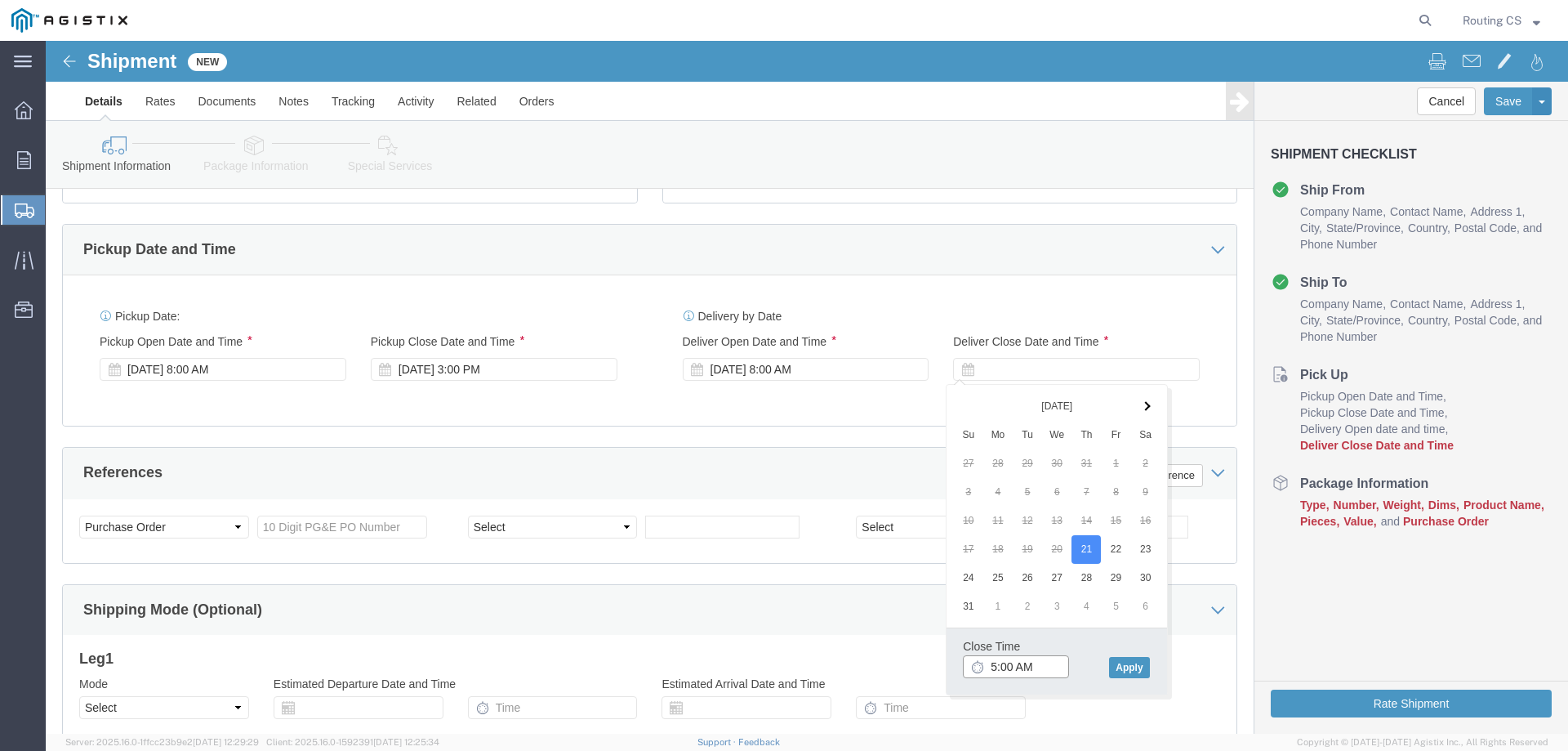
click input "5:00 AM"
type input "5:00 PM"
drag, startPoint x: 1085, startPoint y: 628, endPoint x: 928, endPoint y: 597, distance: 160.0
click button "Apply"
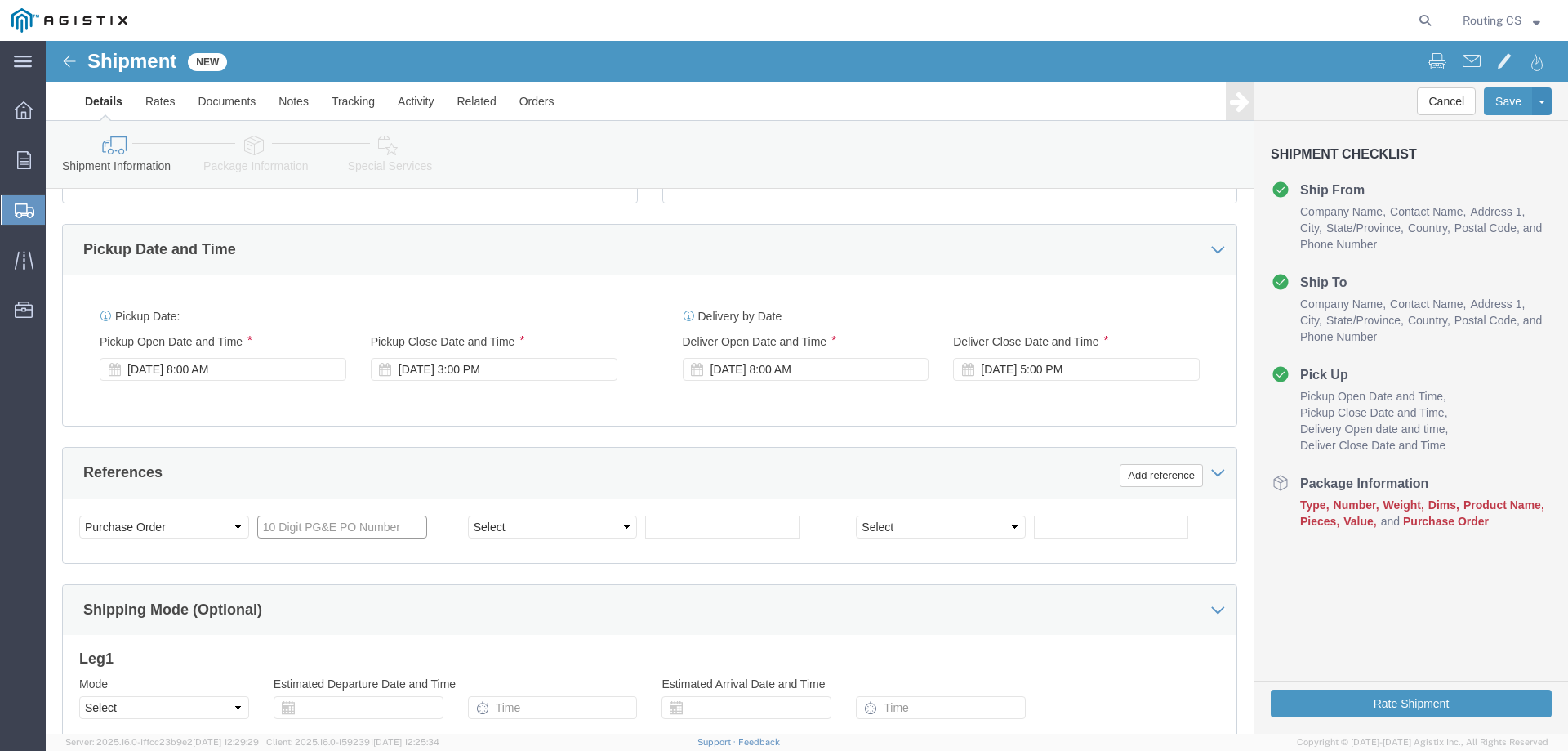
click input "text"
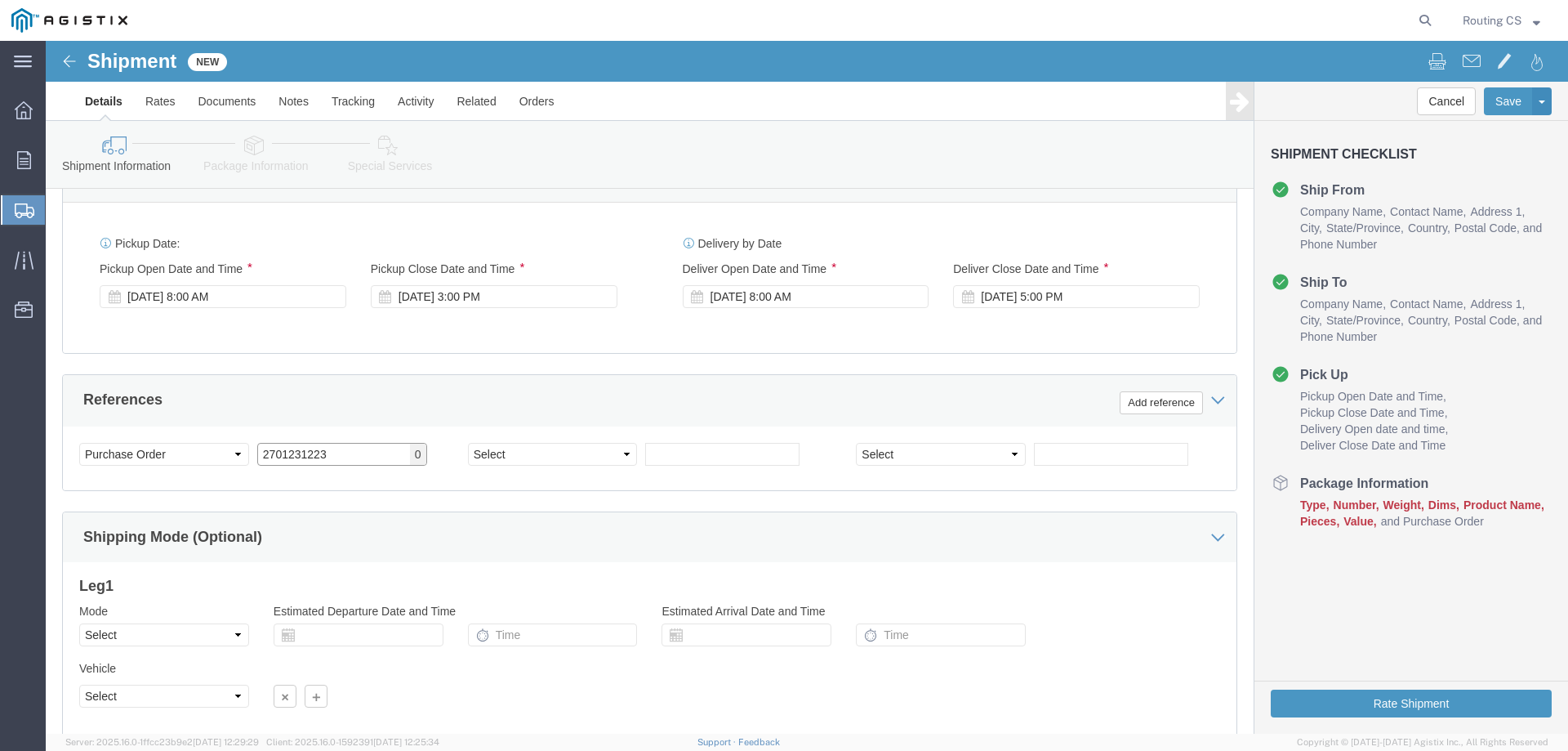
scroll to position [844, 0]
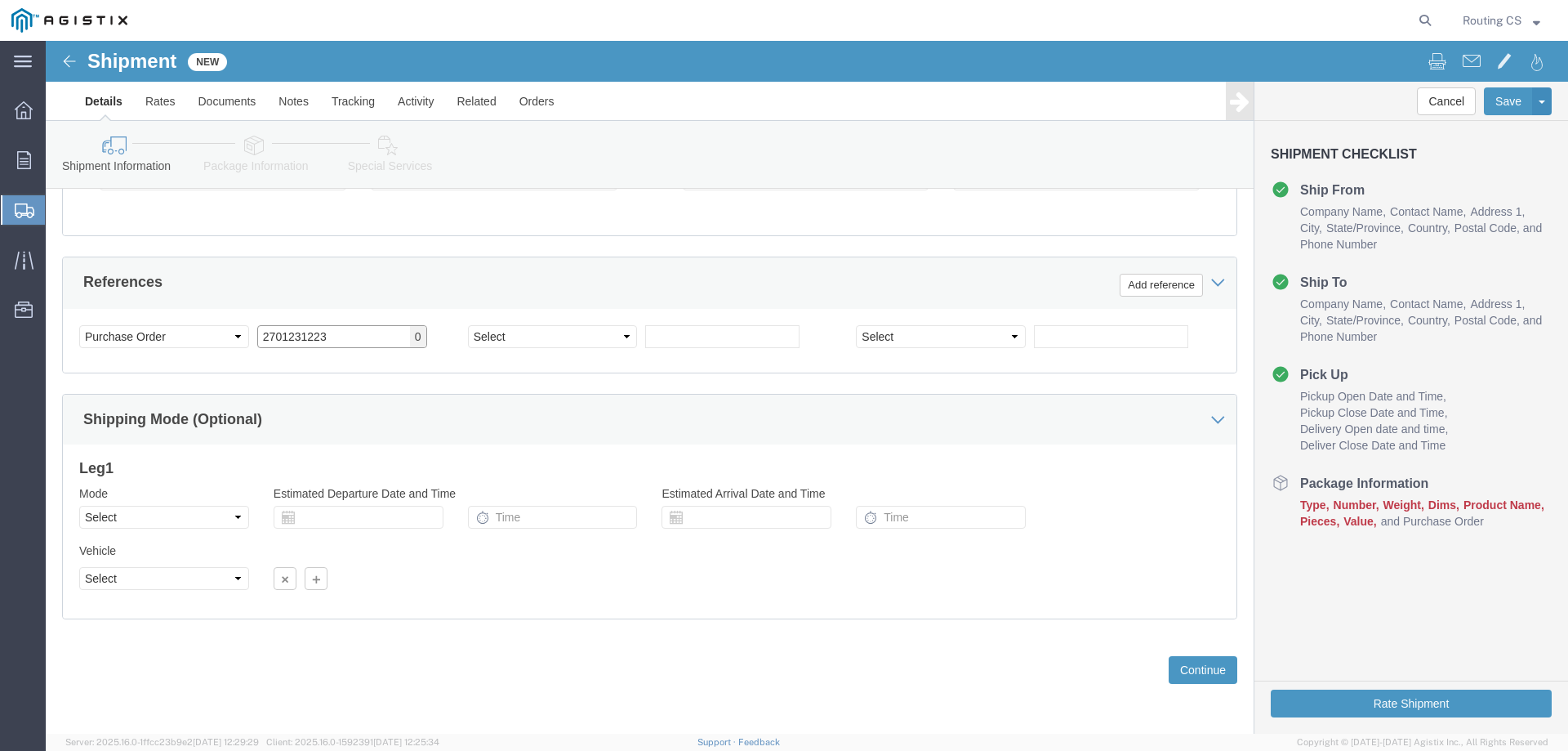
type input "2701231223"
click select "Select Air Less than Truckload Multi-Leg Ocean Freight Rail Small Parcel Truckl…"
select select "LTL"
click select "Select Air Less than Truckload Multi-Leg Ocean Freight Rail Small Parcel Truckl…"
click select "Select Straight Truck"
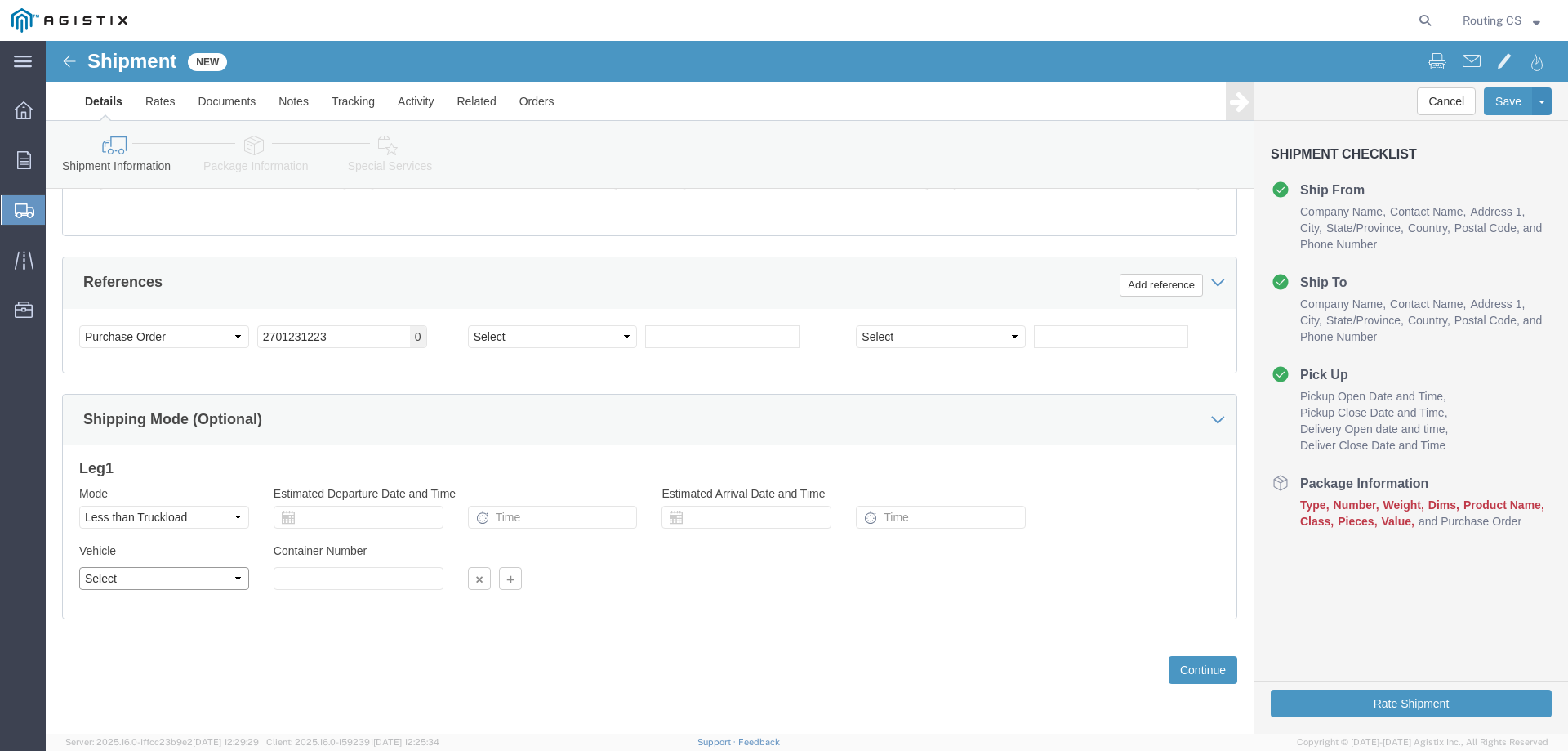
select select "STTR"
click select "Select Straight Truck"
click button "Continue"
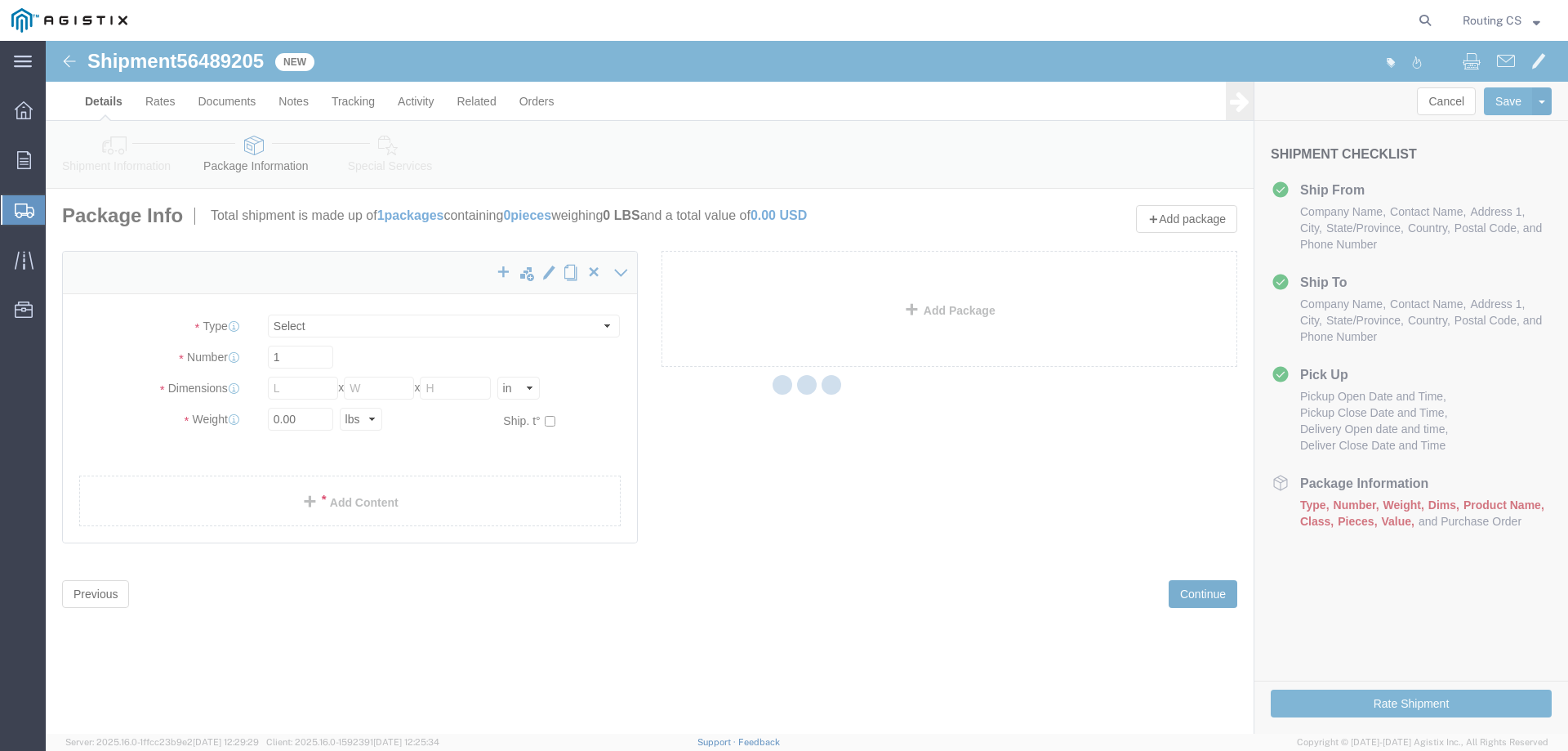
select select "CBOX"
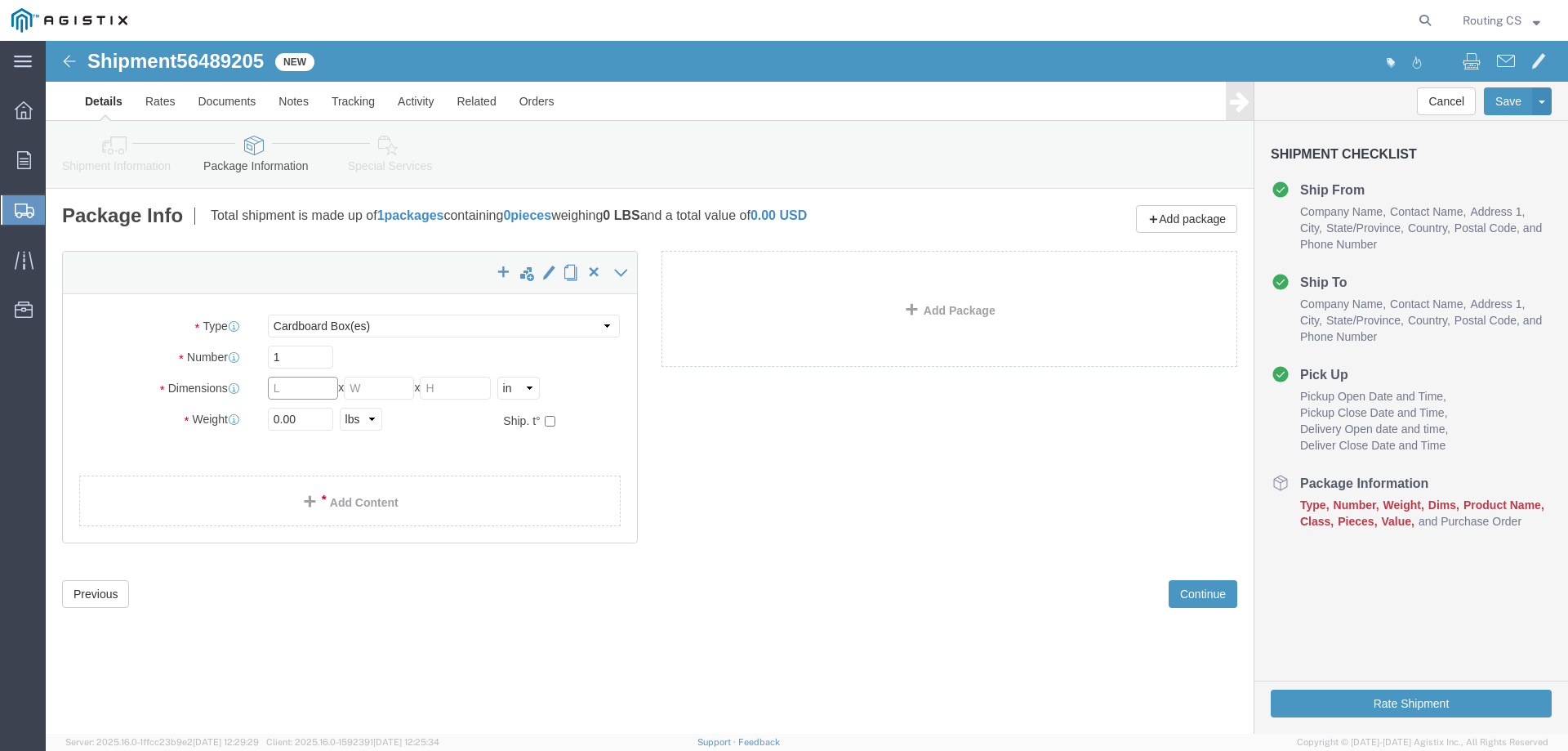
click input "text"
type input "128"
type input "19"
type input "7"
drag, startPoint x: 232, startPoint y: 377, endPoint x: 219, endPoint y: 378, distance: 13.0
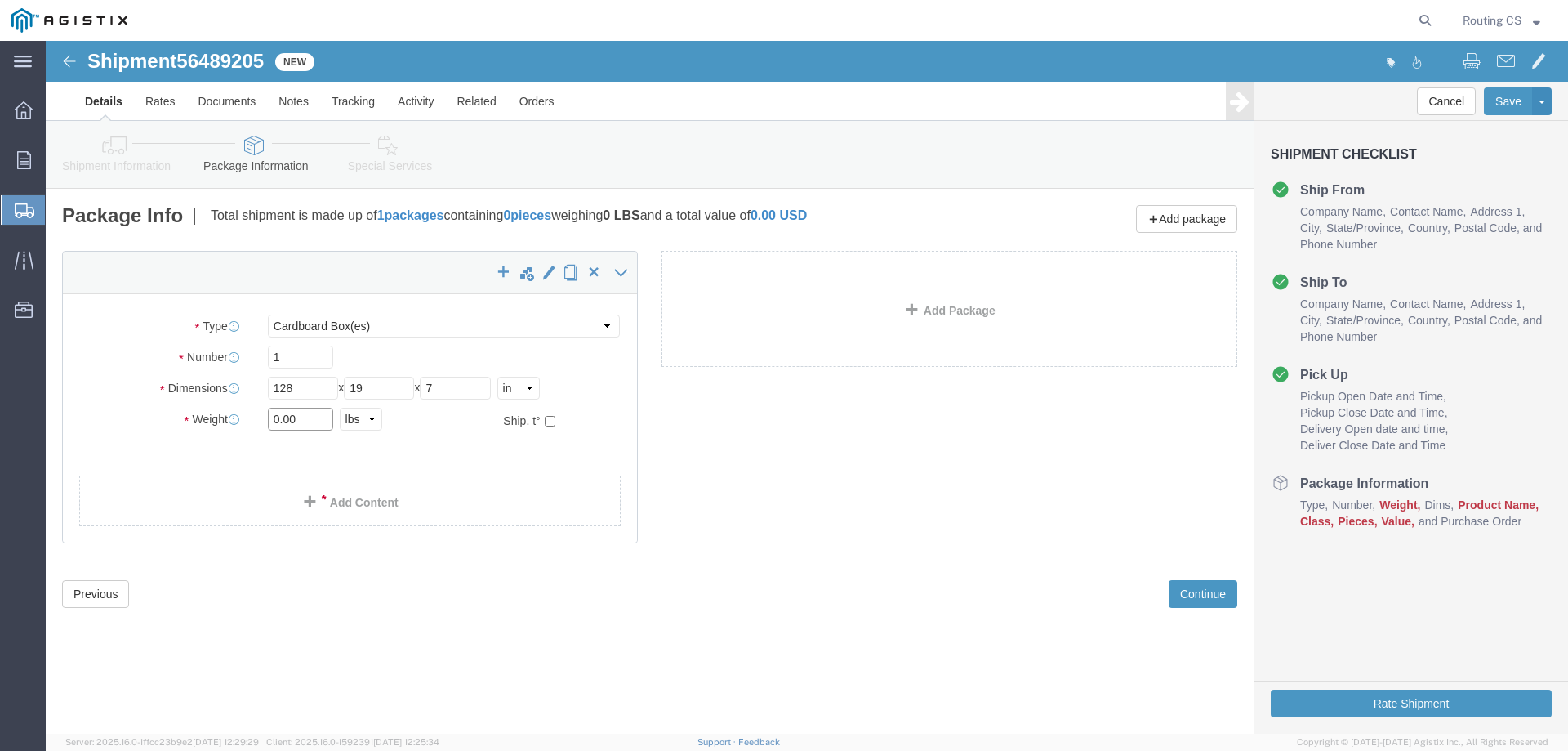
click div "0.00 Select kgs lbs"
type input "42.00"
click span
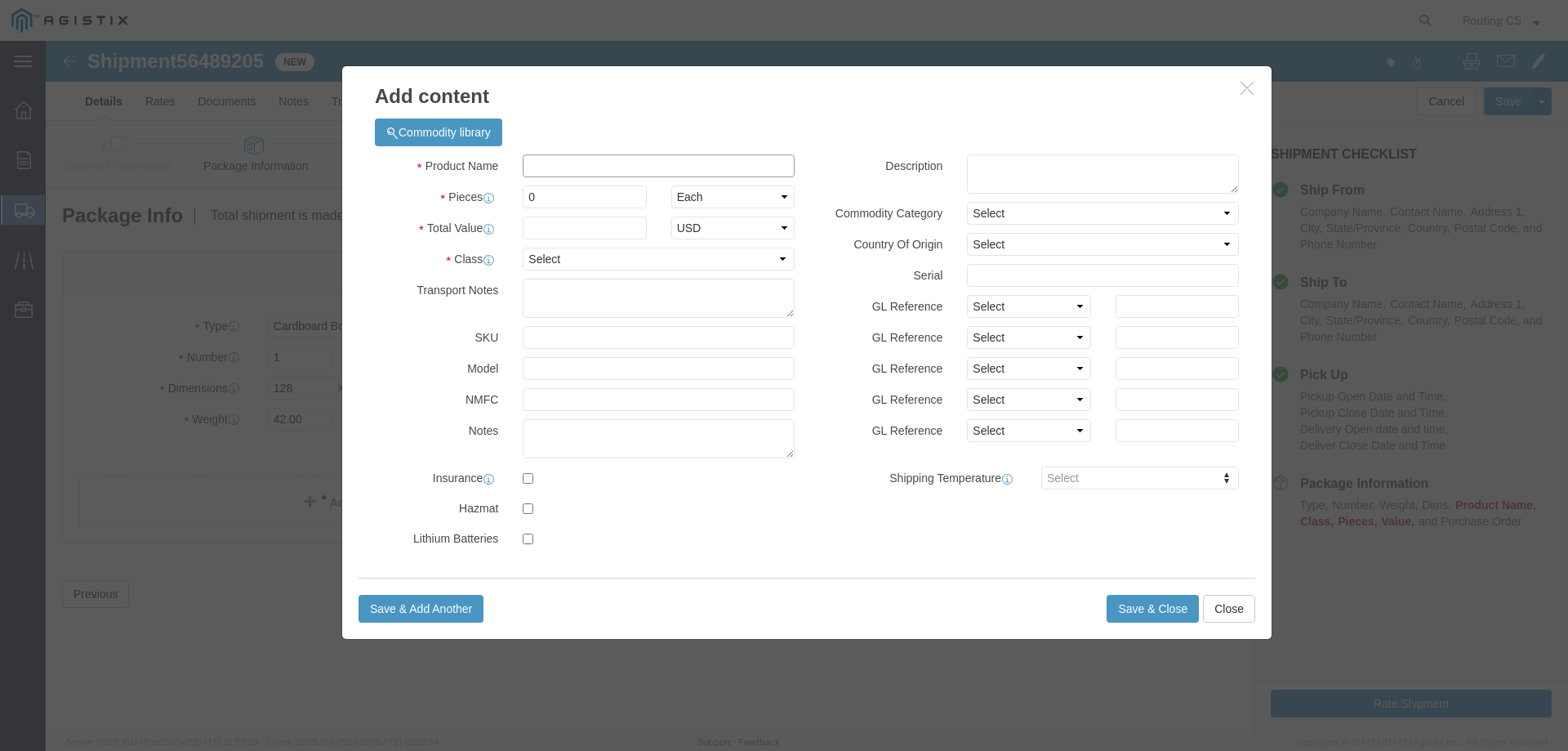
click input "text"
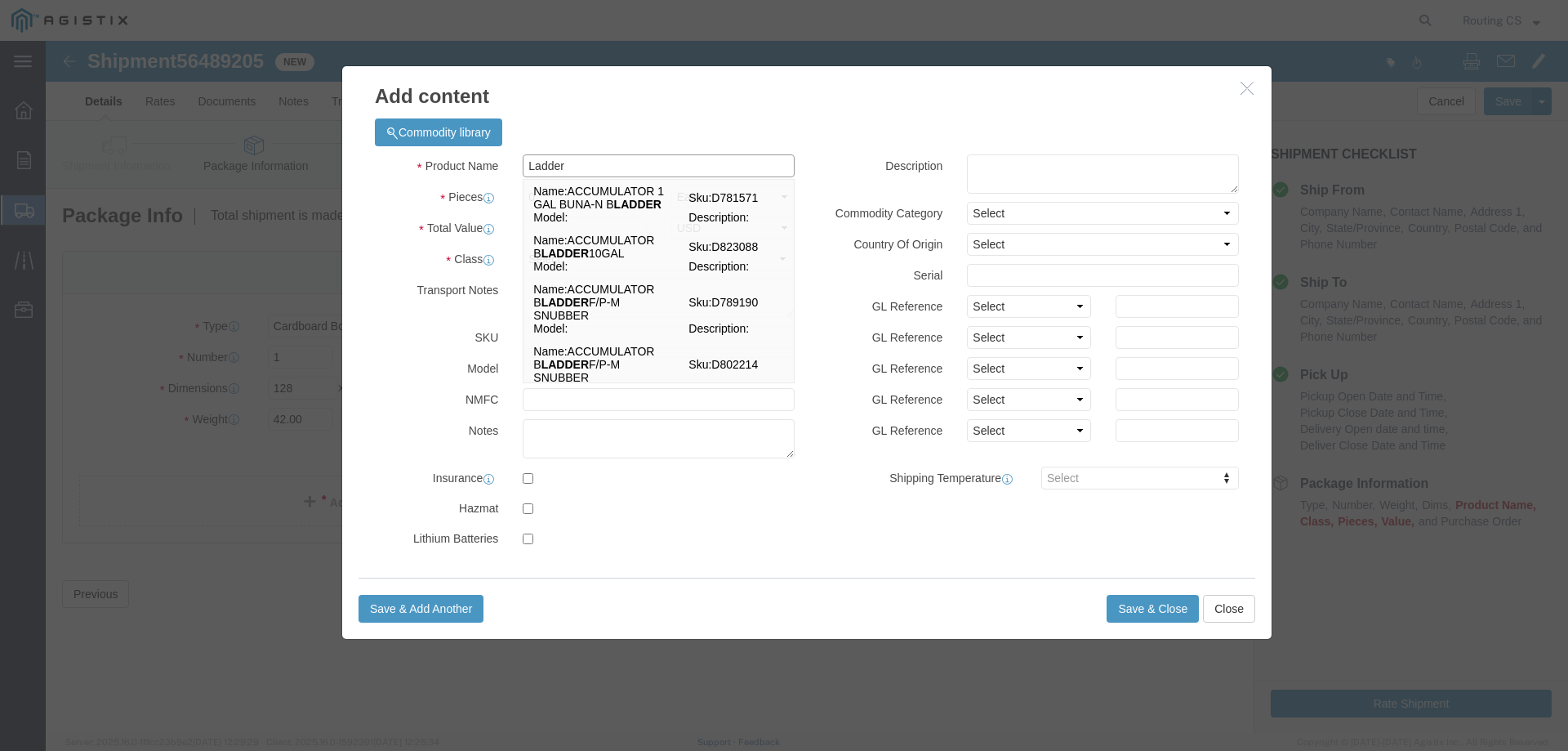
type input "Ladder"
click div "Commodity library"
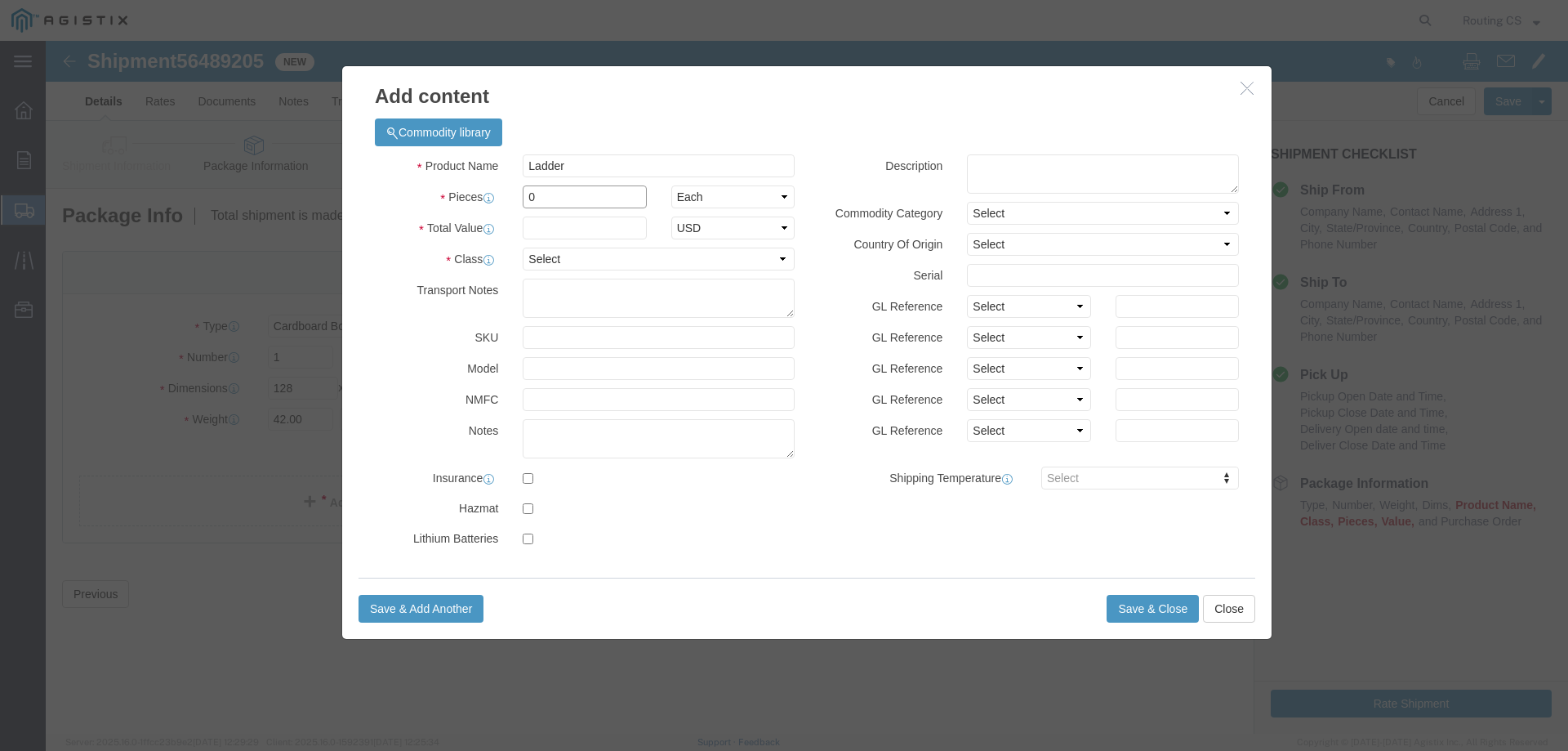
drag, startPoint x: 491, startPoint y: 156, endPoint x: 464, endPoint y: 154, distance: 27.1
click div "Pieces 0 Select Bag Barrels 100Board Feet Bottle Box Blister Pack Carats Can Ca…"
type input "1"
click input "text"
type input "306"
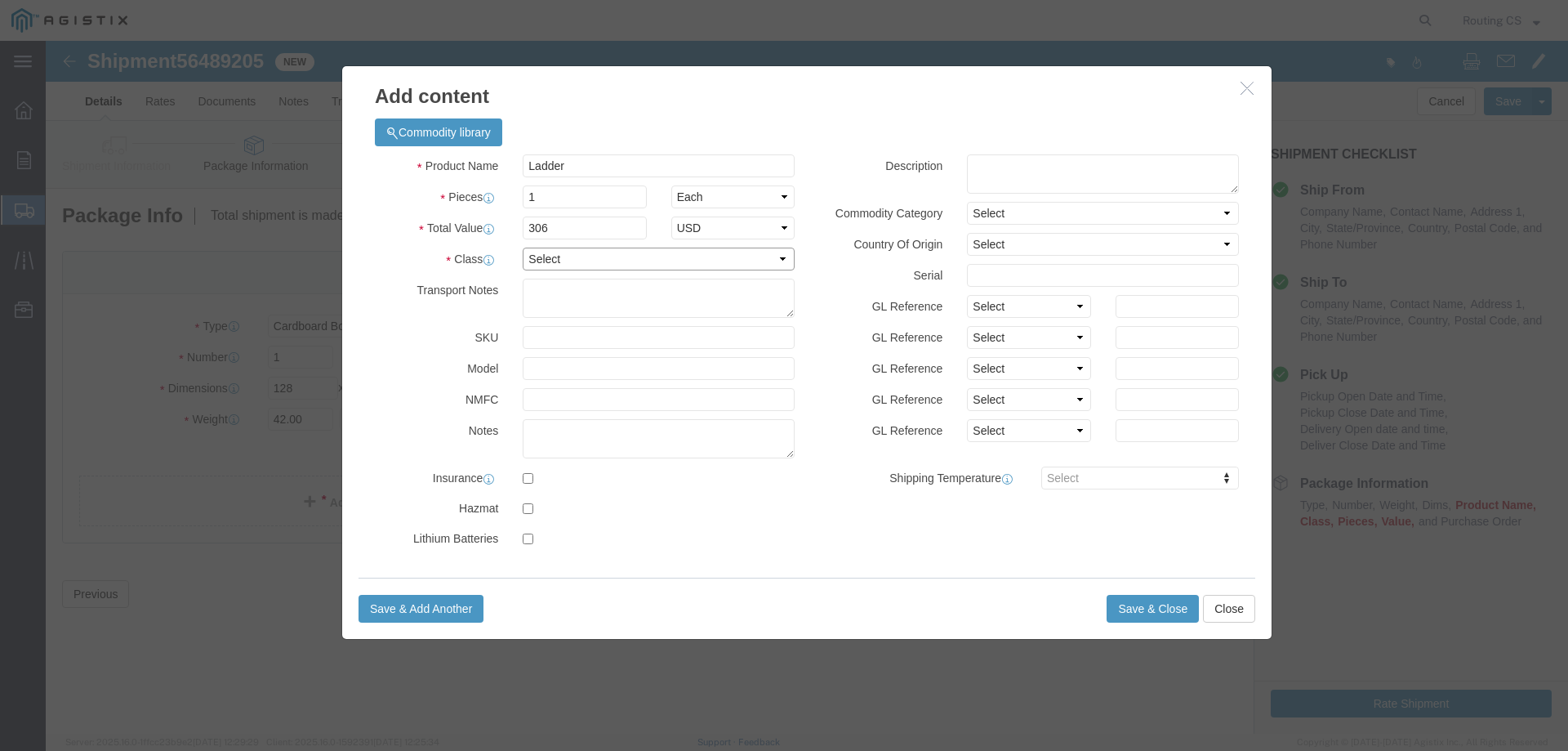
click select "Select 50 55 60 65 70 85 92.5 100 125 175 250 300 400"
select select "250"
click select "Select 50 55 60 65 70 85 92.5 100 125 175 250 300 400"
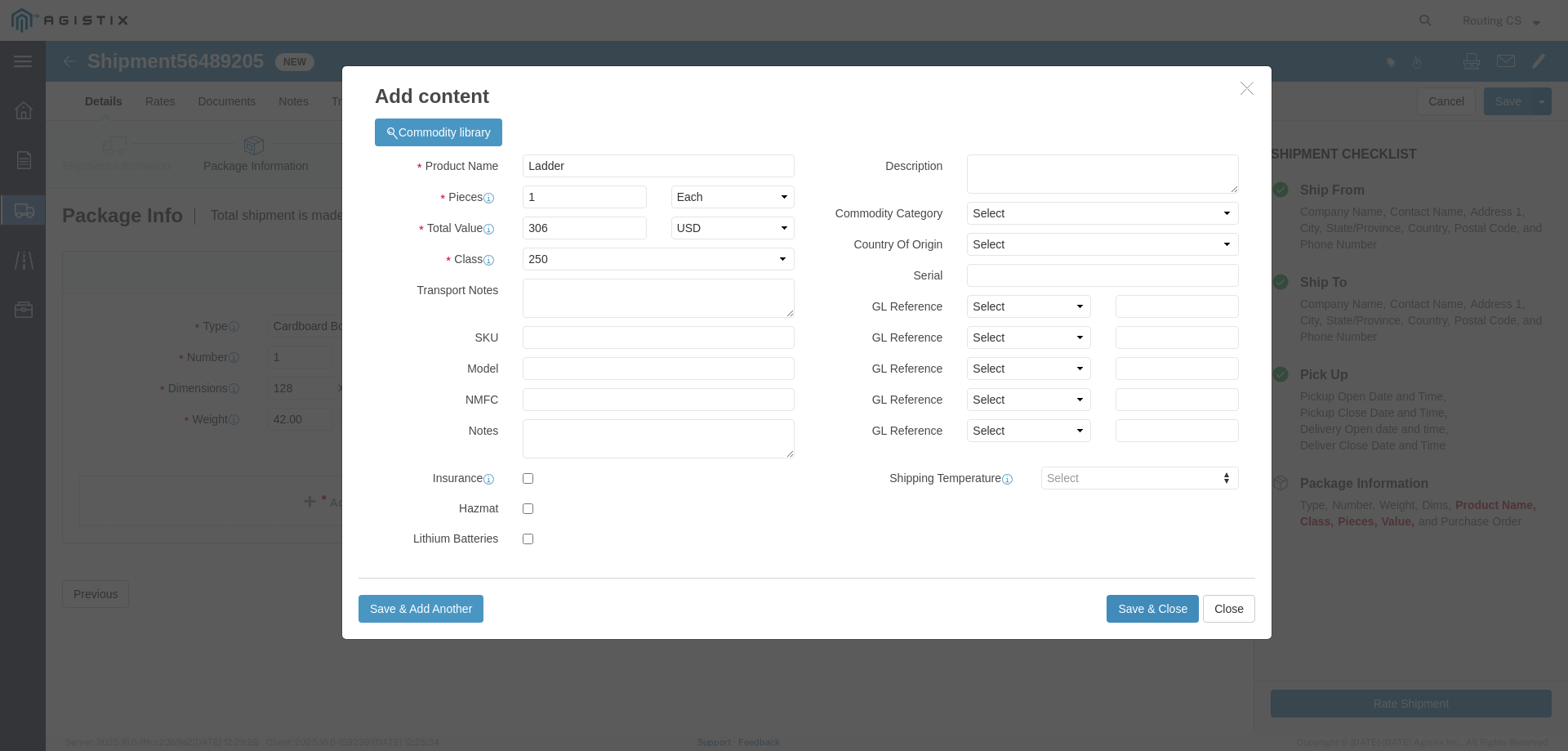
click button "Save & Close"
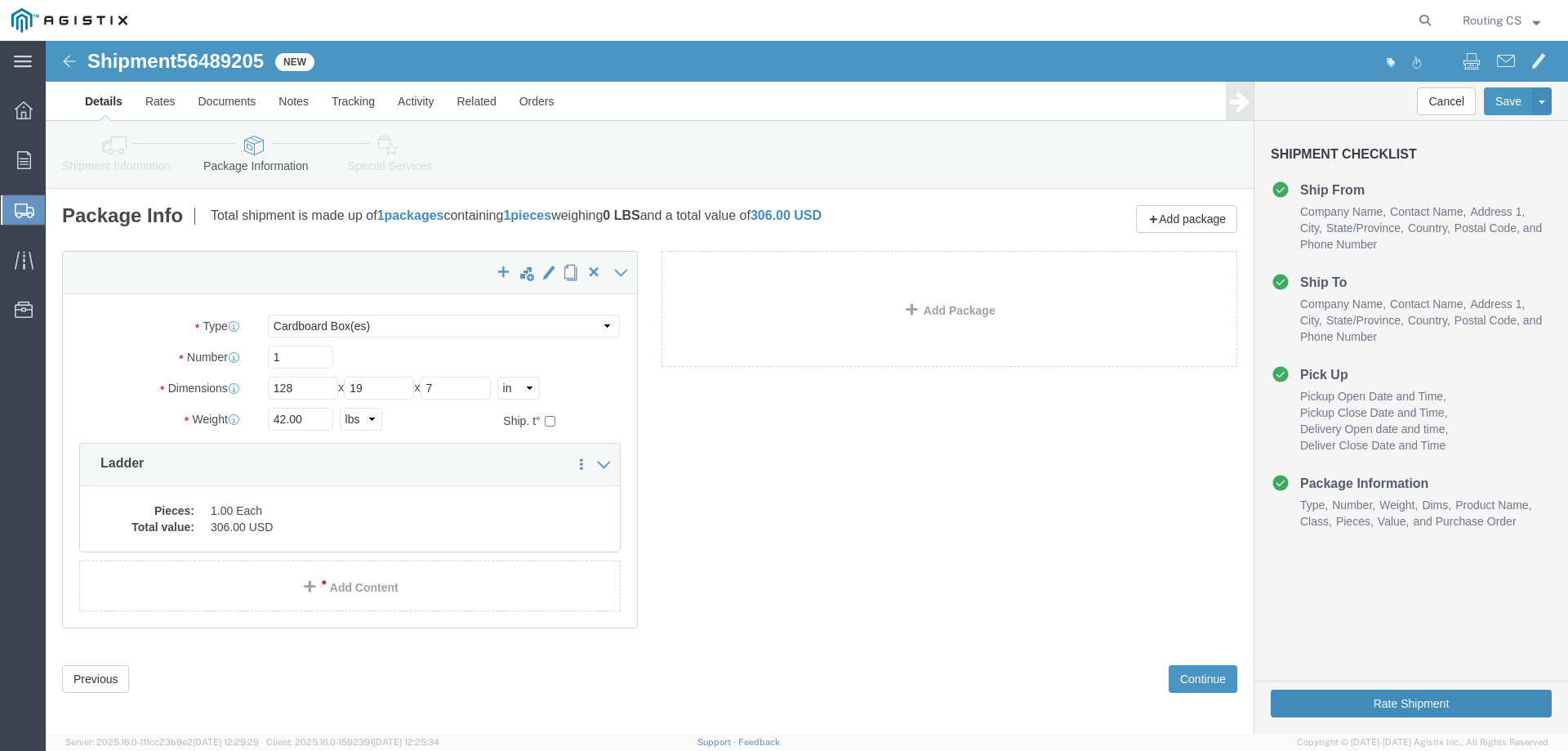
click button "Rate Shipment"
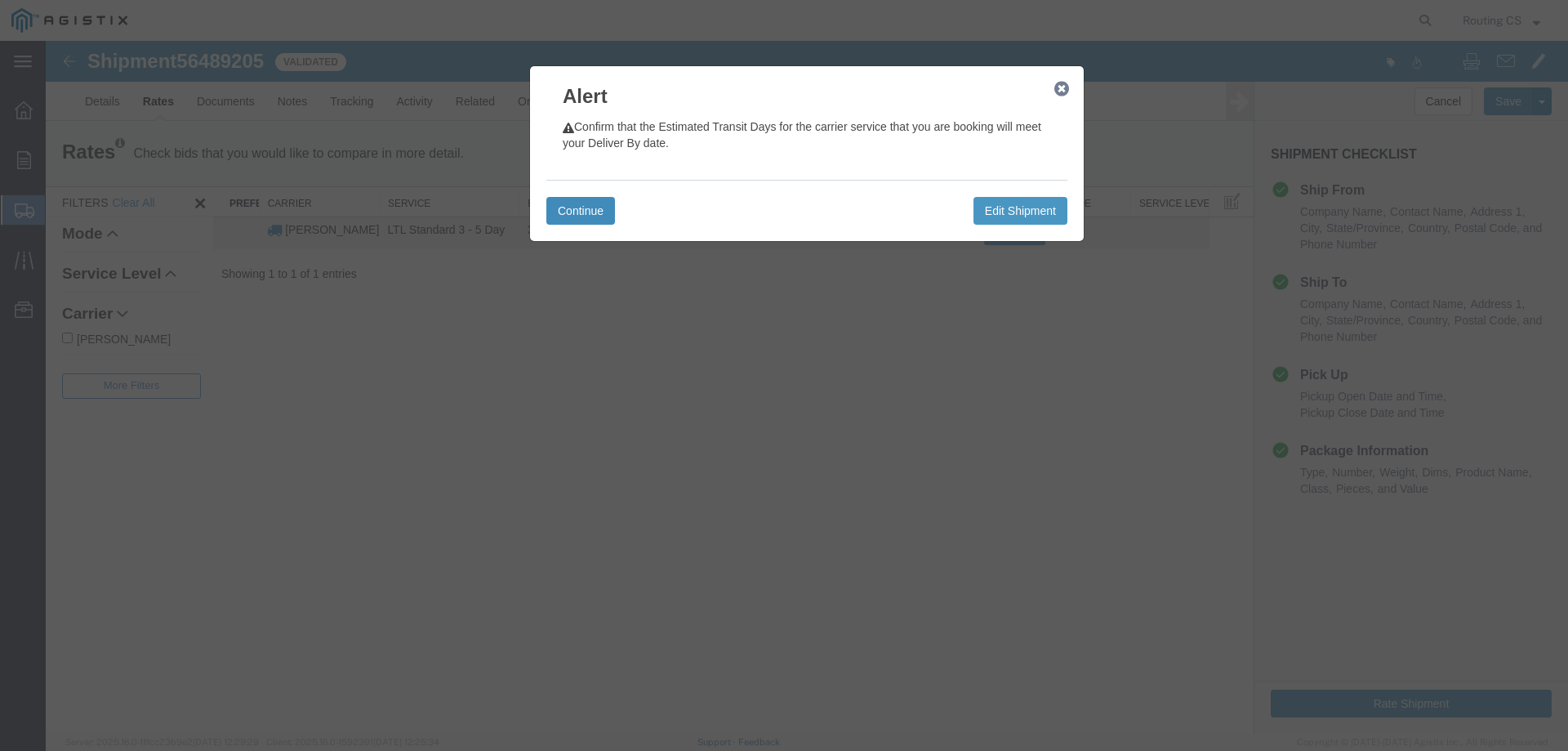
drag, startPoint x: 565, startPoint y: 214, endPoint x: 635, endPoint y: 339, distance: 143.3
click at [566, 214] on button "Continue" at bounding box center [580, 210] width 69 height 28
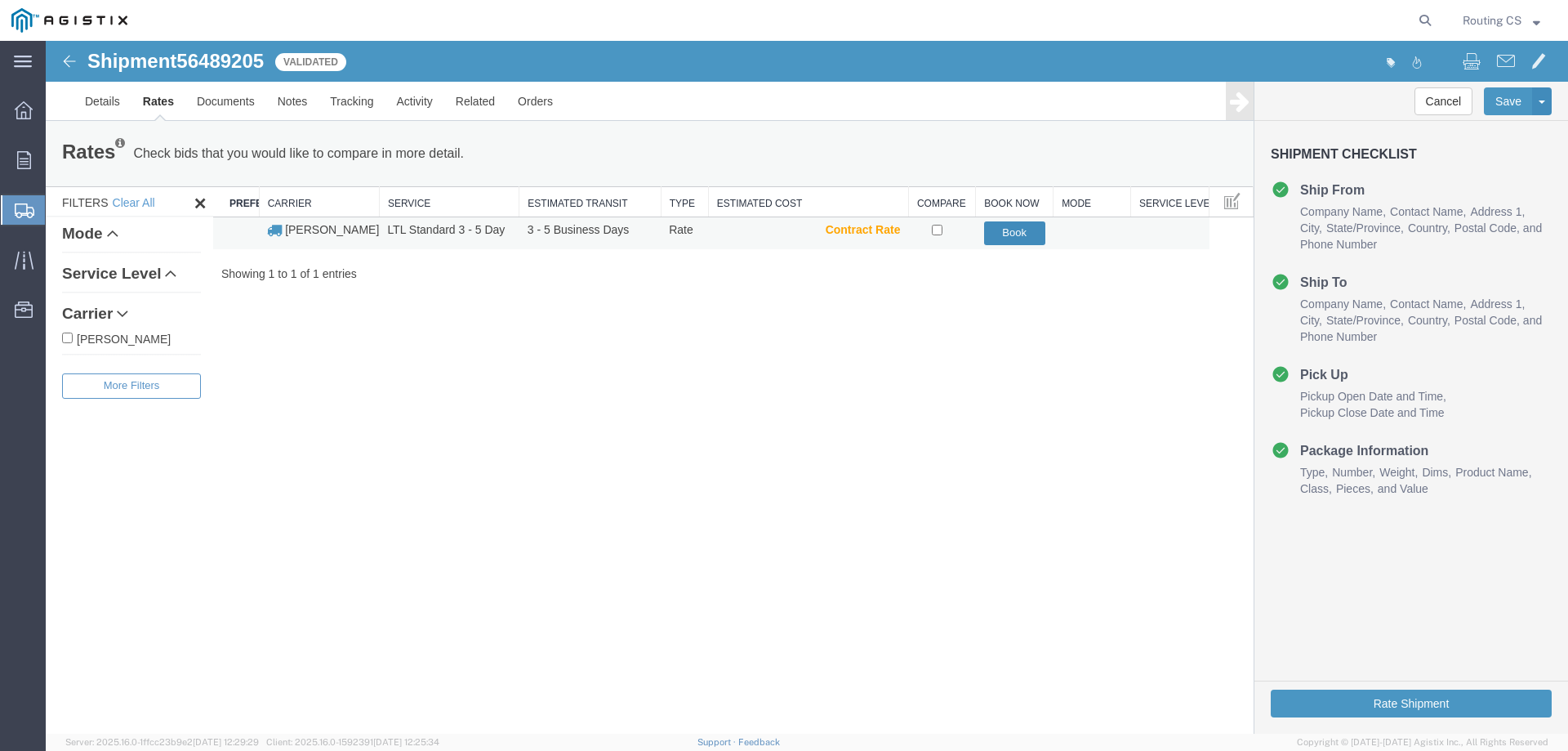
click at [1008, 235] on button "Book" at bounding box center [1014, 233] width 62 height 24
